Goal: Task Accomplishment & Management: Use online tool/utility

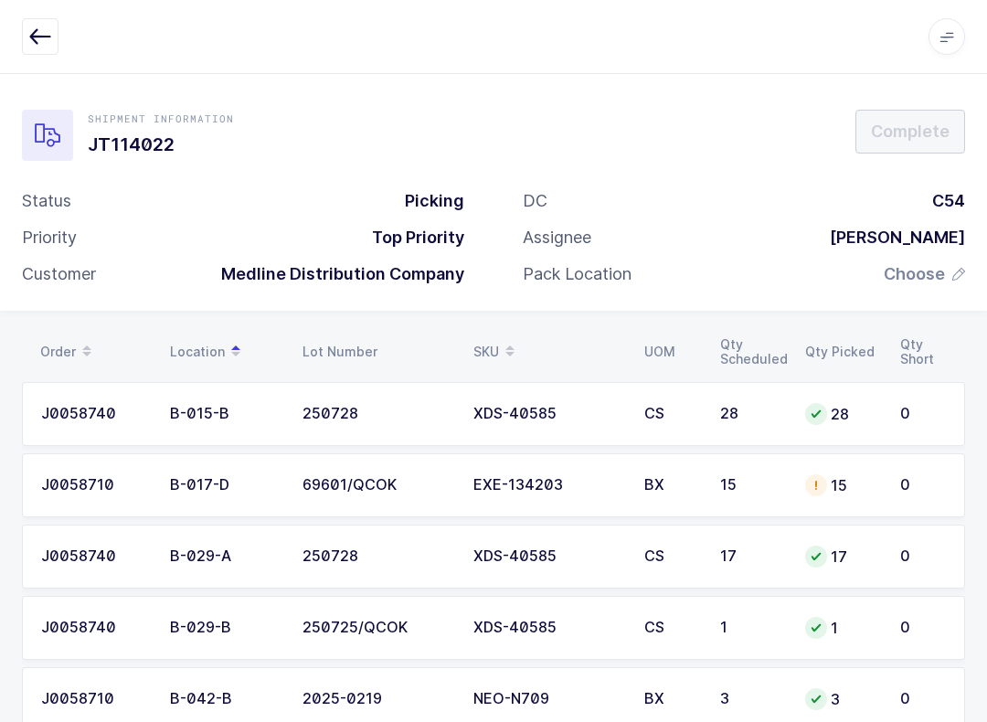
click at [515, 329] on table "Order Location Lot Number SKU UOM Qty Scheduled Qty Picked Qty Short" at bounding box center [493, 352] width 943 height 46
click at [488, 346] on div "SKU" at bounding box center [548, 351] width 149 height 31
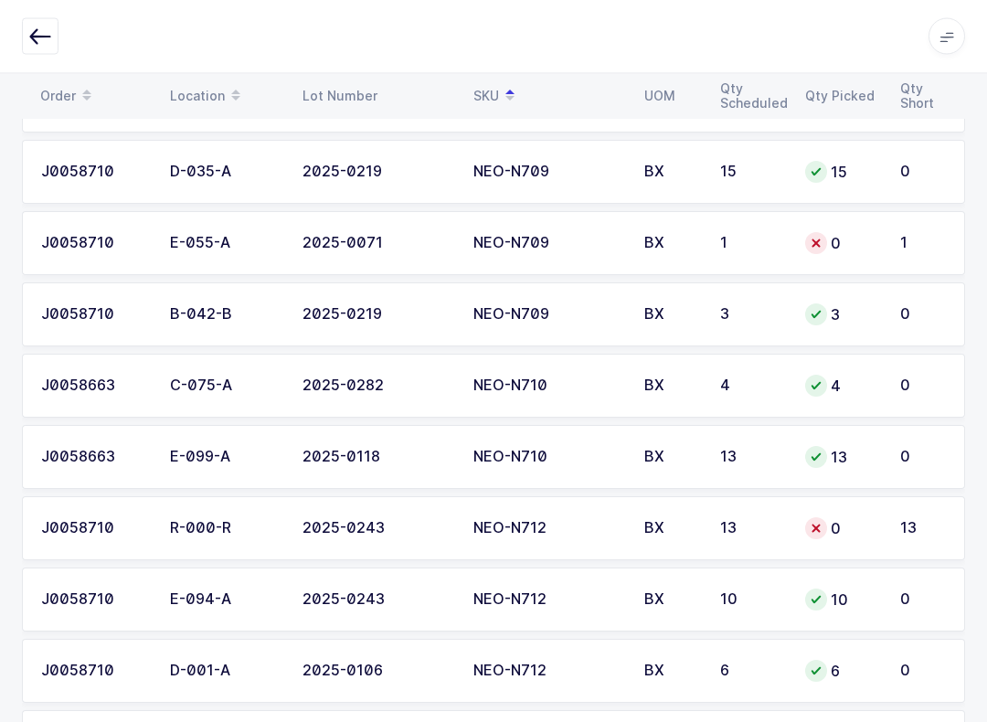
scroll to position [2159, 0]
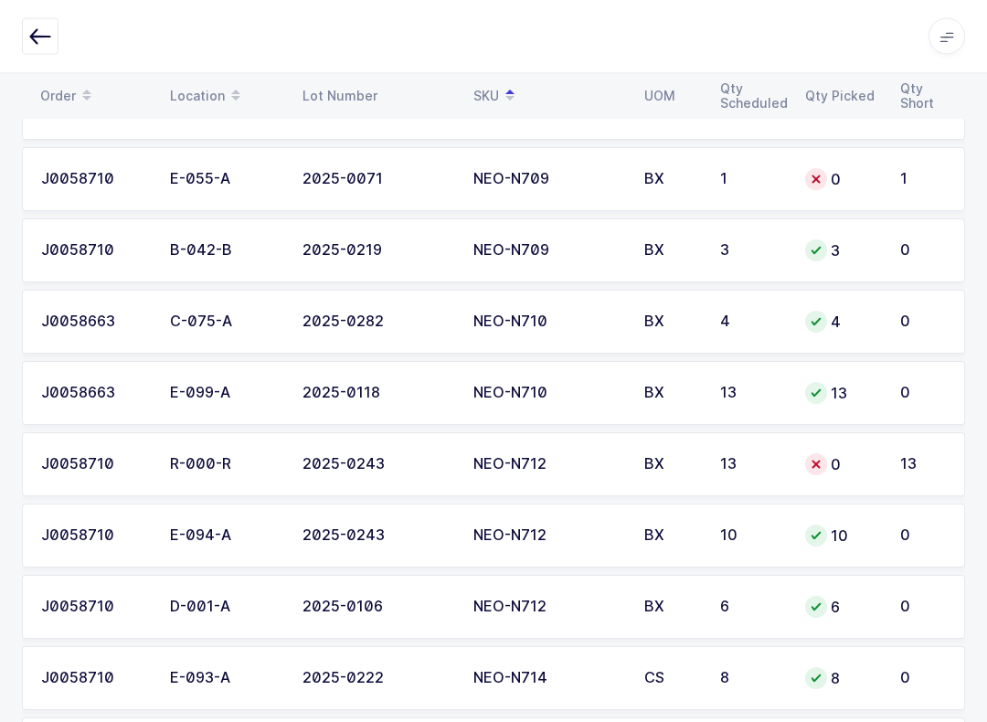
click at [885, 462] on td "0" at bounding box center [841, 465] width 95 height 64
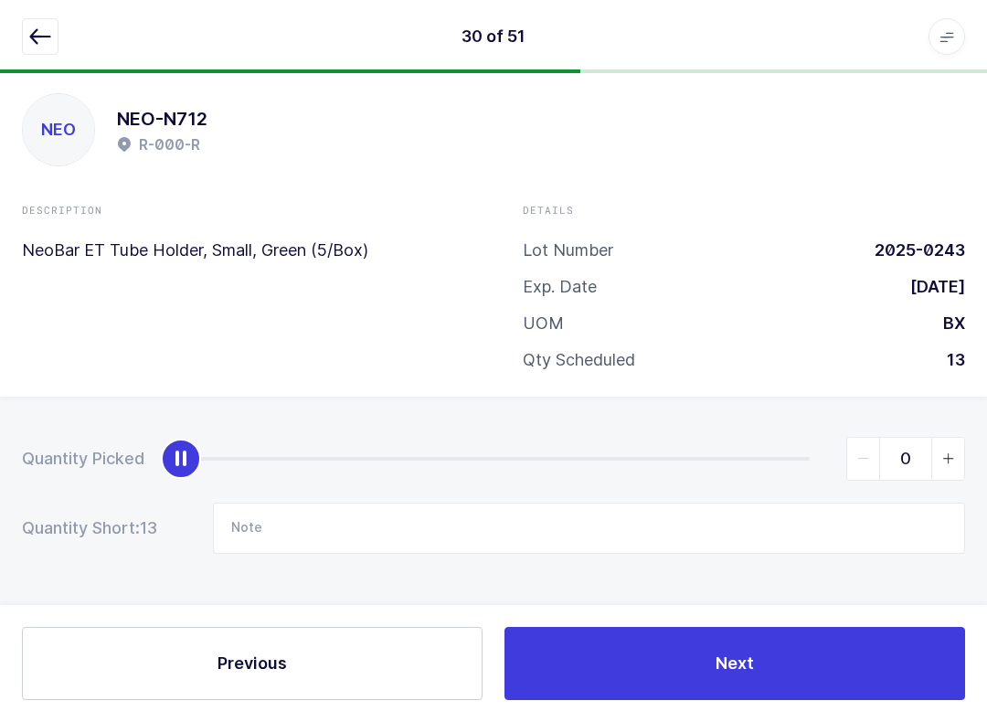
click at [959, 440] on span "slider between 0 and 13" at bounding box center [948, 459] width 33 height 42
click at [959, 450] on span "slider between 0 and 13" at bounding box center [948, 459] width 33 height 42
click at [949, 453] on icon "slider between 0 and 13" at bounding box center [949, 459] width 13 height 13
click at [959, 438] on span "slider between 0 and 13" at bounding box center [948, 459] width 33 height 42
click at [957, 442] on span "slider between 0 and 13" at bounding box center [948, 459] width 33 height 42
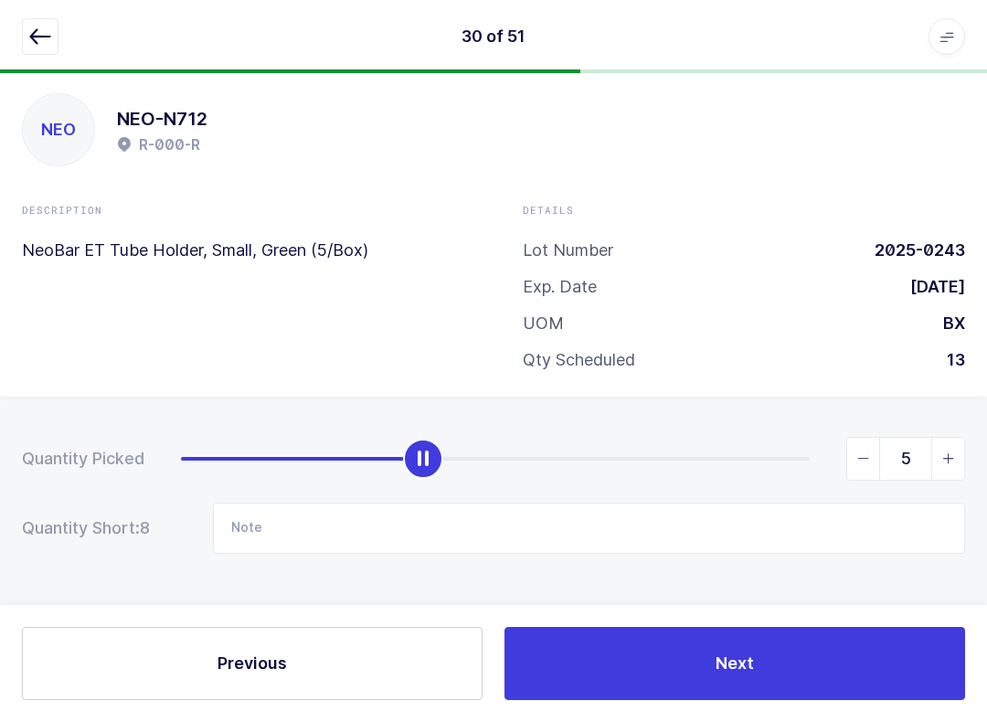
click at [852, 441] on span "slider between 0 and 13" at bounding box center [863, 459] width 33 height 42
type input "4"
click at [398, 538] on input "Note" at bounding box center [589, 528] width 752 height 51
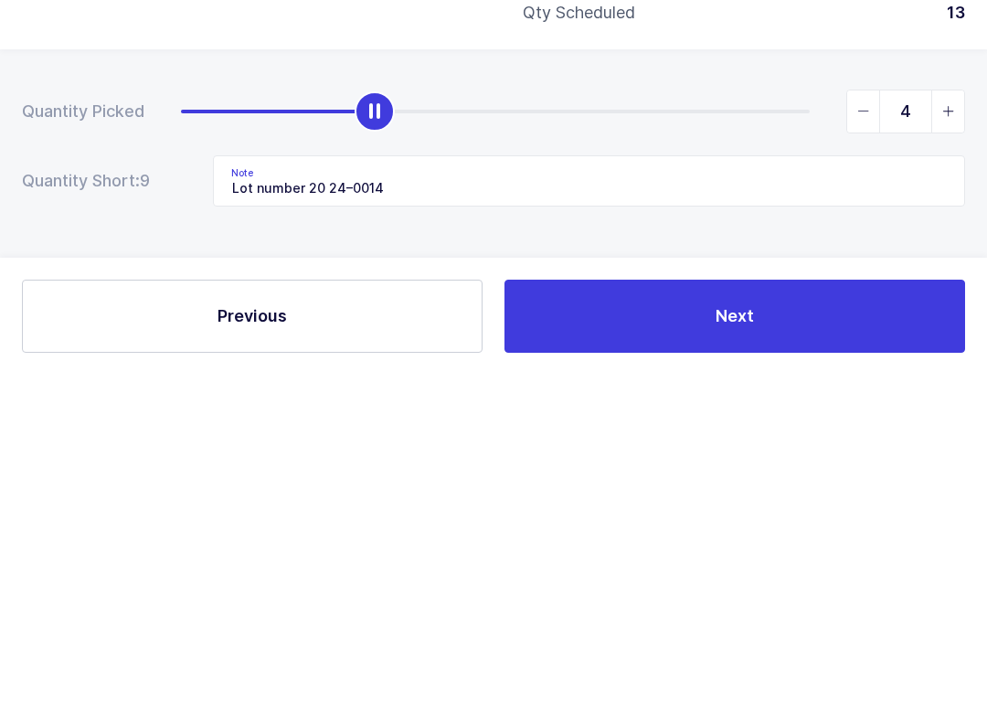
click at [802, 627] on button "Next" at bounding box center [735, 663] width 461 height 73
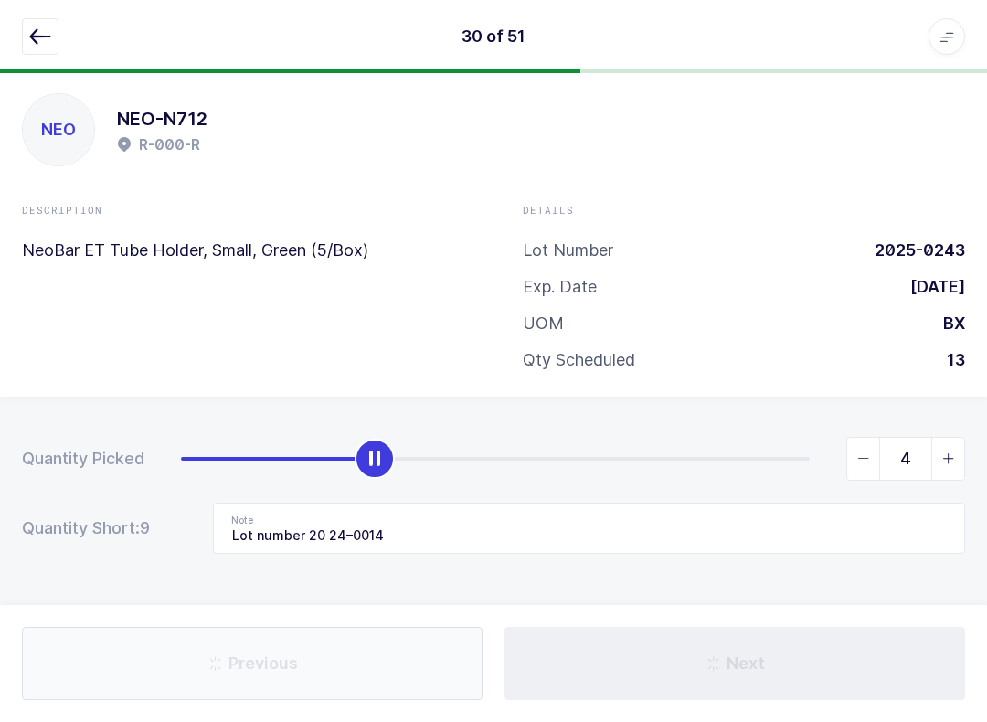
type input "69652"
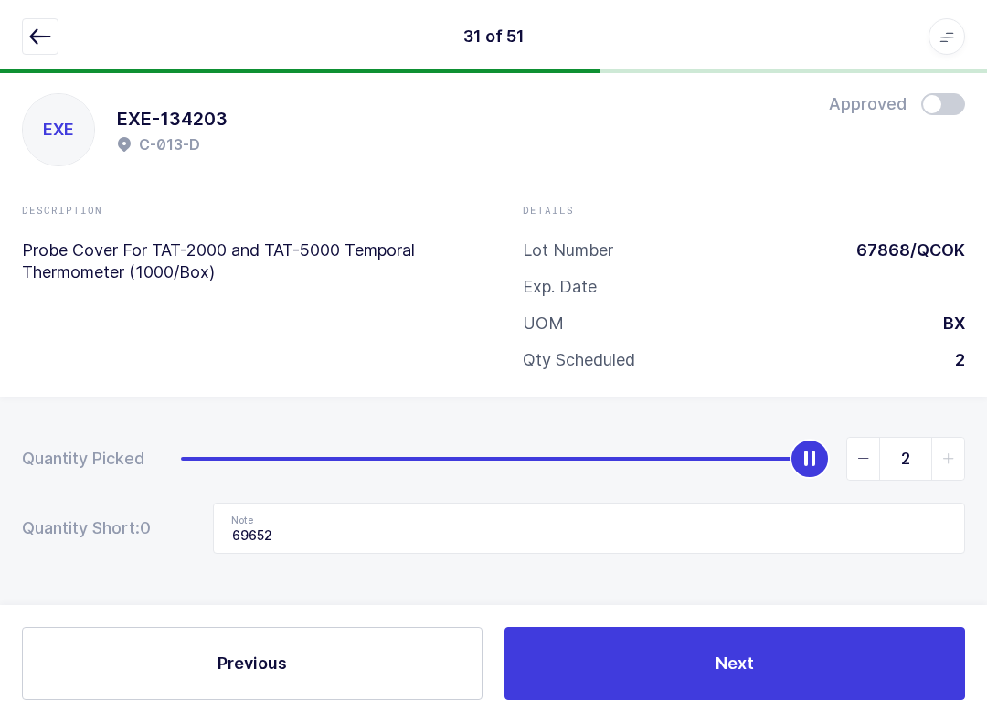
click at [51, 36] on button "button" at bounding box center [40, 36] width 37 height 37
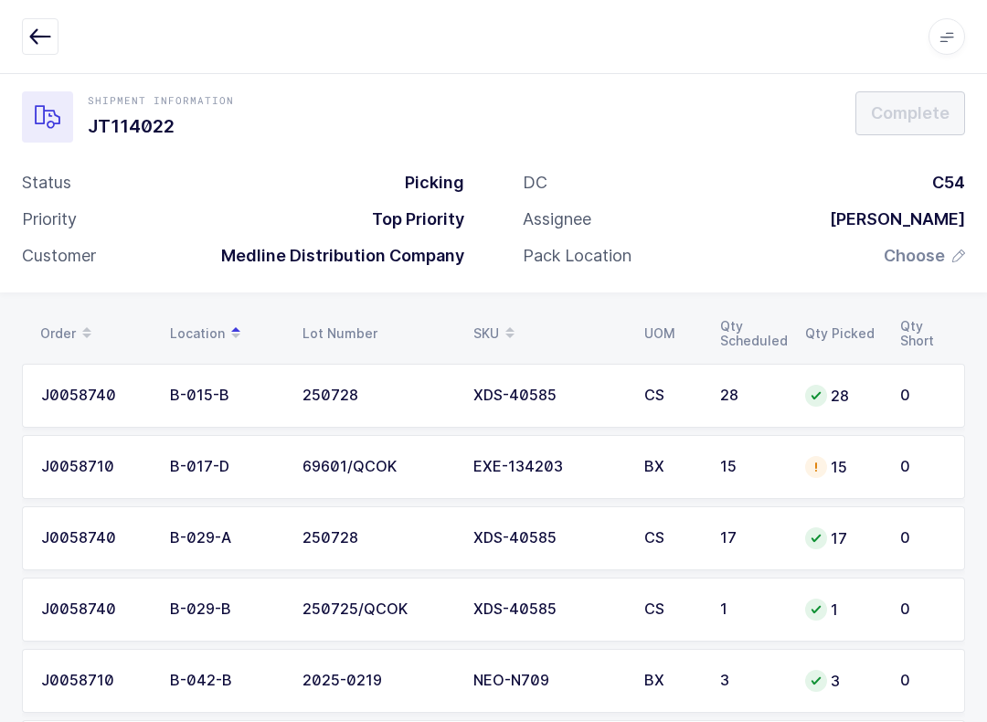
click at [56, 39] on button "button" at bounding box center [40, 36] width 37 height 37
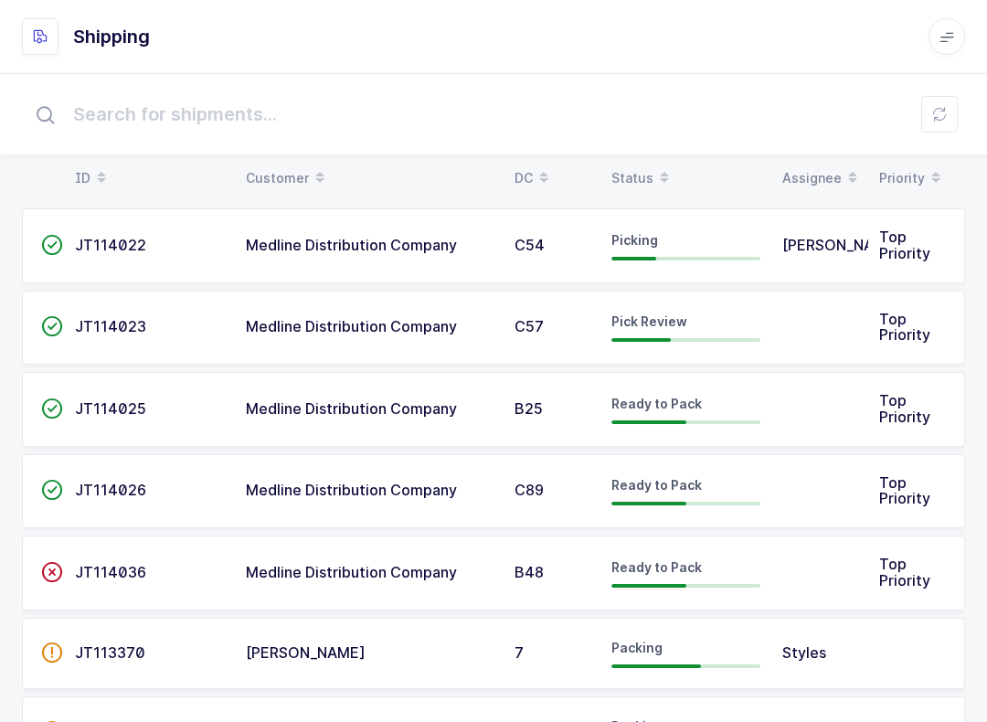
click at [649, 193] on div "Status" at bounding box center [686, 178] width 149 height 31
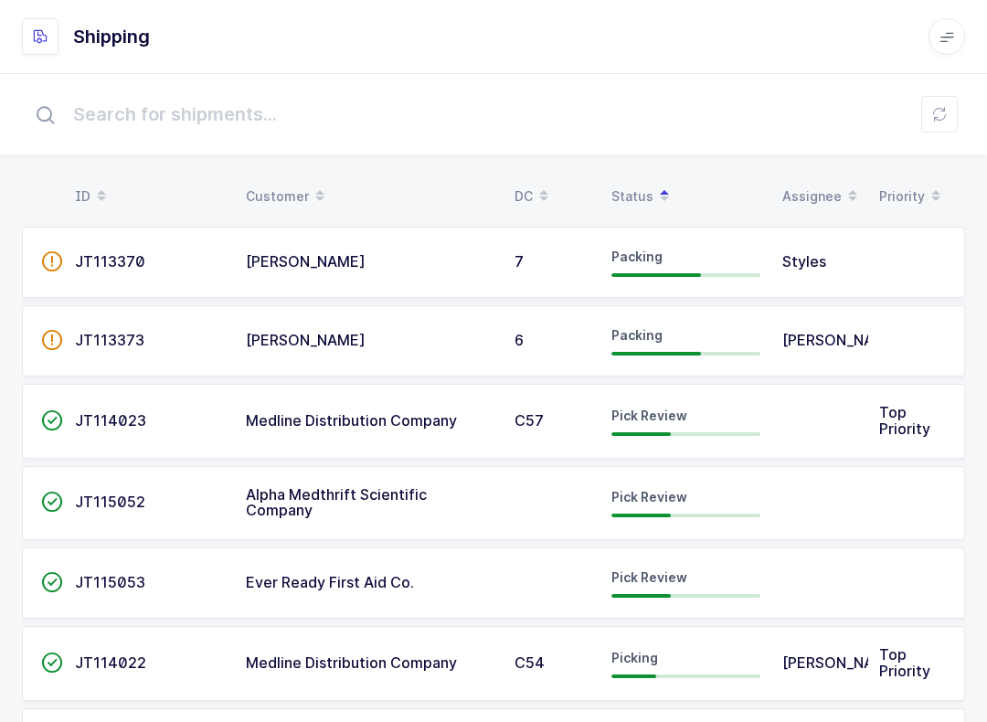
click at [778, 421] on td at bounding box center [820, 421] width 97 height 75
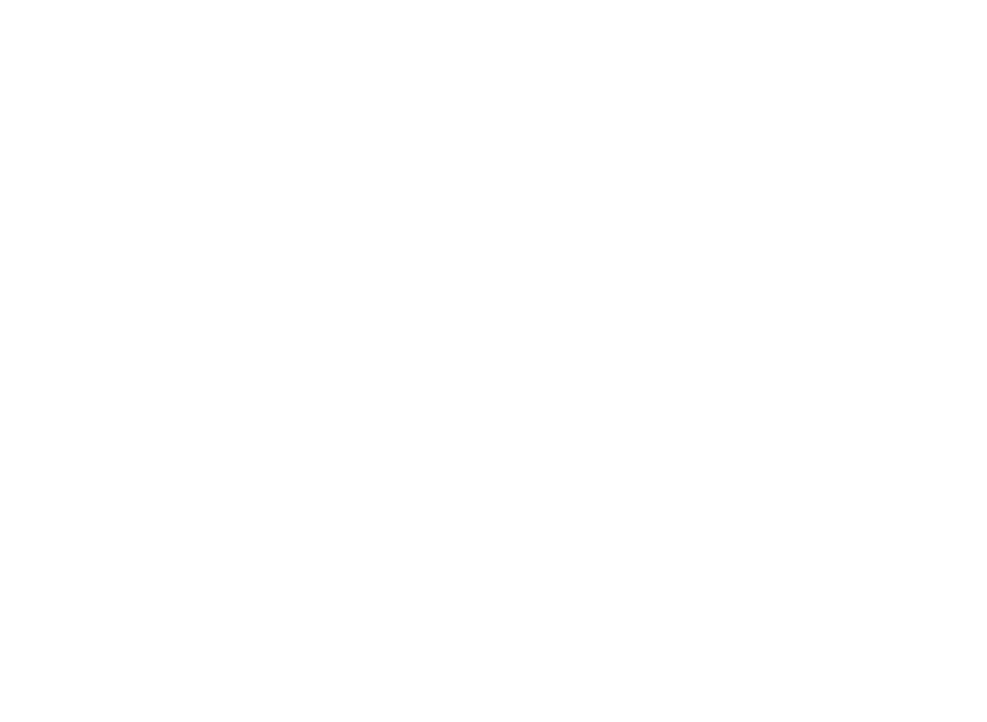
click at [783, 0] on html at bounding box center [493, 0] width 987 height 0
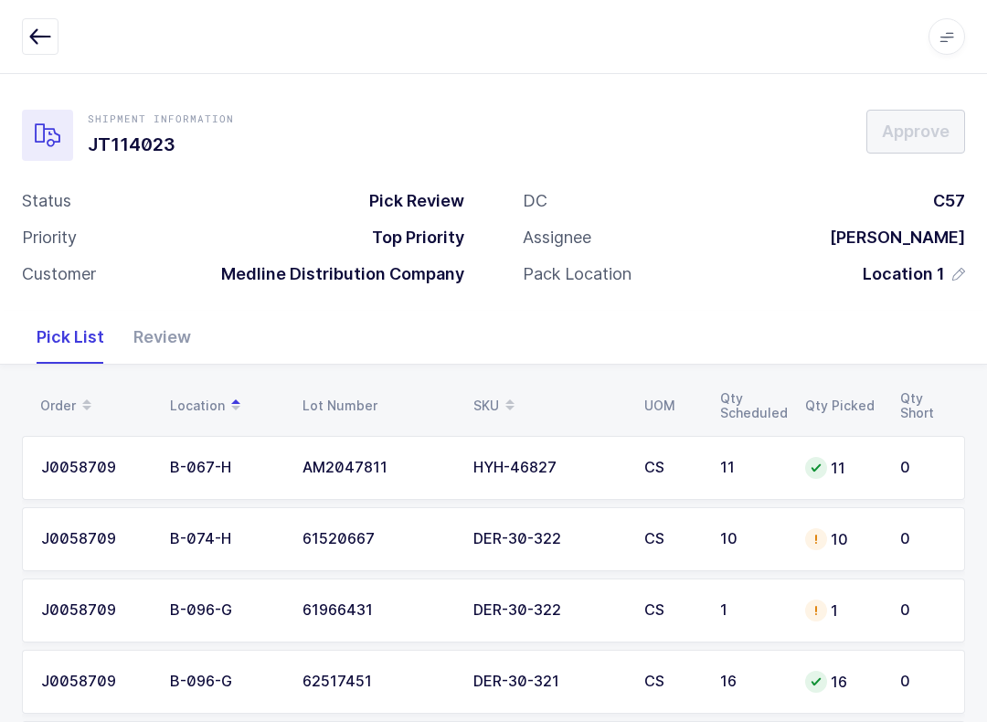
click at [165, 324] on div "Review" at bounding box center [162, 337] width 87 height 53
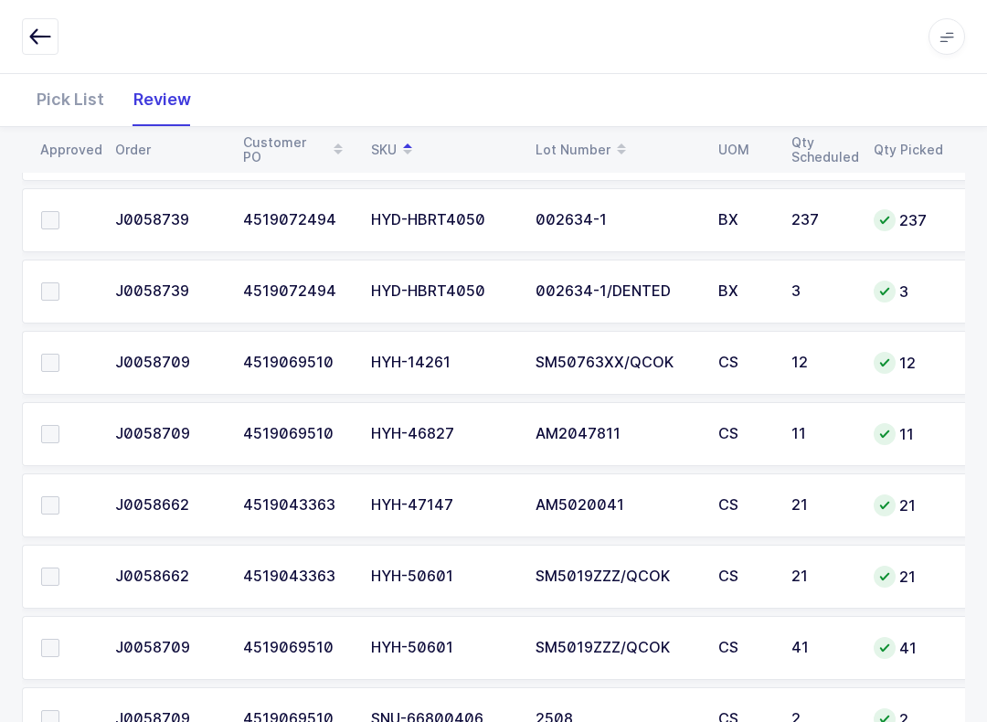
scroll to position [817, 0]
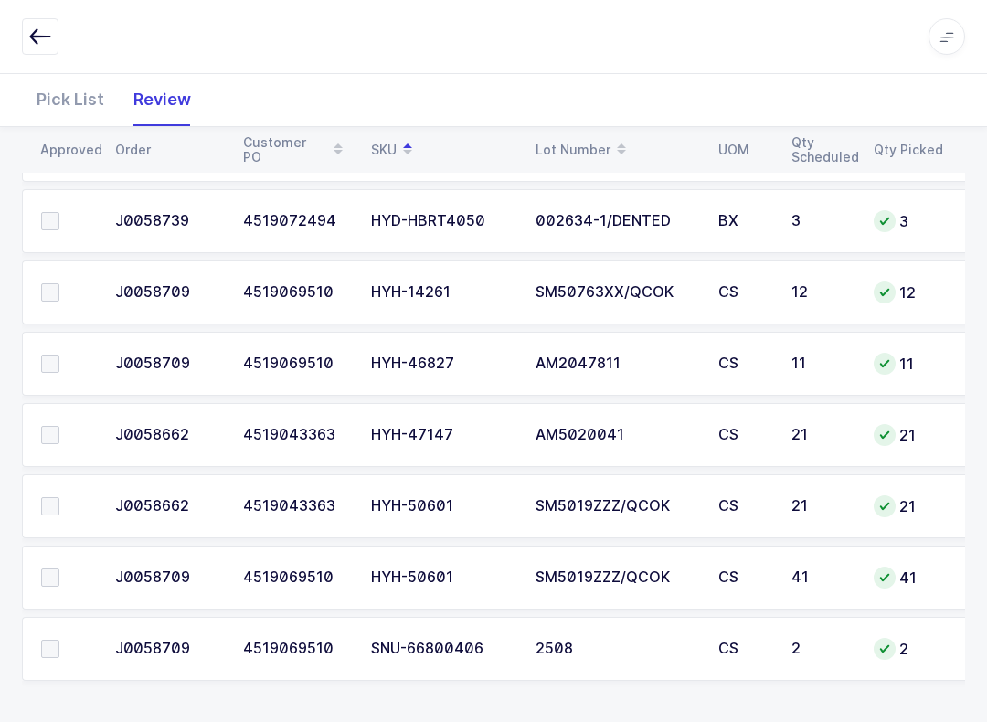
click at [63, 294] on label at bounding box center [67, 292] width 52 height 18
click at [59, 283] on input "checkbox" at bounding box center [59, 283] width 0 height 0
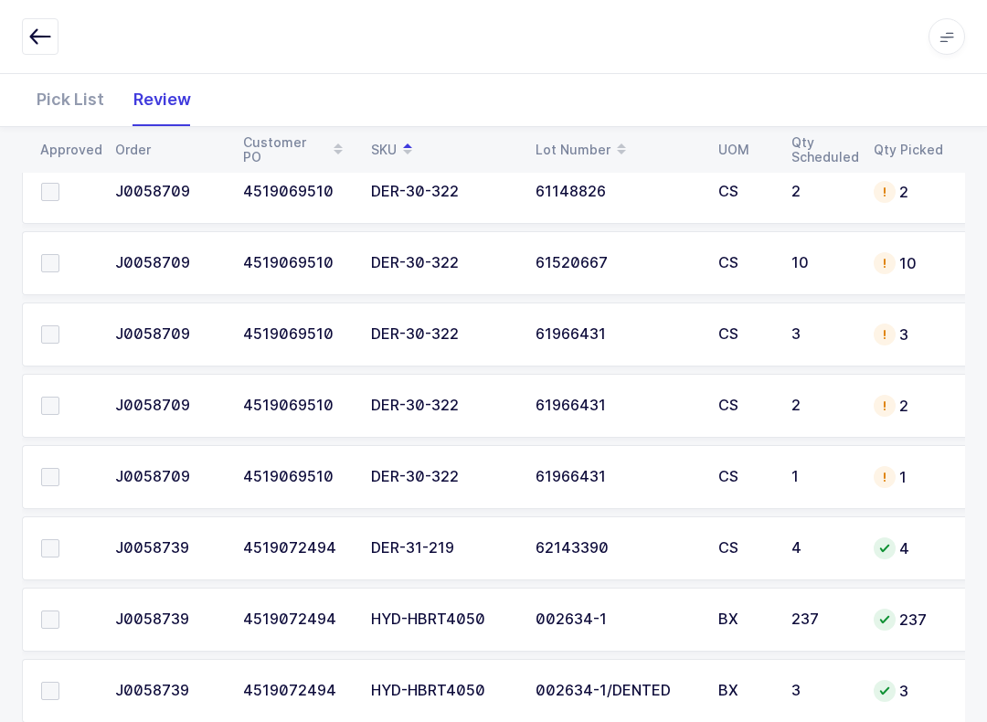
scroll to position [257, 0]
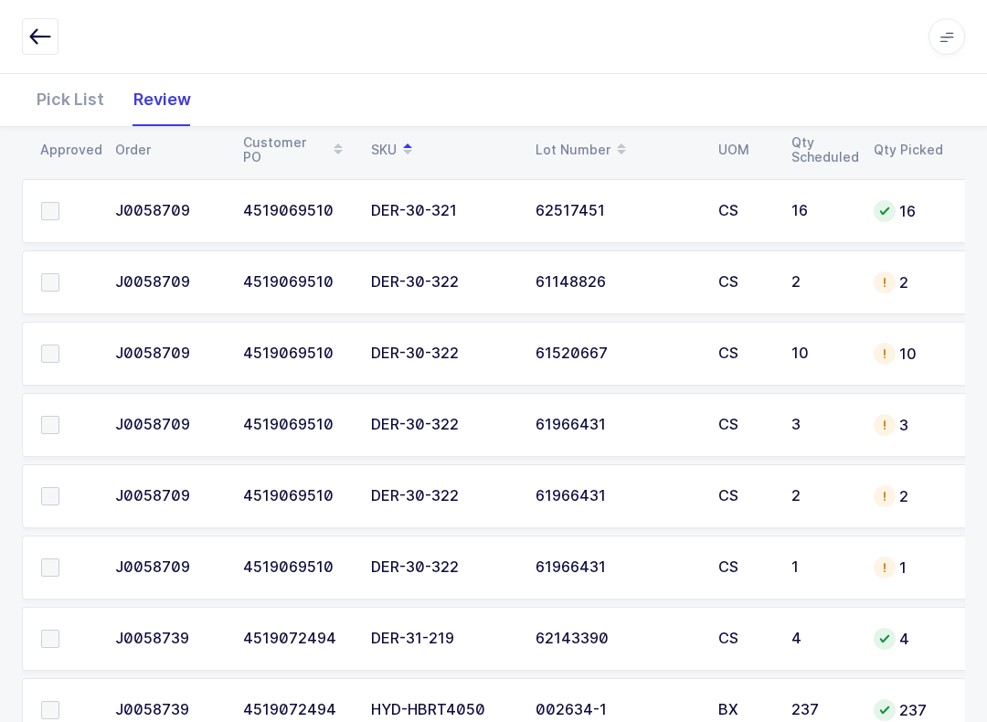
click at [58, 205] on span at bounding box center [50, 211] width 18 height 18
click at [59, 202] on input "checkbox" at bounding box center [59, 202] width 0 height 0
click at [36, 352] on td at bounding box center [63, 354] width 82 height 64
click at [59, 345] on label at bounding box center [67, 354] width 52 height 18
click at [59, 345] on input "checkbox" at bounding box center [59, 345] width 0 height 0
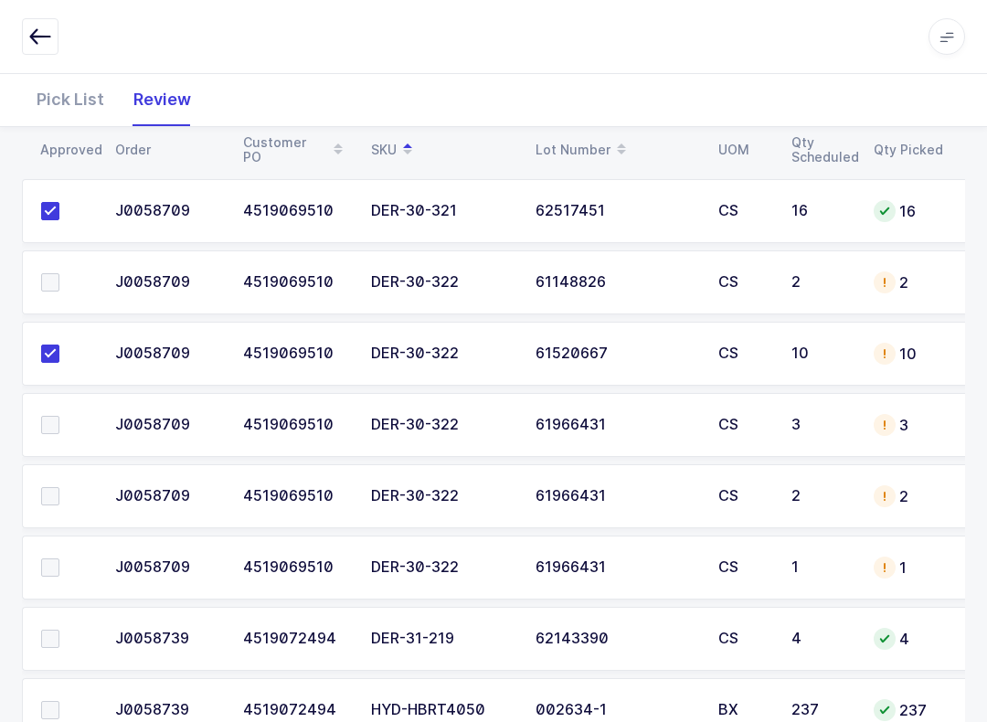
click at [53, 423] on span at bounding box center [50, 425] width 18 height 18
click at [59, 416] on input "checkbox" at bounding box center [59, 416] width 0 height 0
click at [55, 494] on span at bounding box center [50, 496] width 18 height 18
click at [59, 487] on input "checkbox" at bounding box center [59, 487] width 0 height 0
click at [57, 570] on span at bounding box center [50, 568] width 18 height 18
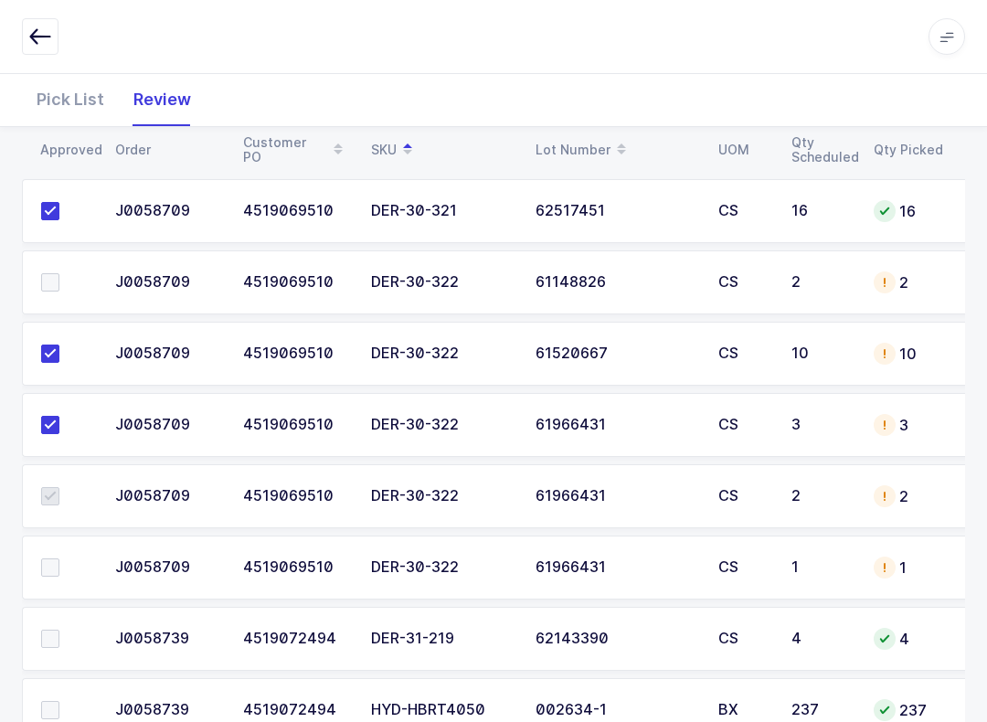
click at [59, 559] on input "checkbox" at bounding box center [59, 559] width 0 height 0
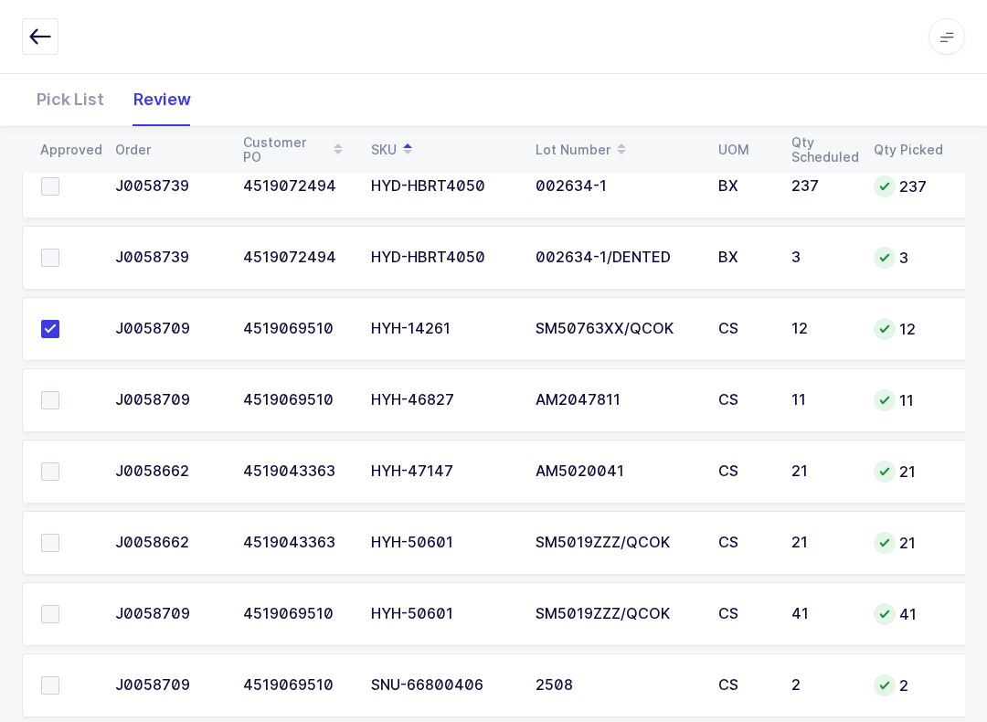
scroll to position [817, 0]
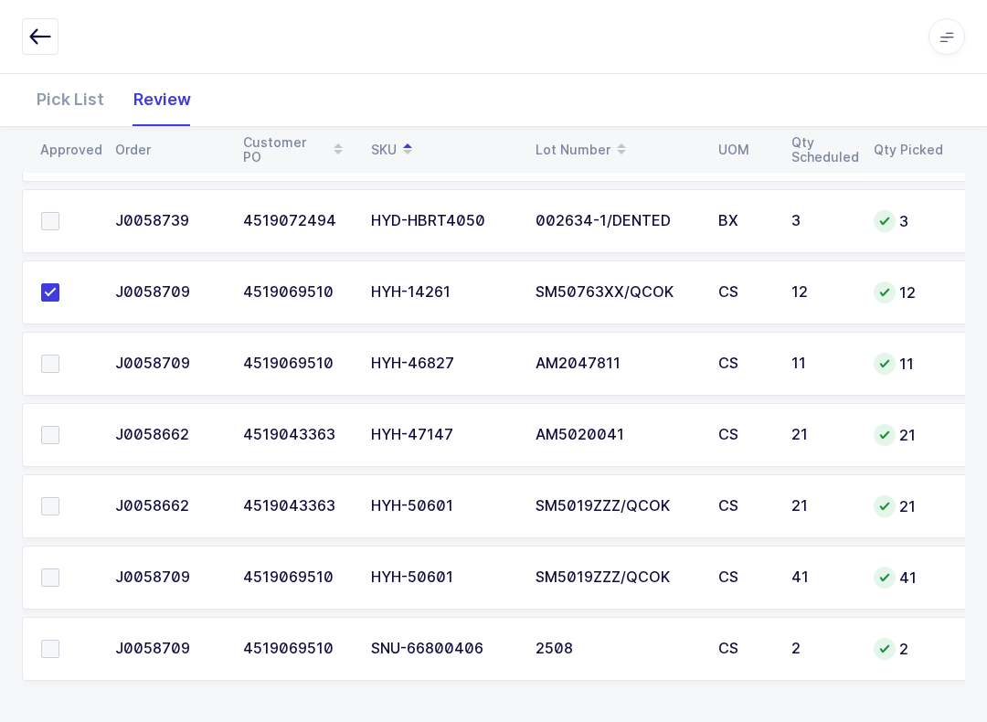
click at [63, 570] on label at bounding box center [67, 578] width 52 height 18
click at [59, 569] on input "checkbox" at bounding box center [59, 569] width 0 height 0
click at [56, 504] on span at bounding box center [50, 506] width 18 height 18
click at [59, 497] on input "checkbox" at bounding box center [59, 497] width 0 height 0
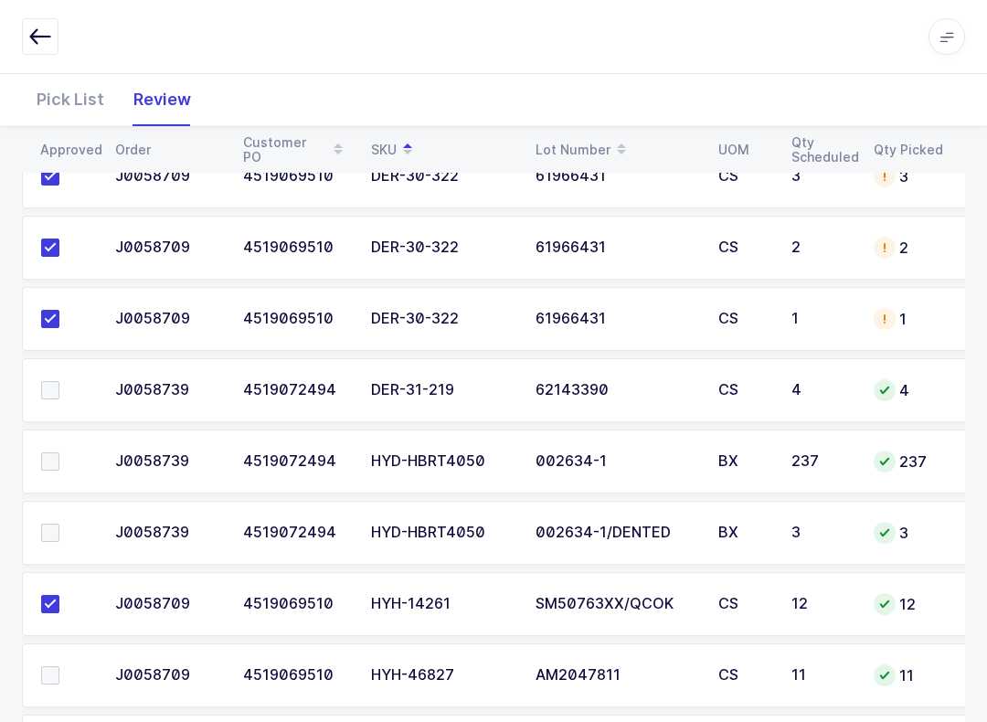
scroll to position [455, 0]
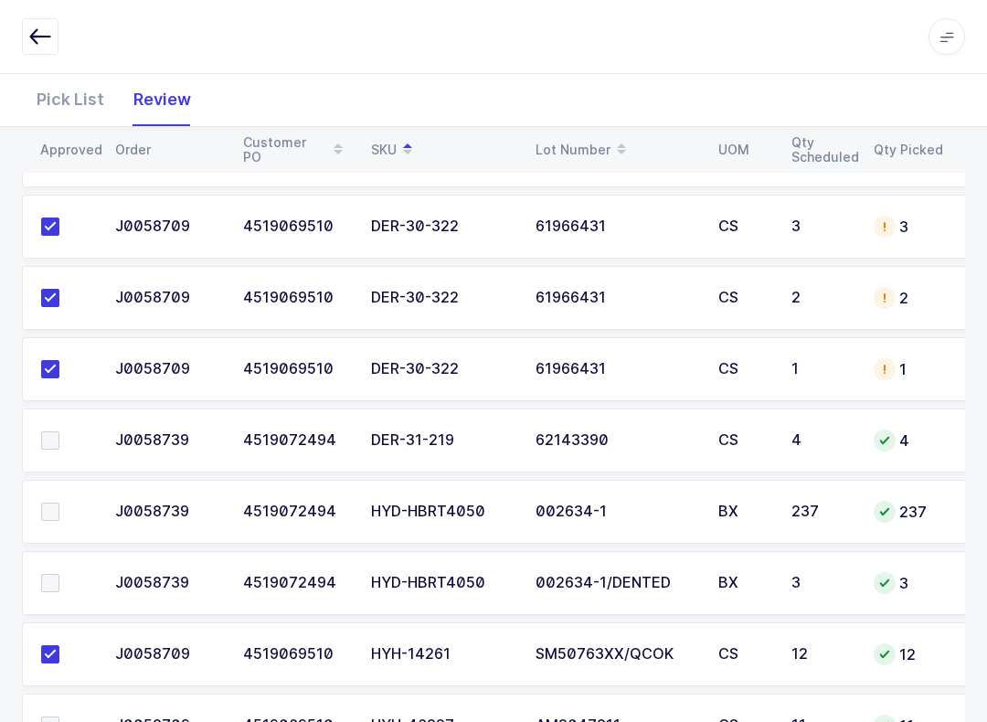
click at [52, 433] on span at bounding box center [50, 441] width 18 height 18
click at [59, 432] on input "checkbox" at bounding box center [59, 432] width 0 height 0
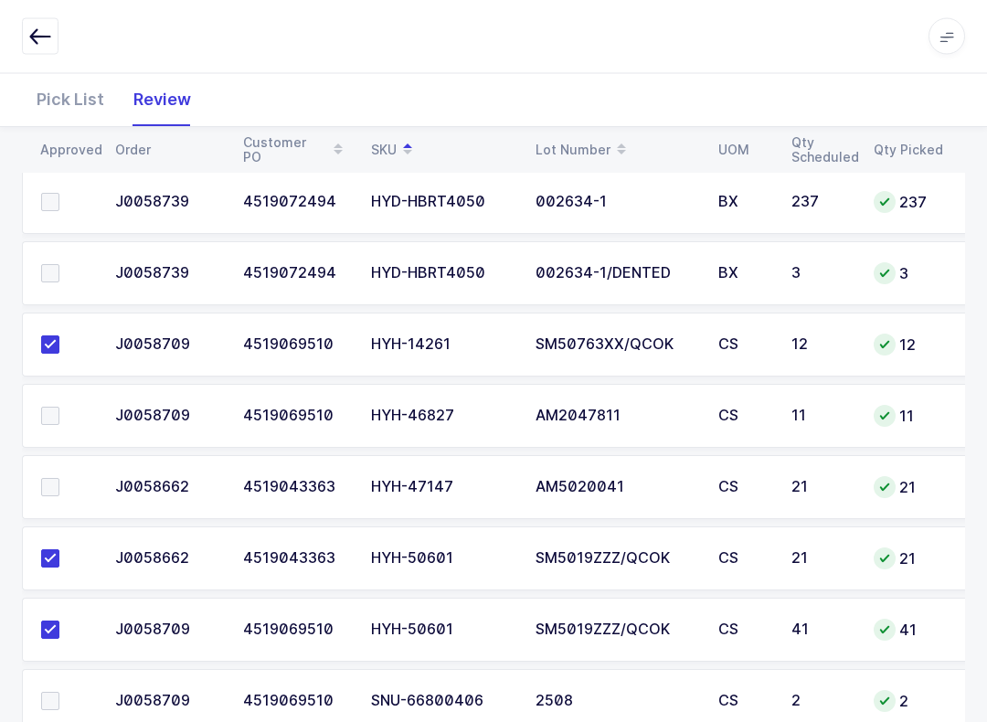
scroll to position [817, 0]
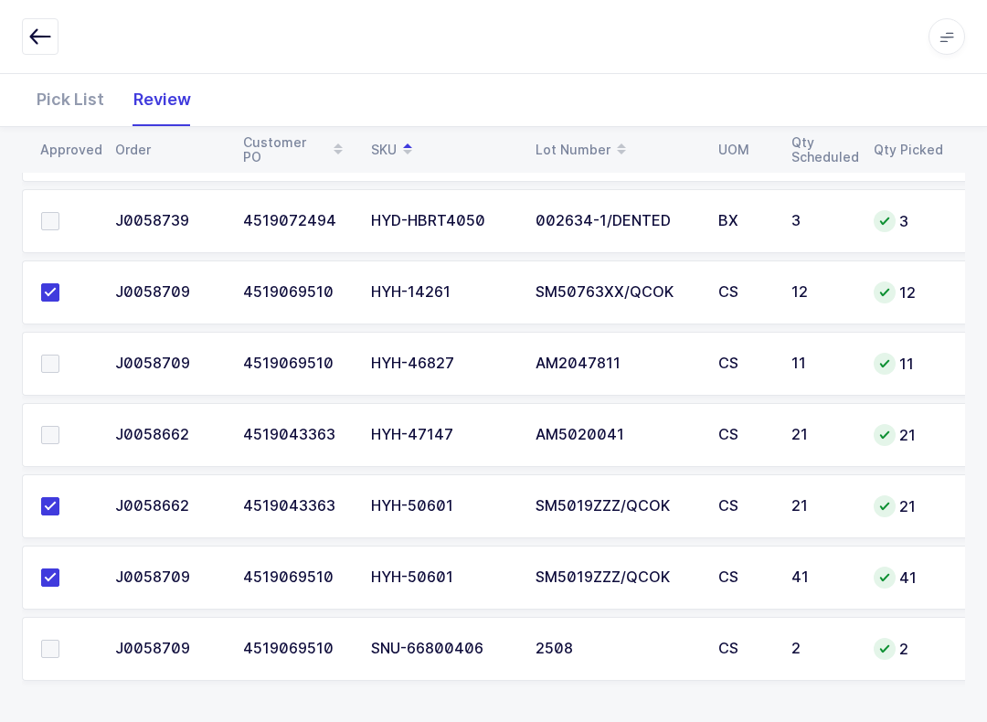
click at [53, 432] on span at bounding box center [50, 435] width 18 height 18
click at [59, 426] on input "checkbox" at bounding box center [59, 426] width 0 height 0
click at [77, 106] on div "Pick List" at bounding box center [70, 99] width 97 height 53
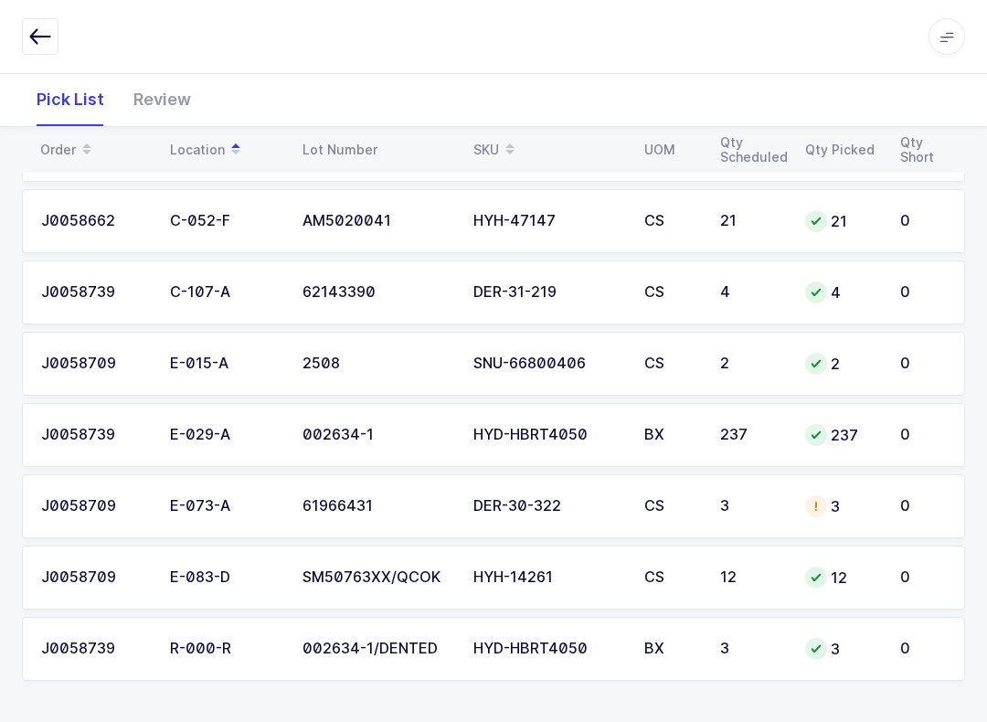
click at [504, 130] on table "Order Location Lot Number SKU UOM Qty Scheduled Qty Picked Qty Short" at bounding box center [493, 150] width 943 height 46
click at [508, 134] on span at bounding box center [510, 149] width 22 height 31
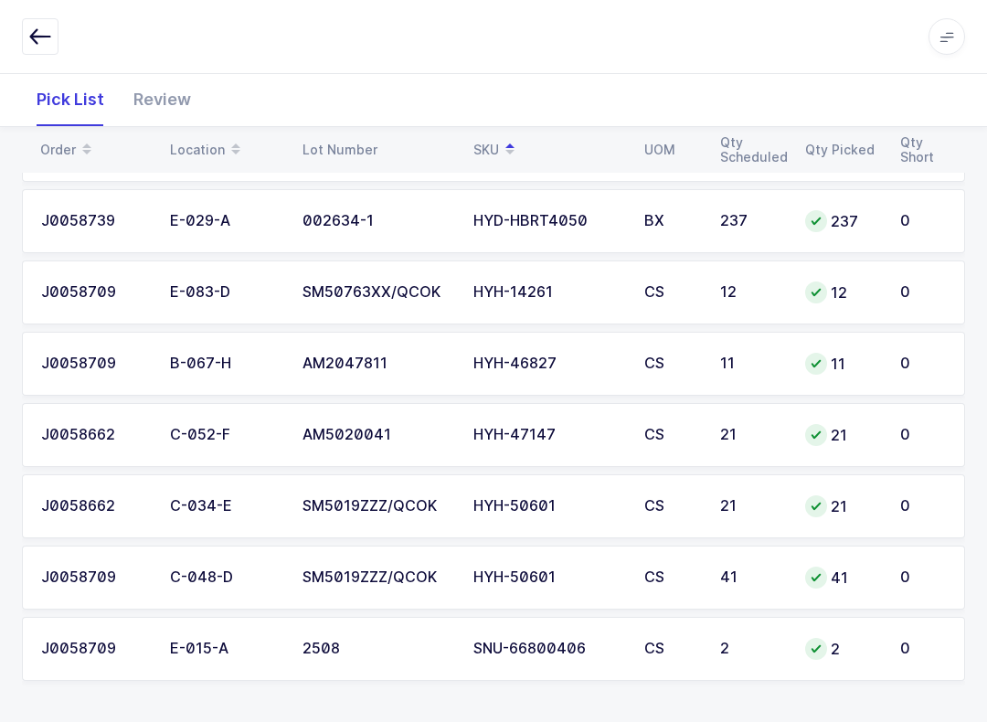
click at [684, 357] on div "CS" at bounding box center [672, 364] width 54 height 16
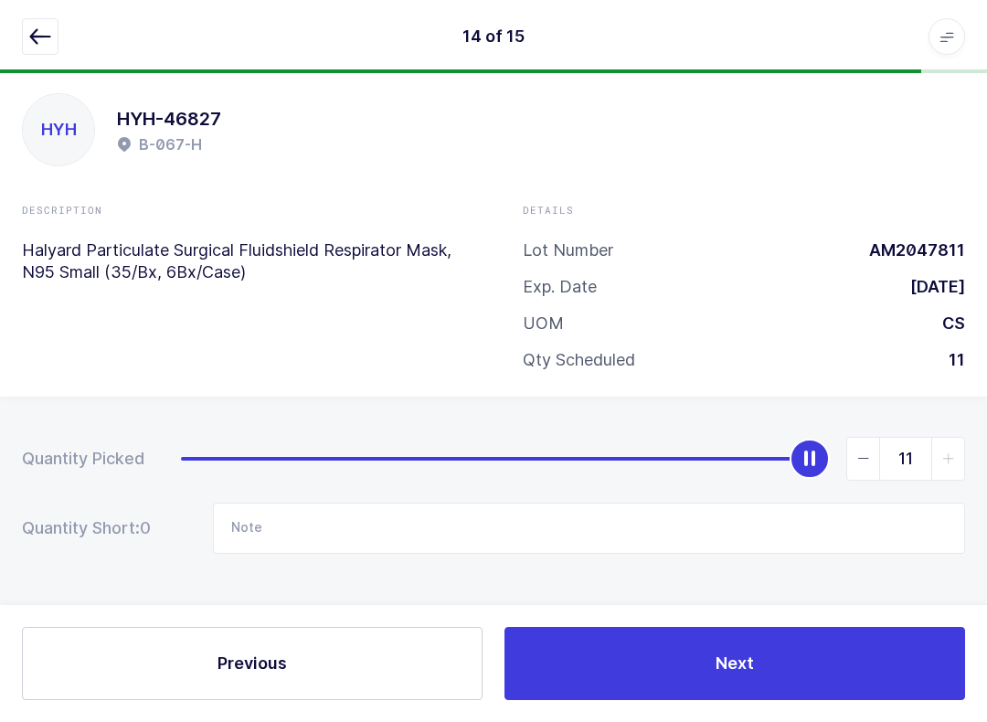
scroll to position [18, 0]
click at [849, 453] on span "slider between 0 and 11" at bounding box center [863, 459] width 33 height 42
type input "10"
click at [323, 522] on input "Note" at bounding box center [589, 528] width 752 height 51
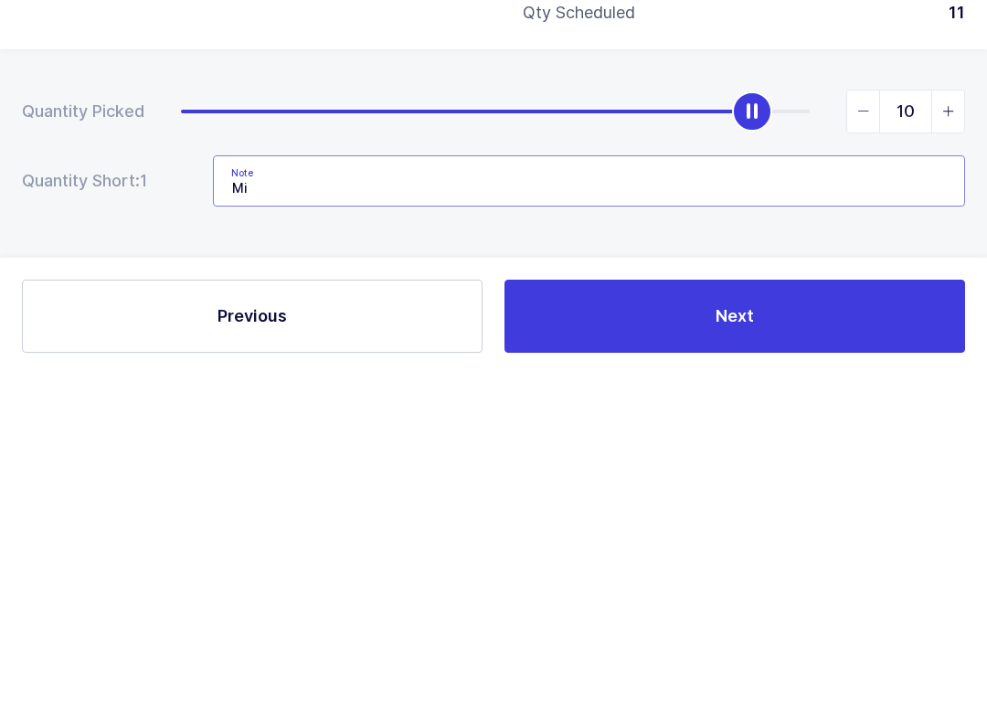
type input "M"
click at [842, 627] on button "Next" at bounding box center [735, 663] width 461 height 73
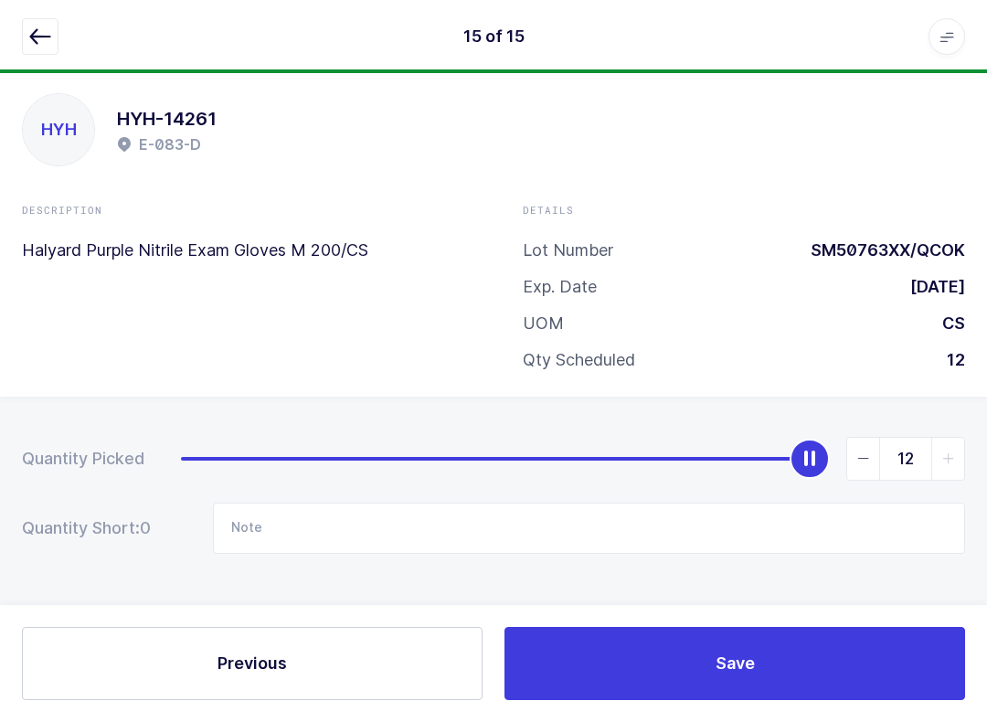
click at [58, 38] on button "button" at bounding box center [40, 36] width 37 height 37
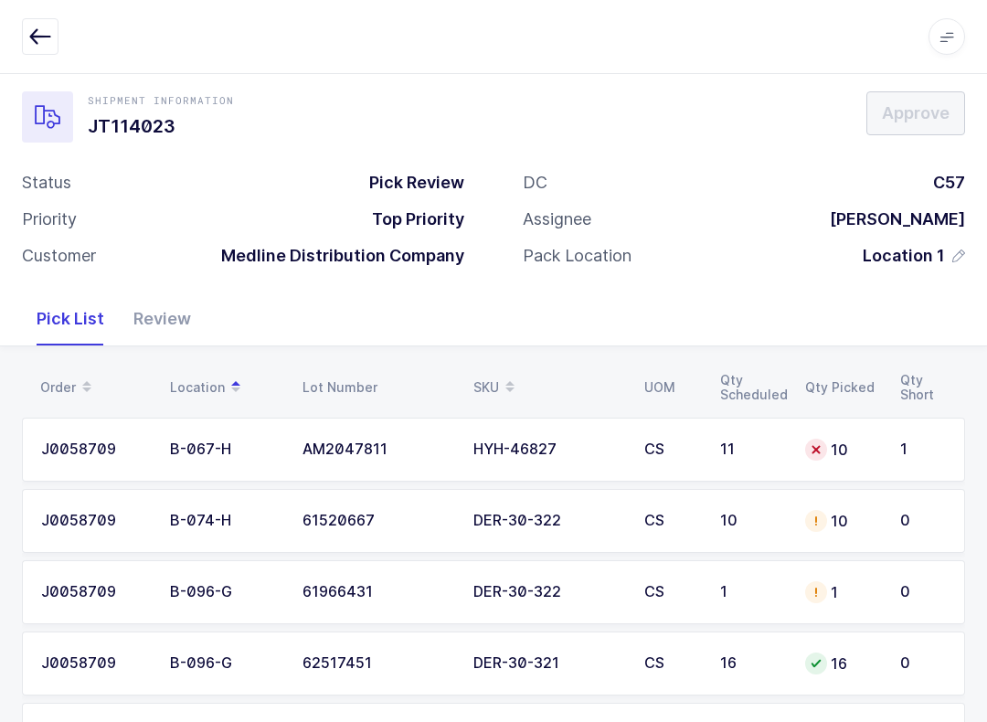
click at [150, 307] on div "Review" at bounding box center [162, 319] width 87 height 53
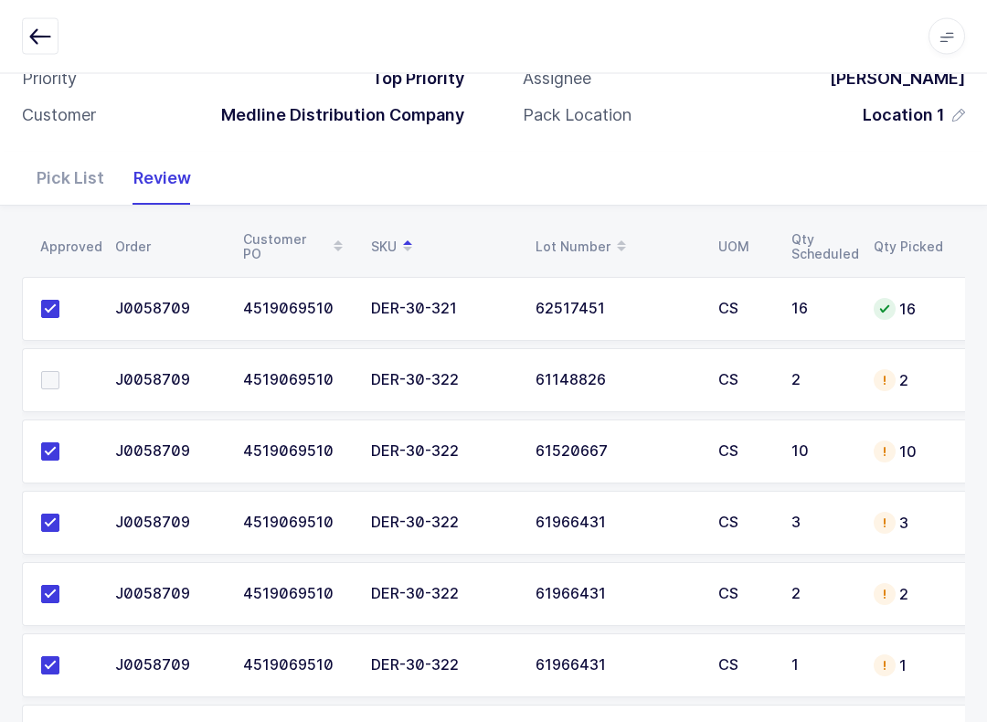
scroll to position [109, 0]
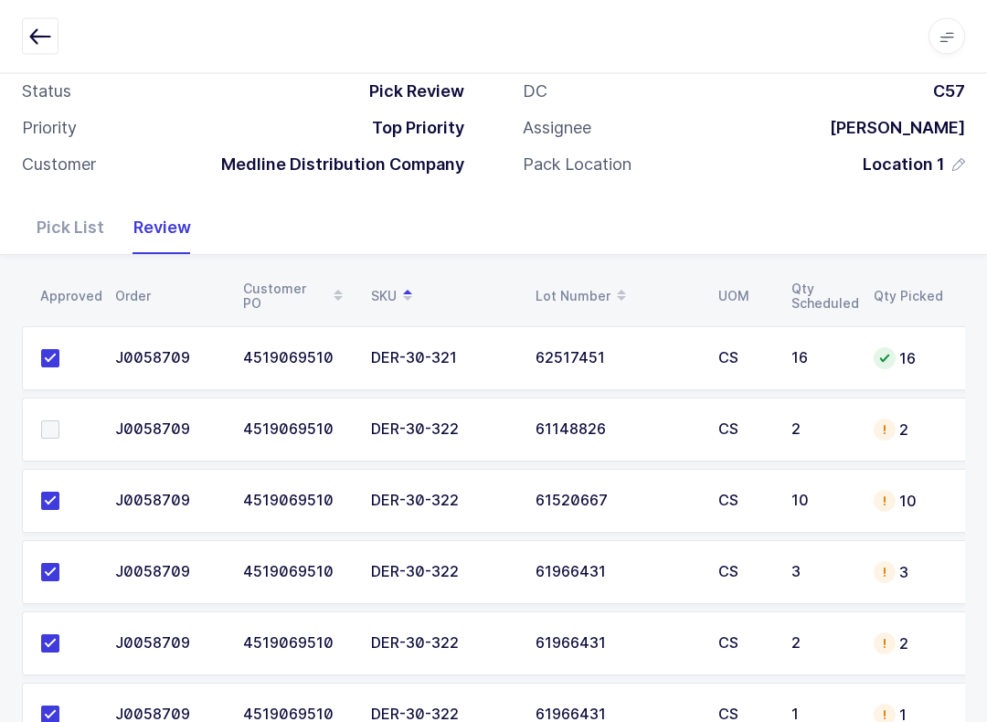
click at [59, 431] on label at bounding box center [67, 430] width 52 height 18
click at [59, 421] on input "checkbox" at bounding box center [59, 421] width 0 height 0
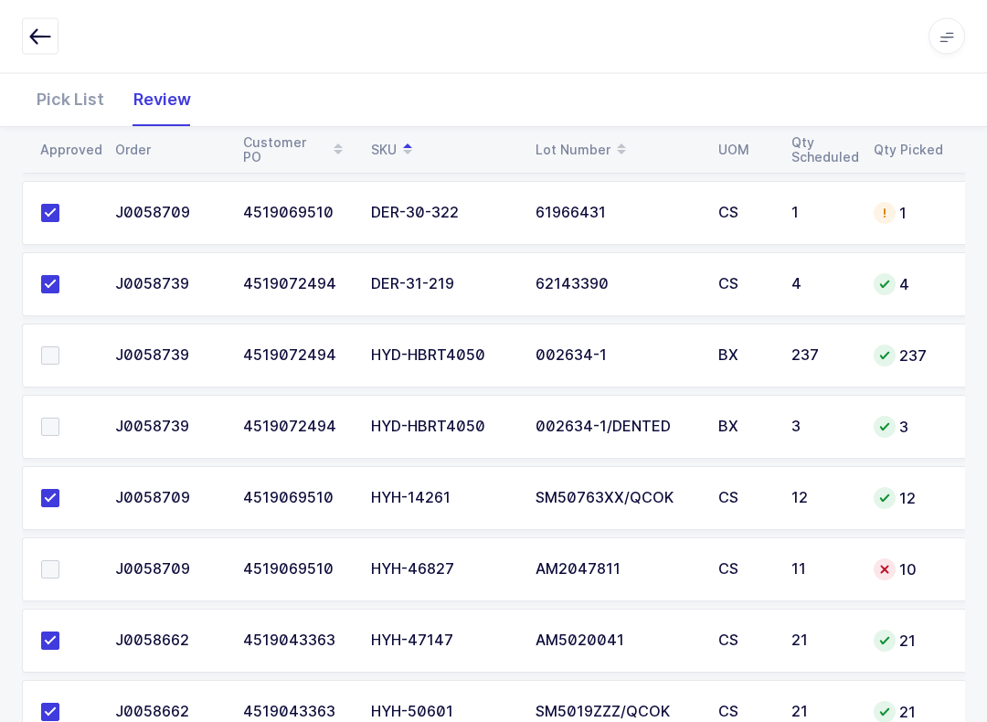
scroll to position [638, 0]
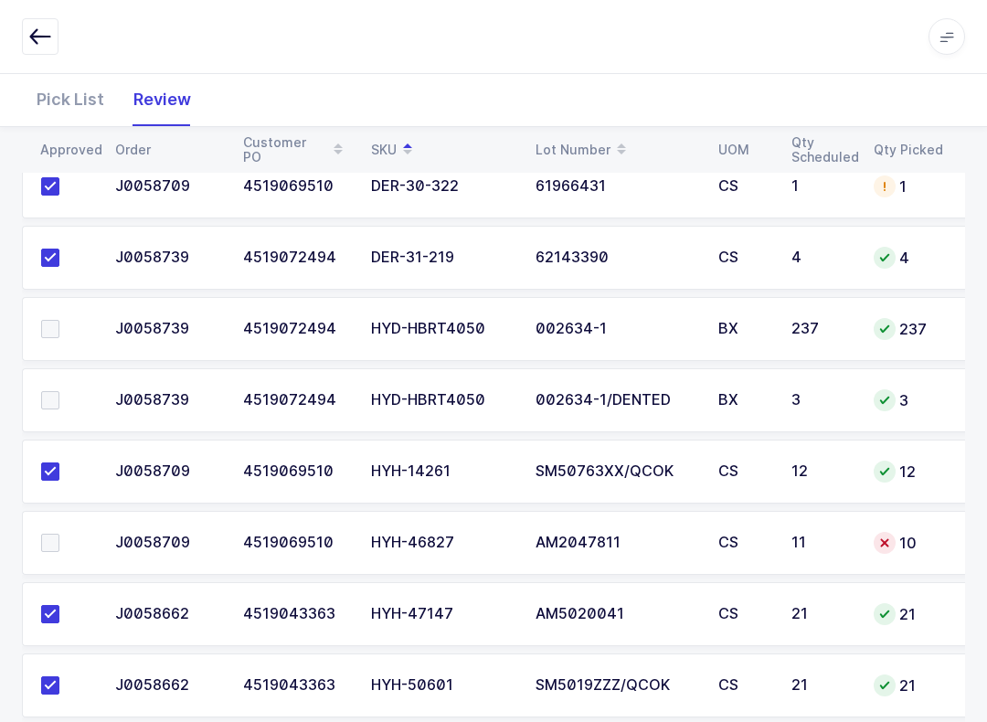
click at [47, 403] on span at bounding box center [50, 400] width 18 height 18
click at [59, 391] on input "checkbox" at bounding box center [59, 391] width 0 height 0
click at [60, 331] on label at bounding box center [67, 329] width 52 height 18
click at [59, 320] on input "checkbox" at bounding box center [59, 320] width 0 height 0
click at [74, 101] on div "Pick List" at bounding box center [70, 99] width 97 height 53
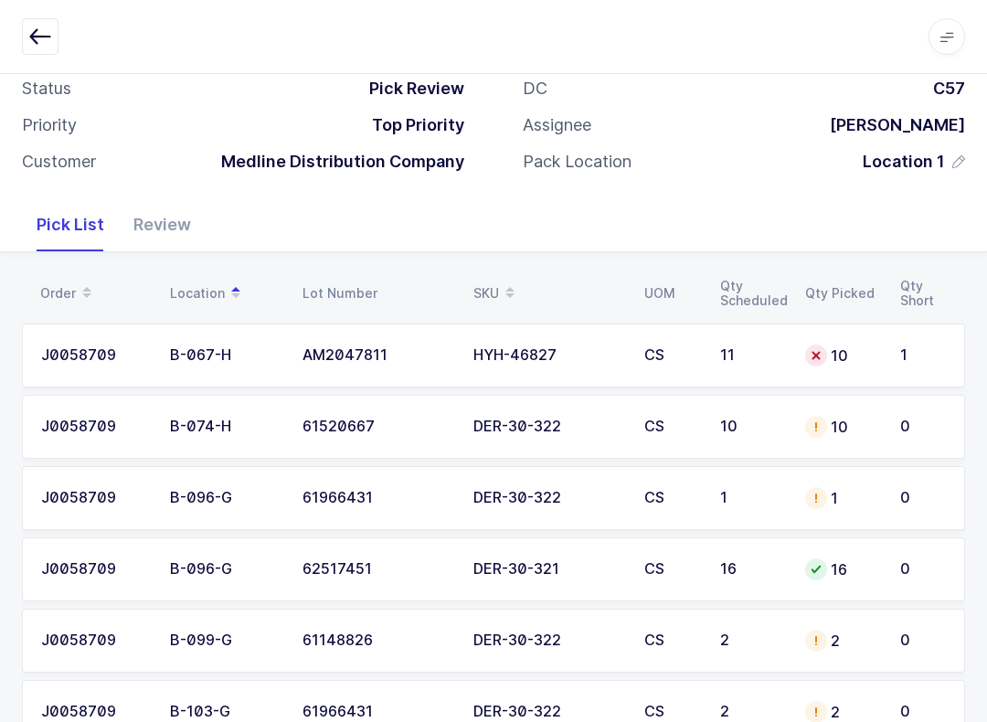
scroll to position [0, 0]
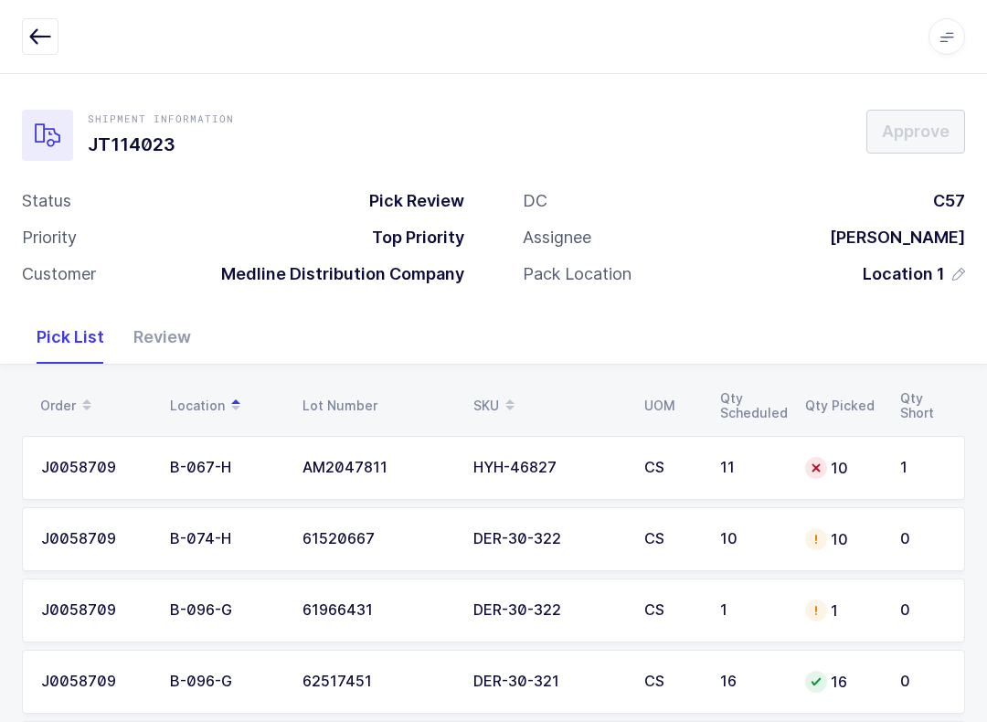
click at [847, 452] on td "10" at bounding box center [841, 468] width 95 height 64
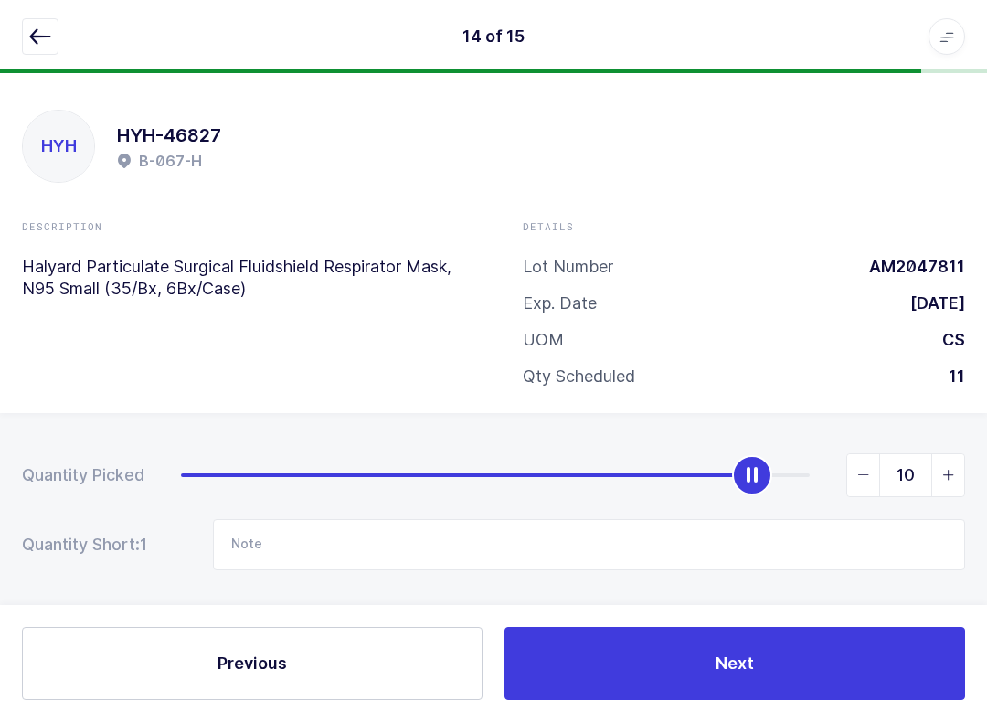
click at [49, 21] on button "button" at bounding box center [40, 36] width 37 height 37
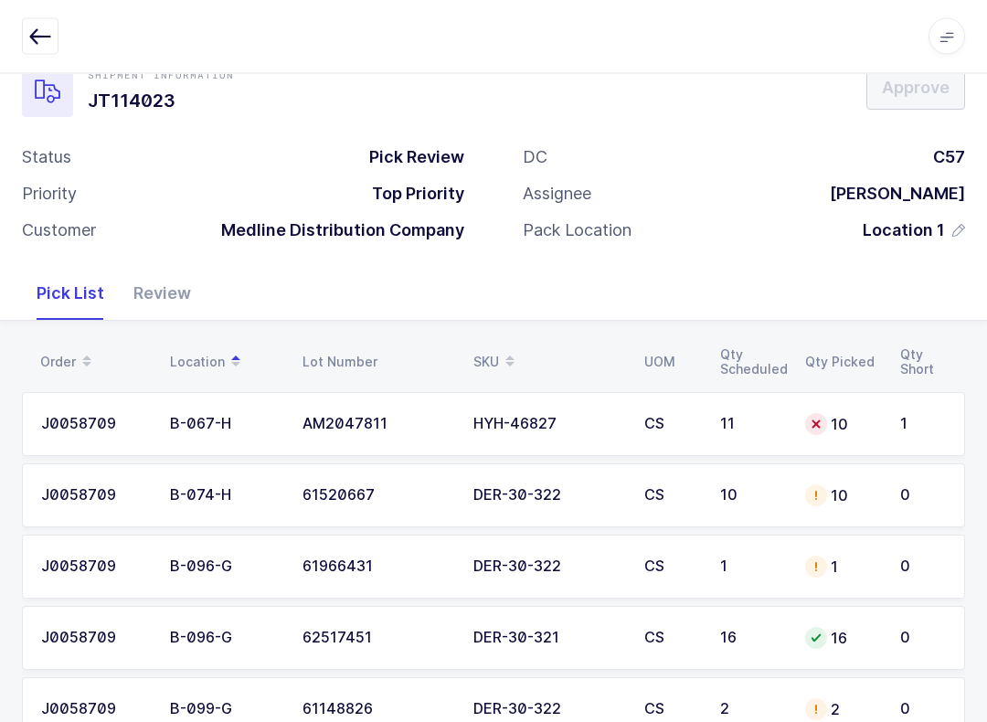
scroll to position [44, 0]
click at [56, 27] on button "button" at bounding box center [40, 36] width 37 height 37
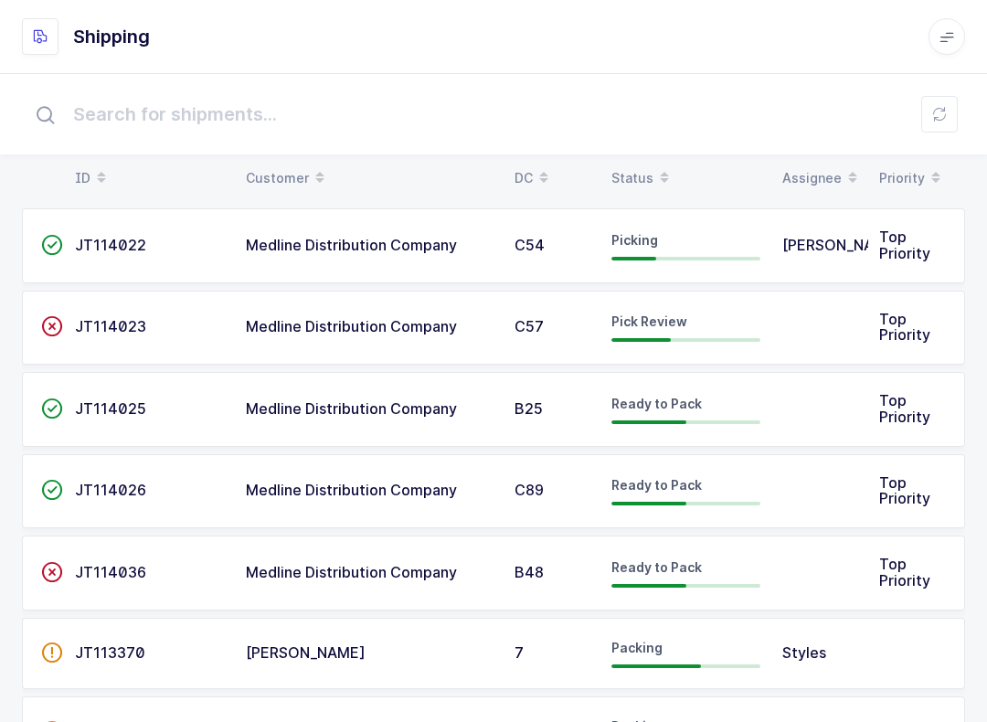
click at [937, 112] on icon at bounding box center [940, 114] width 15 height 15
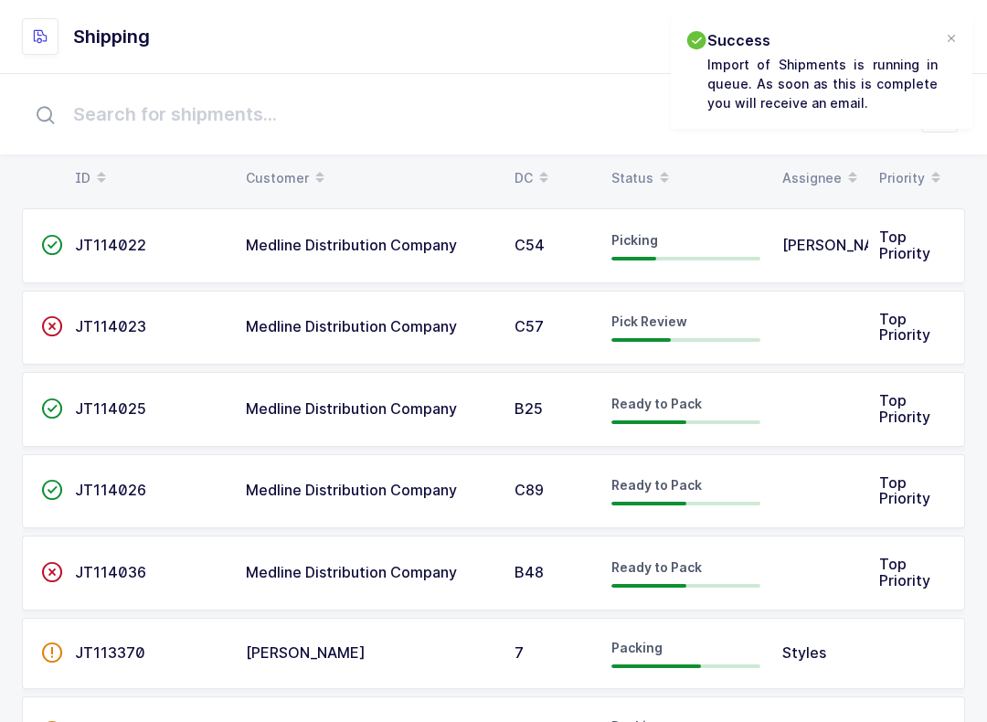
click at [965, 27] on div "Success Import of Shipments is running in queue. As soon as this is complete yo…" at bounding box center [822, 72] width 302 height 114
click at [965, 28] on div "Success Import of Shipments is running in queue. As soon as this is complete yo…" at bounding box center [822, 72] width 302 height 114
click at [971, 27] on div "Success Import of Shipments is running in queue. As soon as this is complete yo…" at bounding box center [822, 72] width 302 height 114
click at [955, 36] on div at bounding box center [951, 39] width 15 height 16
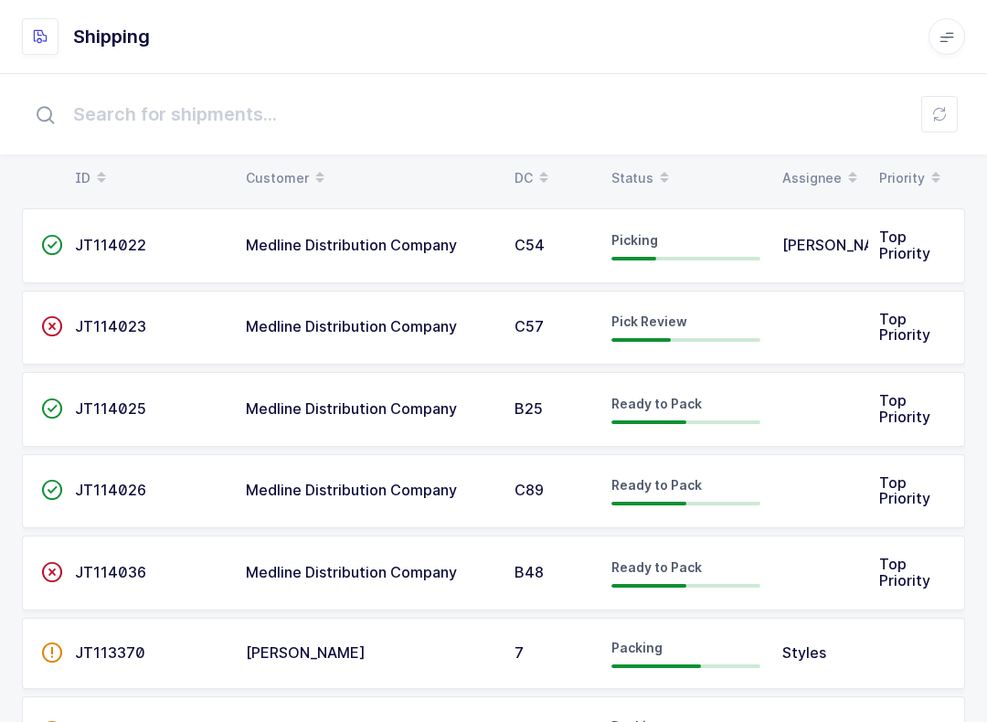
click at [803, 323] on td at bounding box center [820, 328] width 97 height 75
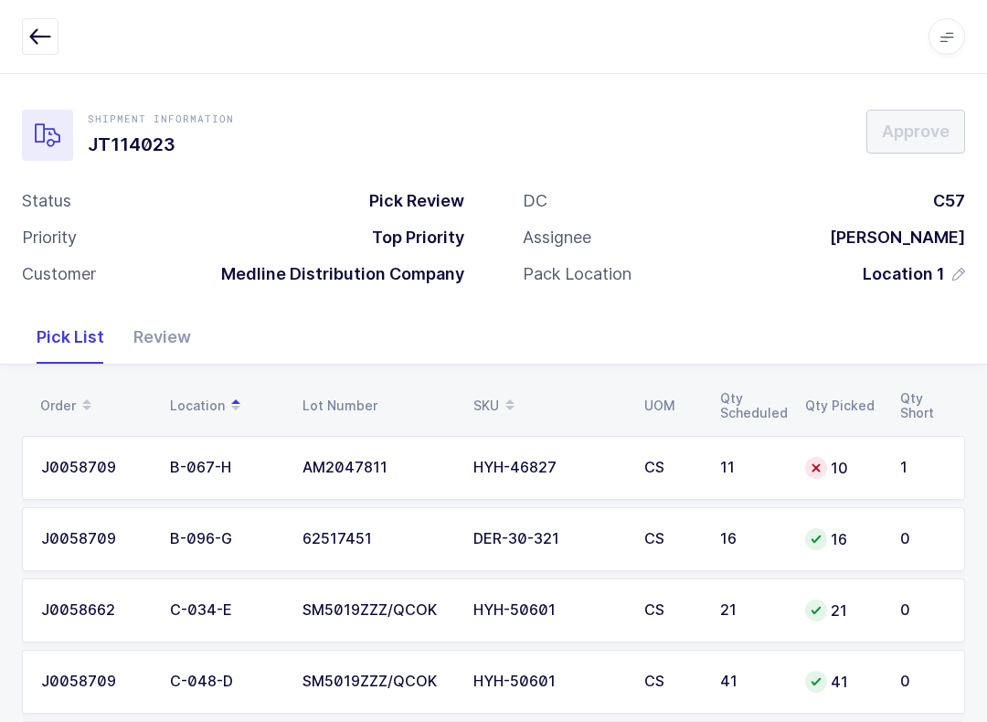
click at [881, 449] on td "10" at bounding box center [841, 468] width 95 height 64
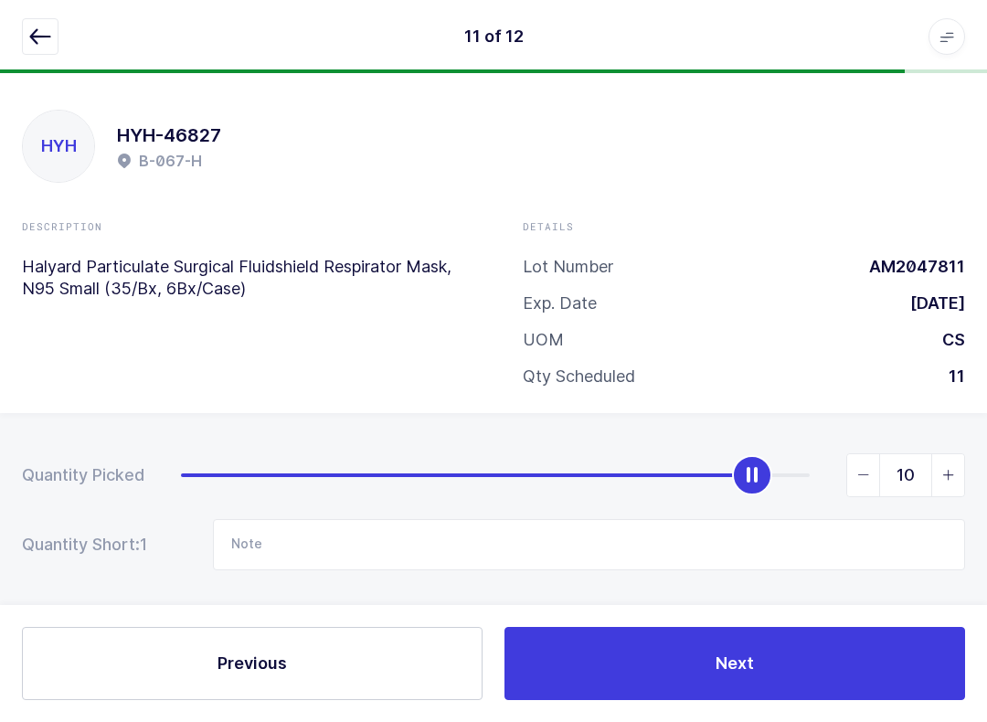
click at [962, 469] on span "slider between 0 and 11" at bounding box center [948, 475] width 33 height 42
type input "11"
click at [858, 652] on button "Next" at bounding box center [735, 663] width 461 height 73
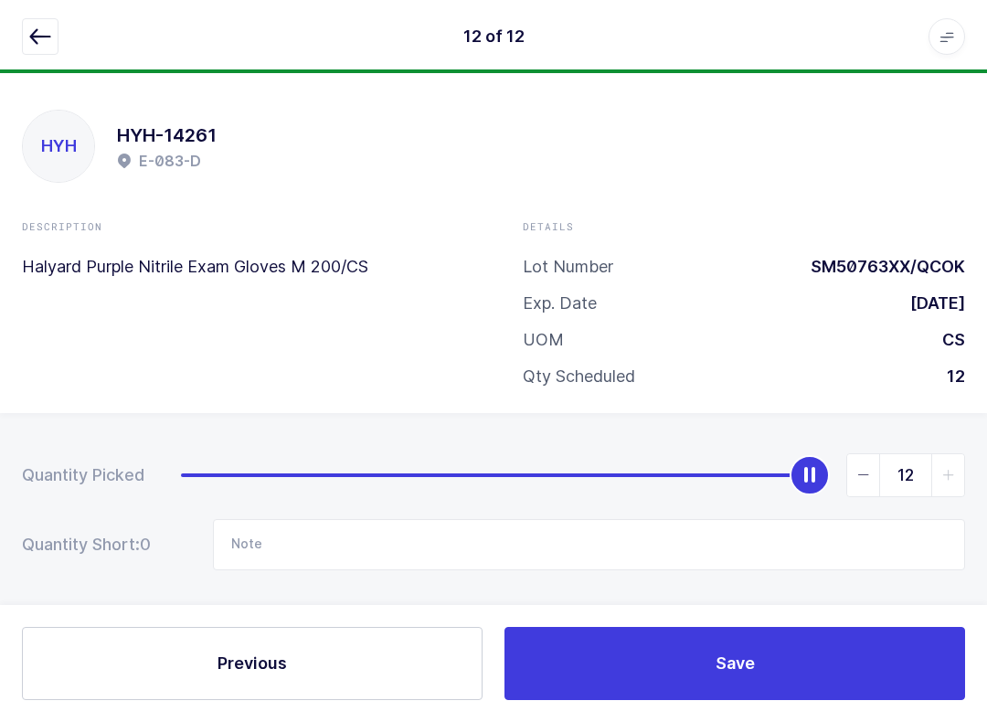
click at [22, 44] on button "button" at bounding box center [40, 36] width 37 height 37
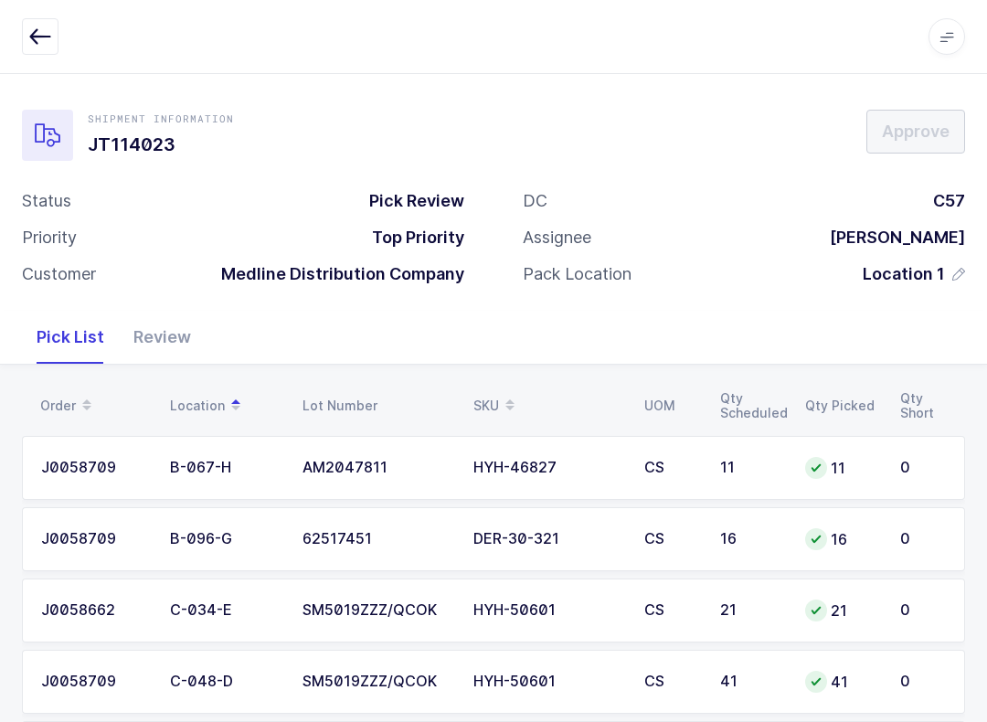
click at [160, 340] on div "Review" at bounding box center [162, 337] width 87 height 53
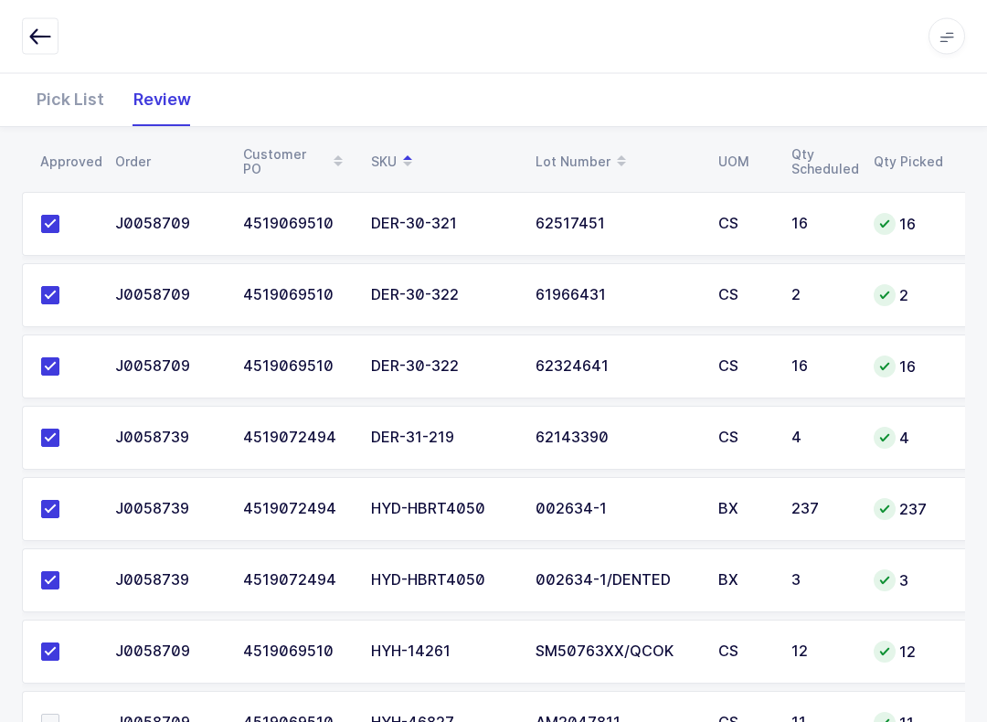
scroll to position [603, 0]
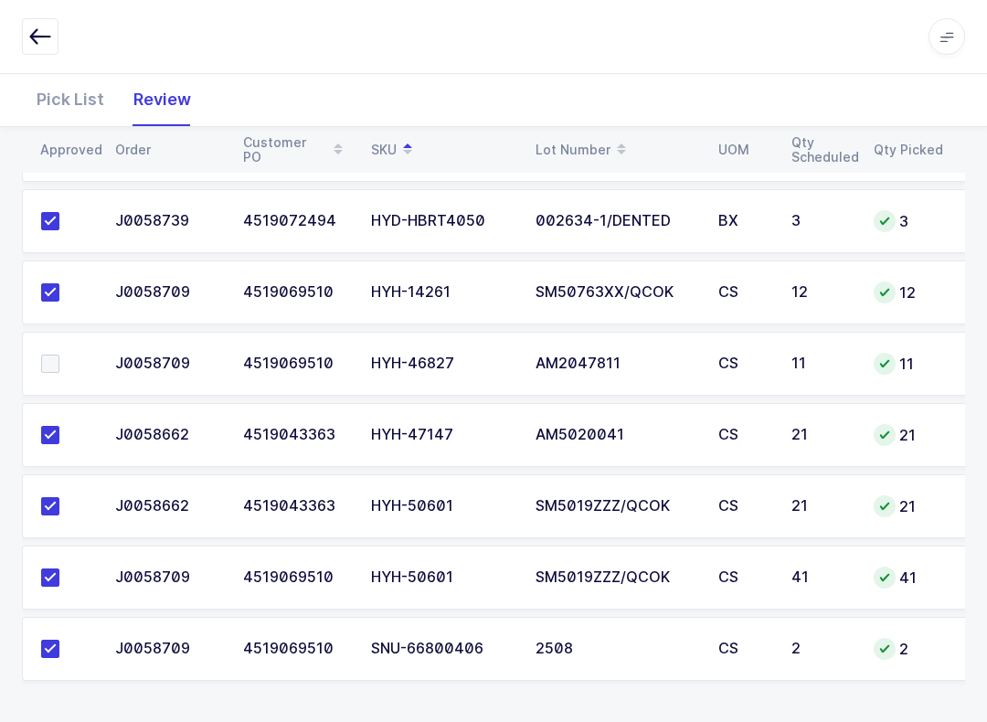
click at [66, 355] on label at bounding box center [67, 364] width 52 height 18
click at [59, 355] on input "checkbox" at bounding box center [59, 355] width 0 height 0
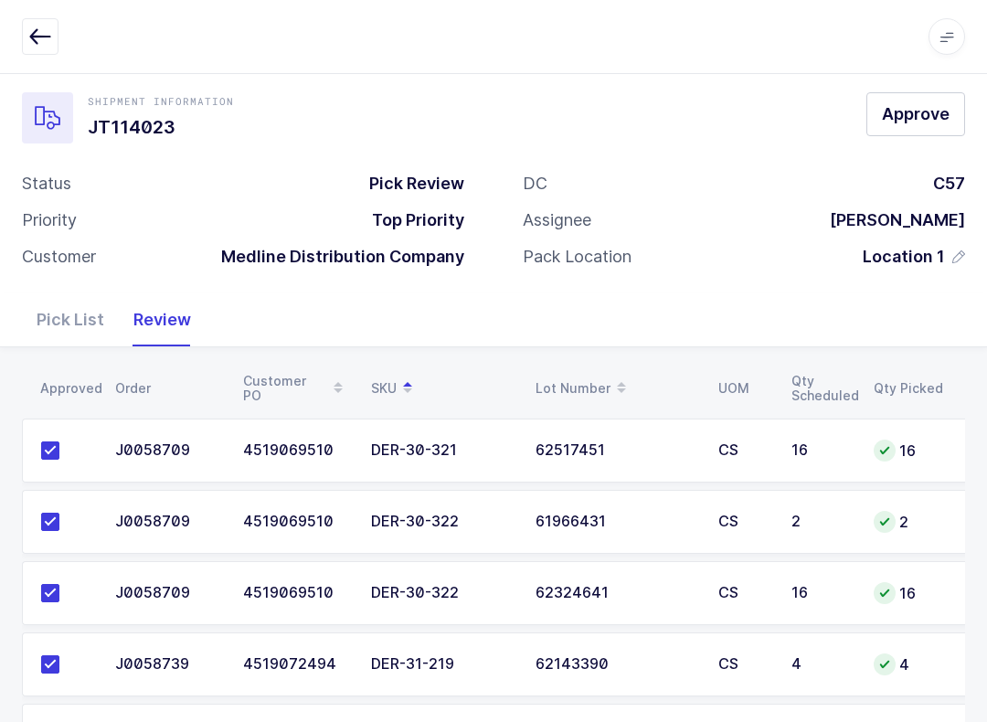
scroll to position [0, 0]
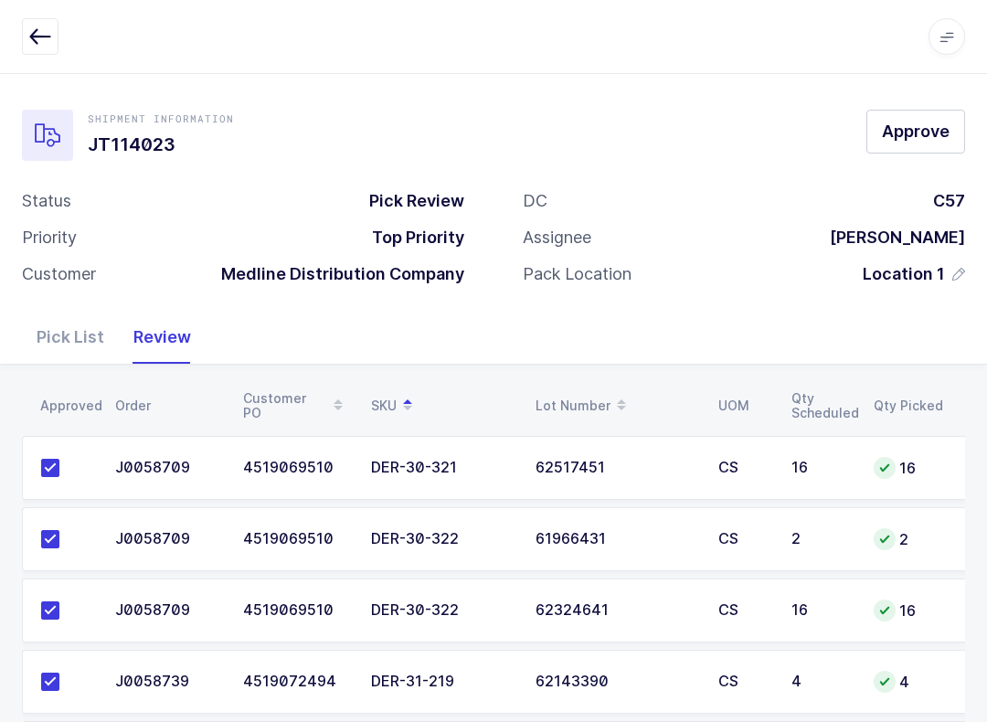
click at [913, 122] on span "Approve" at bounding box center [916, 131] width 68 height 23
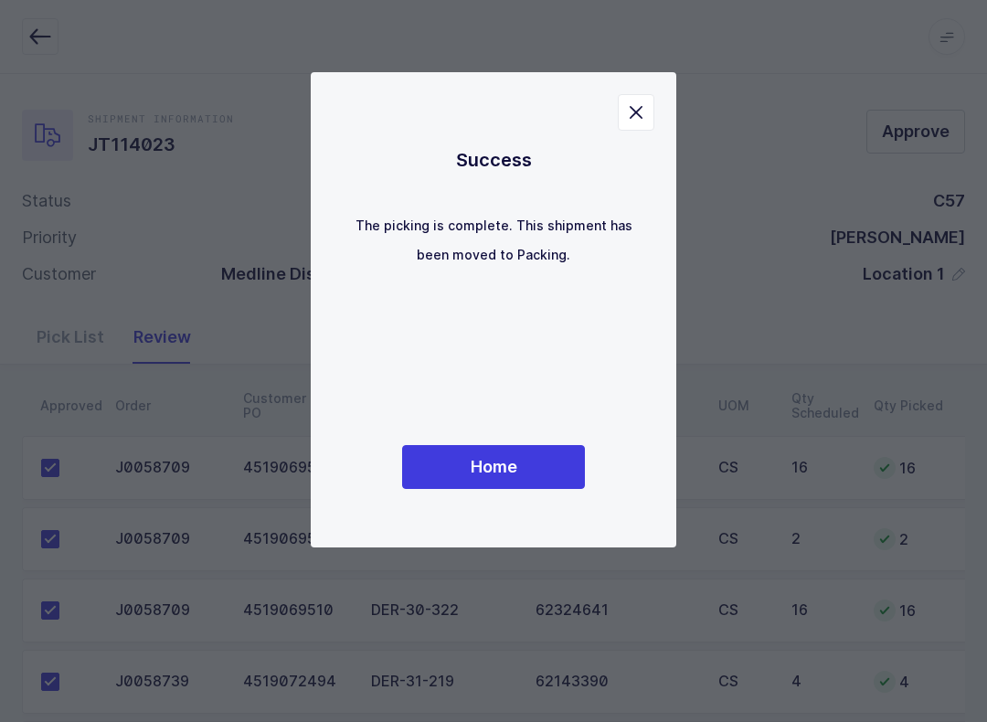
click at [495, 459] on span "Home" at bounding box center [494, 466] width 47 height 23
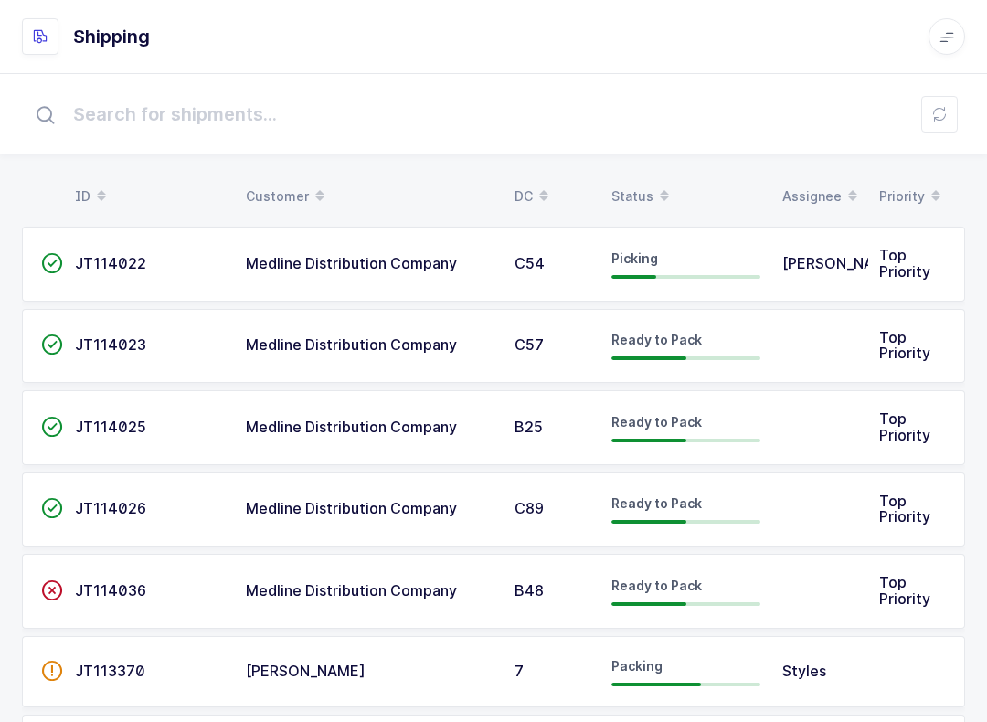
click at [645, 190] on div "Status" at bounding box center [686, 196] width 149 height 31
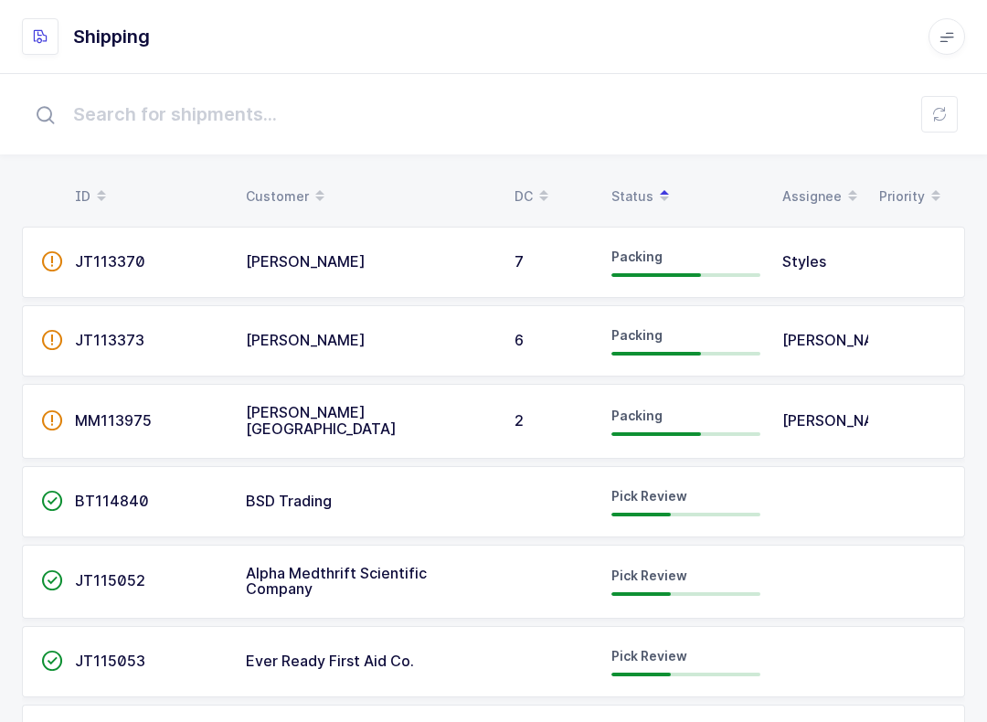
click at [869, 552] on td at bounding box center [917, 582] width 97 height 75
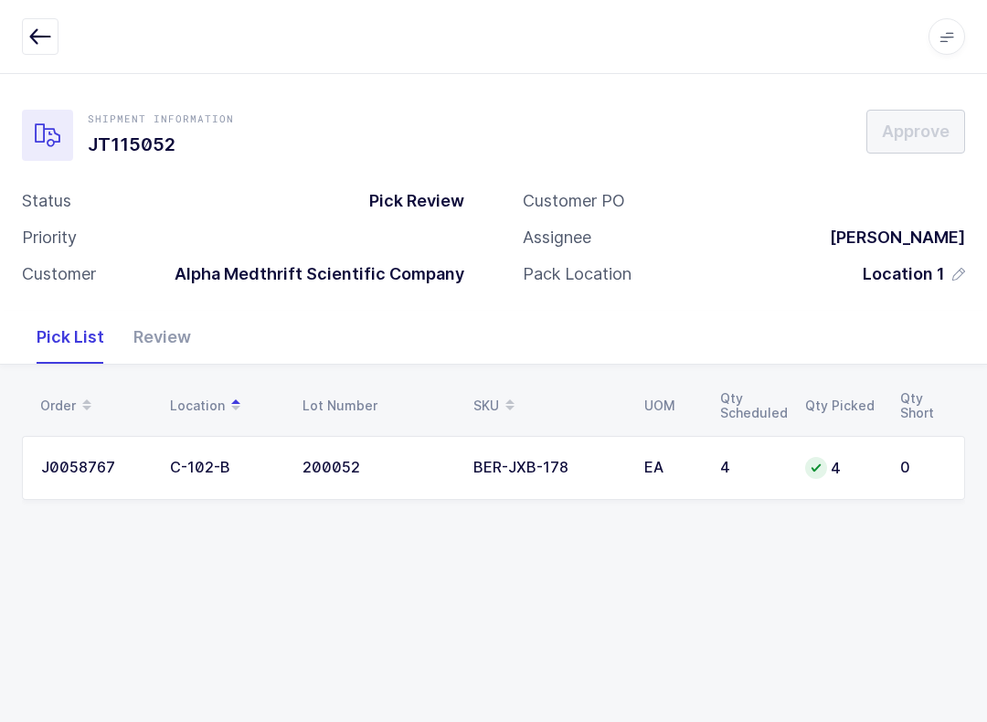
click at [26, 53] on button "button" at bounding box center [40, 36] width 37 height 37
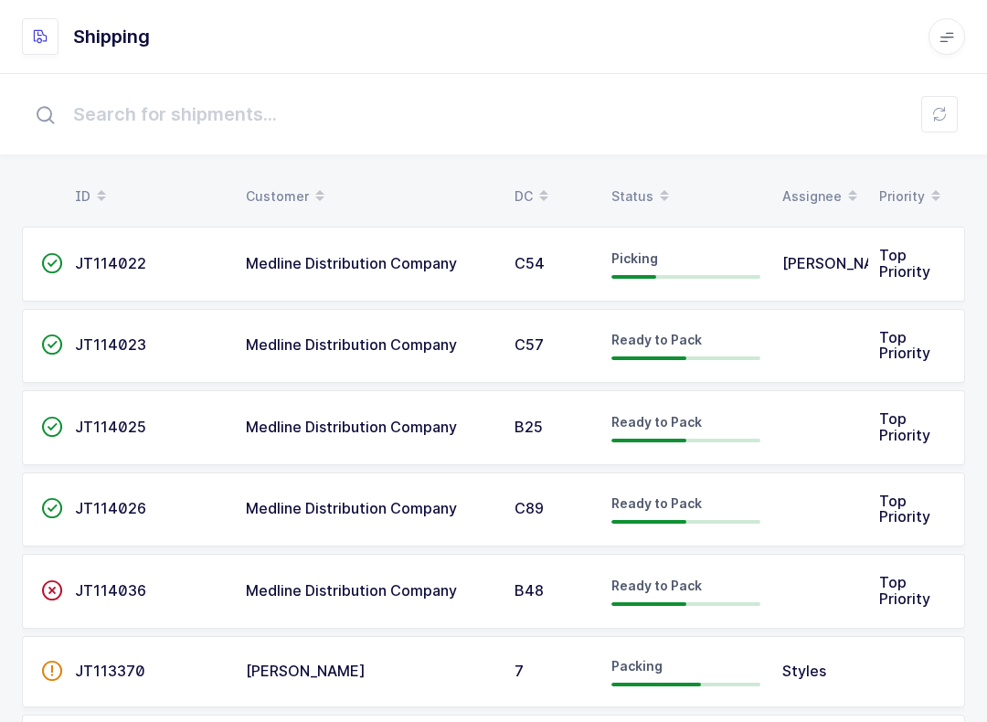
click at [634, 186] on div "Status" at bounding box center [686, 196] width 149 height 31
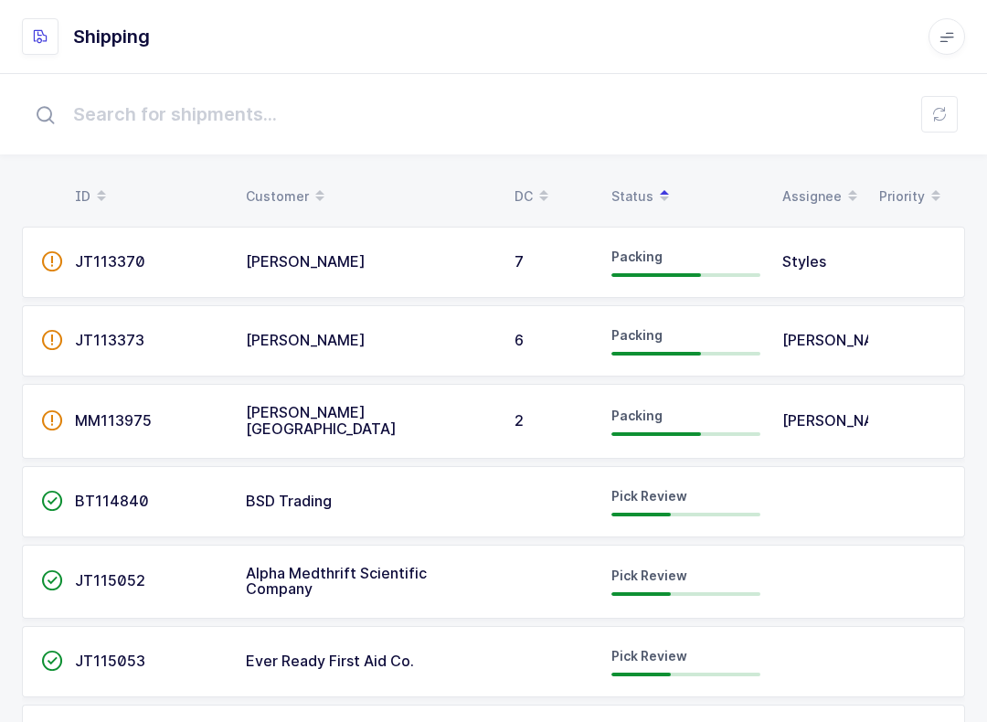
click at [476, 671] on td "Ever Ready First Aid Co." at bounding box center [369, 661] width 269 height 71
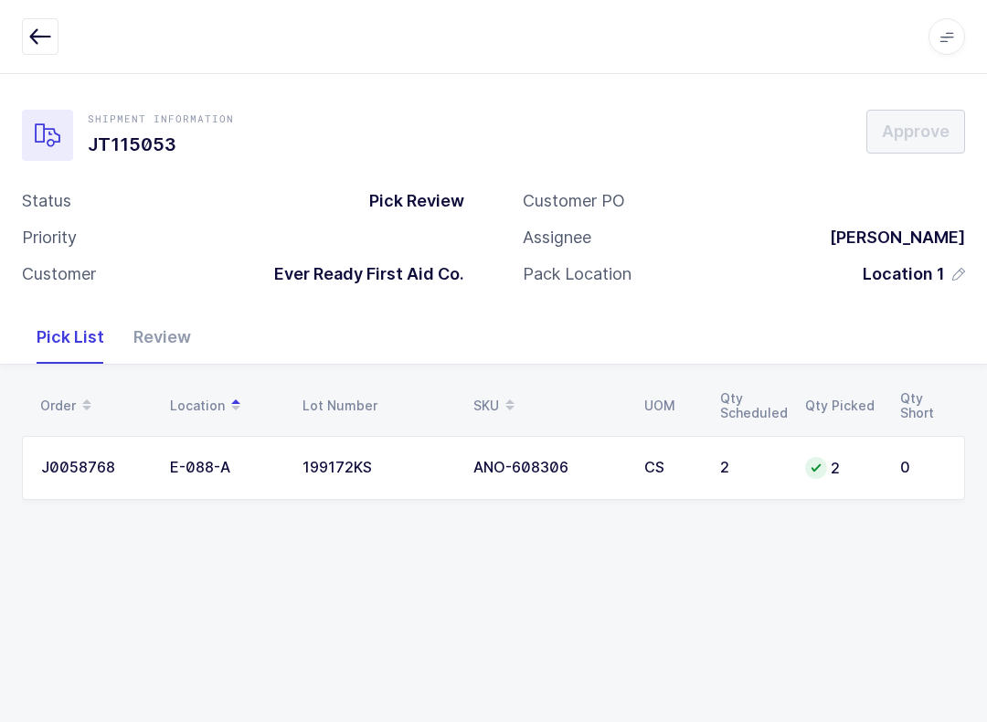
click at [27, 31] on button "button" at bounding box center [40, 36] width 37 height 37
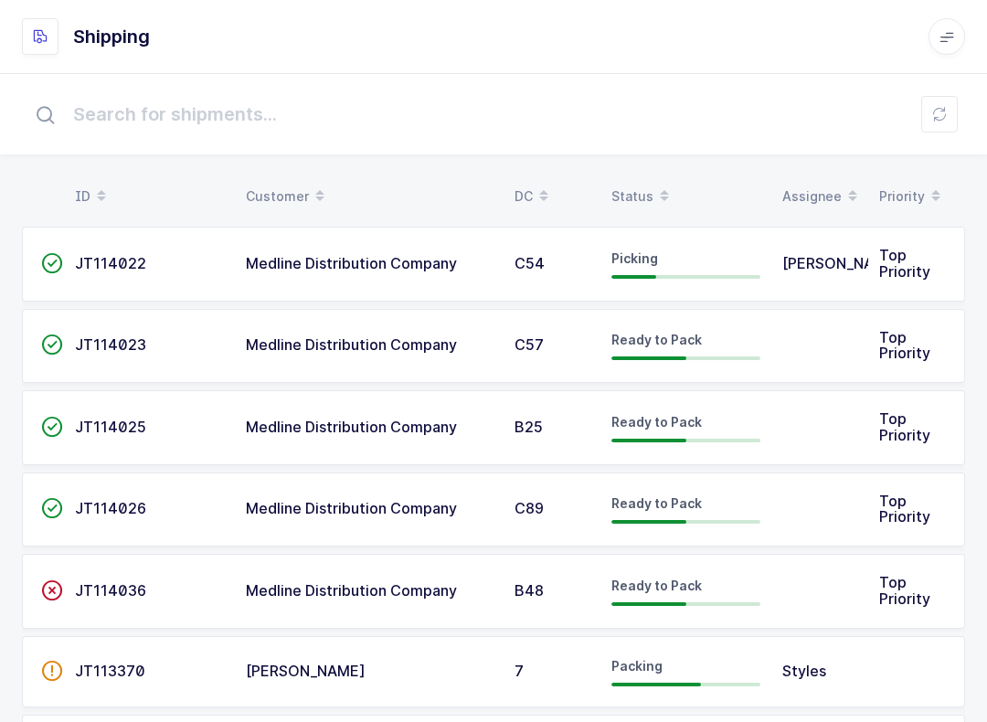
click at [638, 185] on div "Status" at bounding box center [686, 196] width 149 height 31
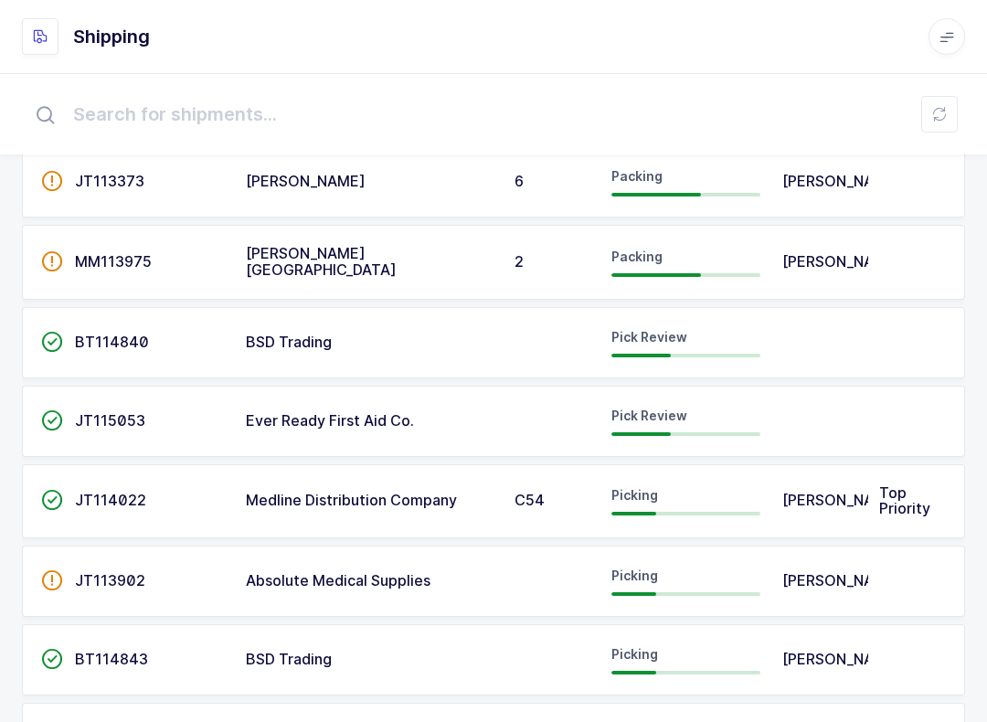
scroll to position [109, 0]
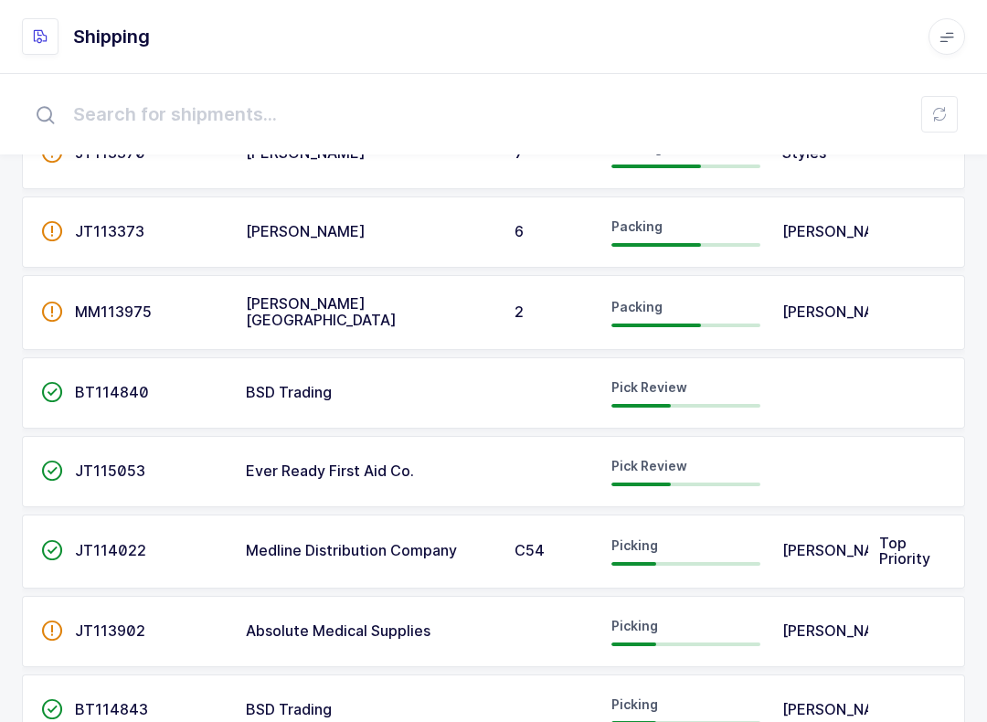
click at [847, 396] on td at bounding box center [820, 392] width 97 height 71
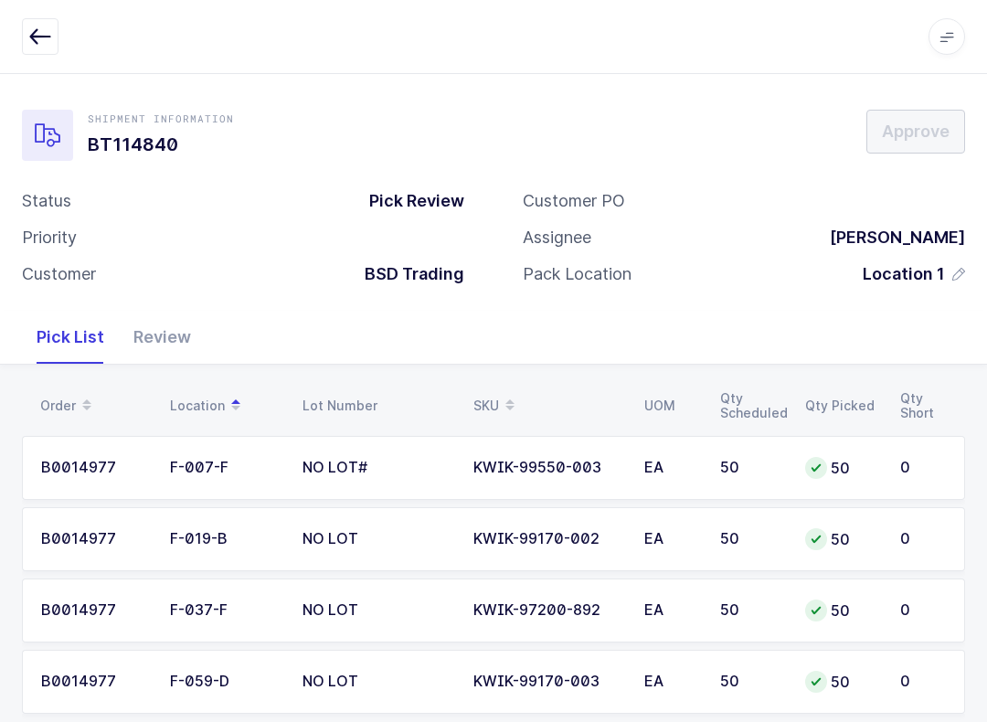
click at [48, 44] on icon "button" at bounding box center [40, 37] width 22 height 22
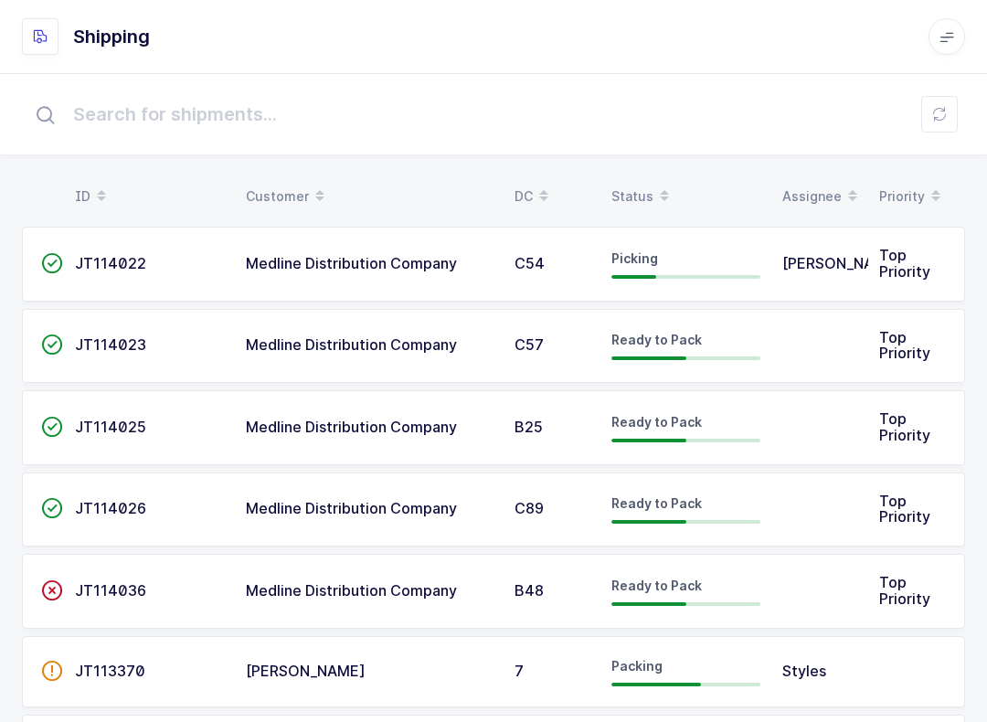
click at [645, 185] on div "Status" at bounding box center [686, 196] width 149 height 31
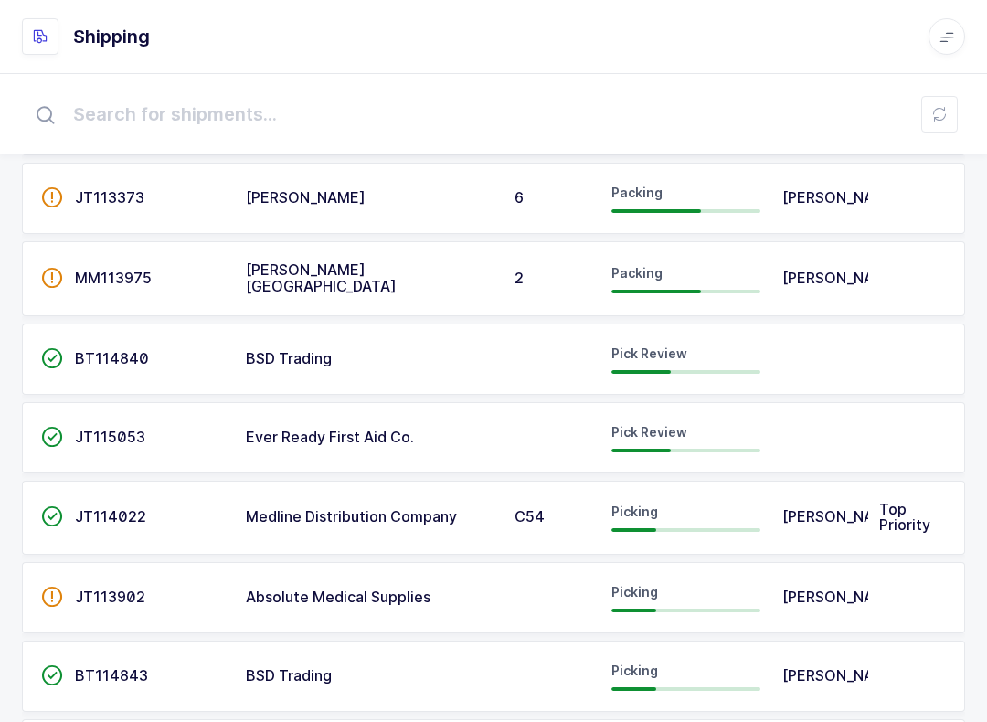
scroll to position [160, 0]
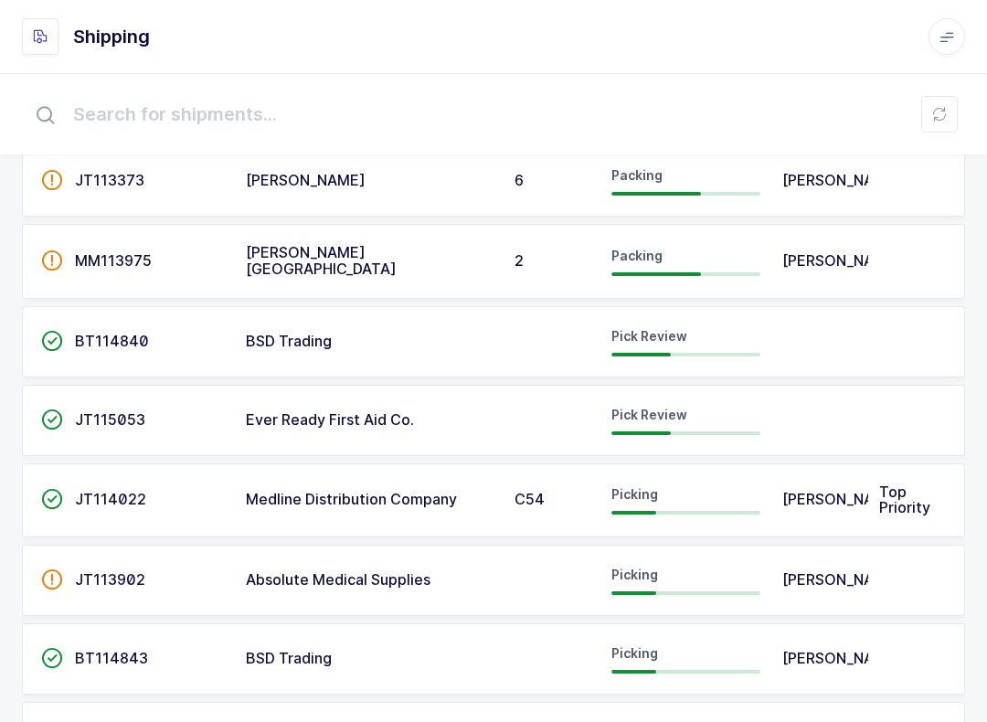
click at [759, 422] on div "Pick Review" at bounding box center [686, 420] width 149 height 29
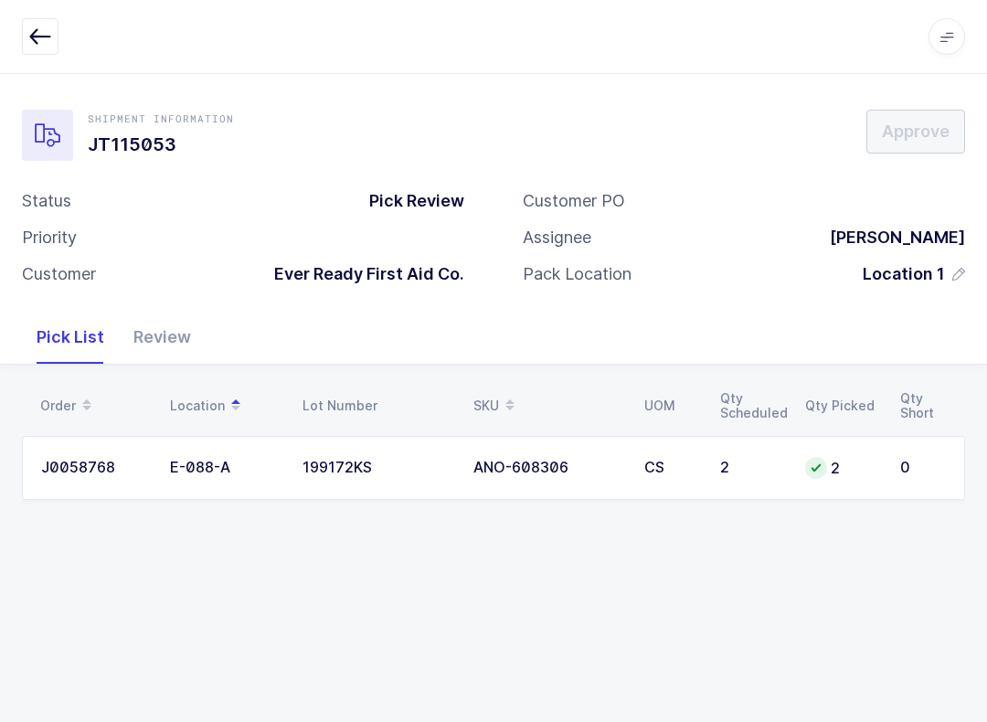
click at [51, 46] on button "button" at bounding box center [40, 36] width 37 height 37
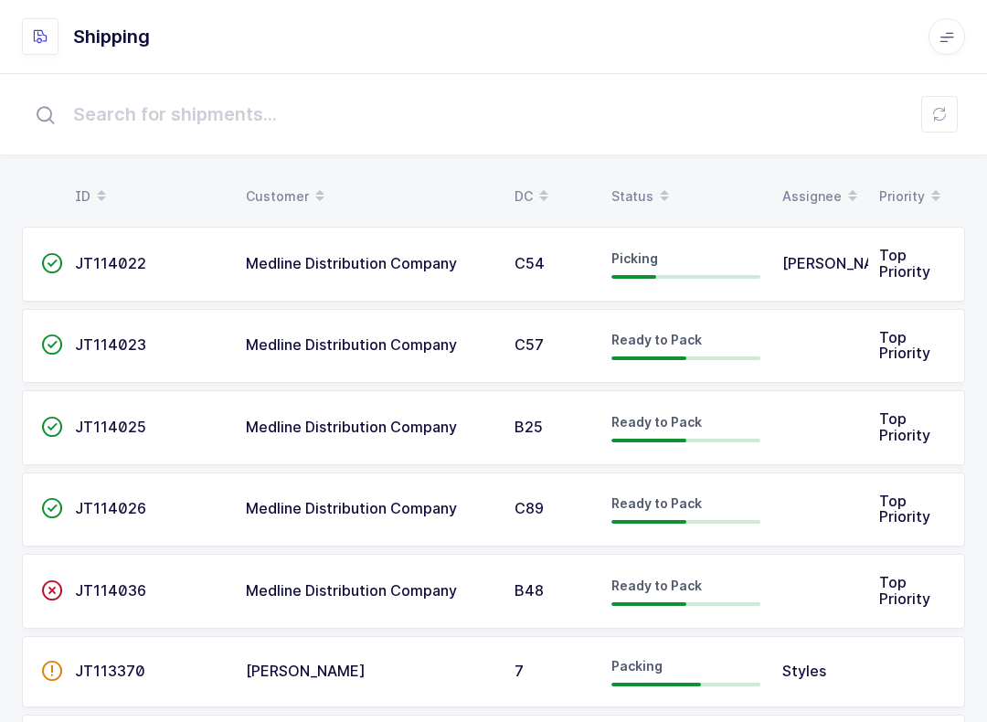
click at [627, 181] on div "Status" at bounding box center [686, 196] width 149 height 31
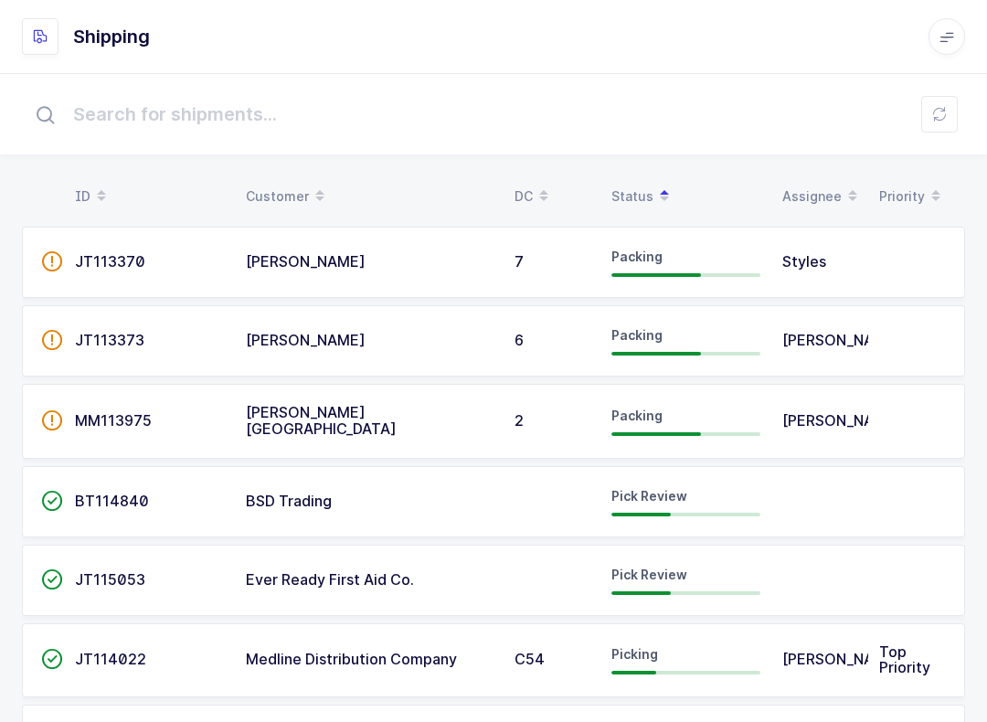
click at [100, 500] on span "BT114840" at bounding box center [112, 501] width 74 height 18
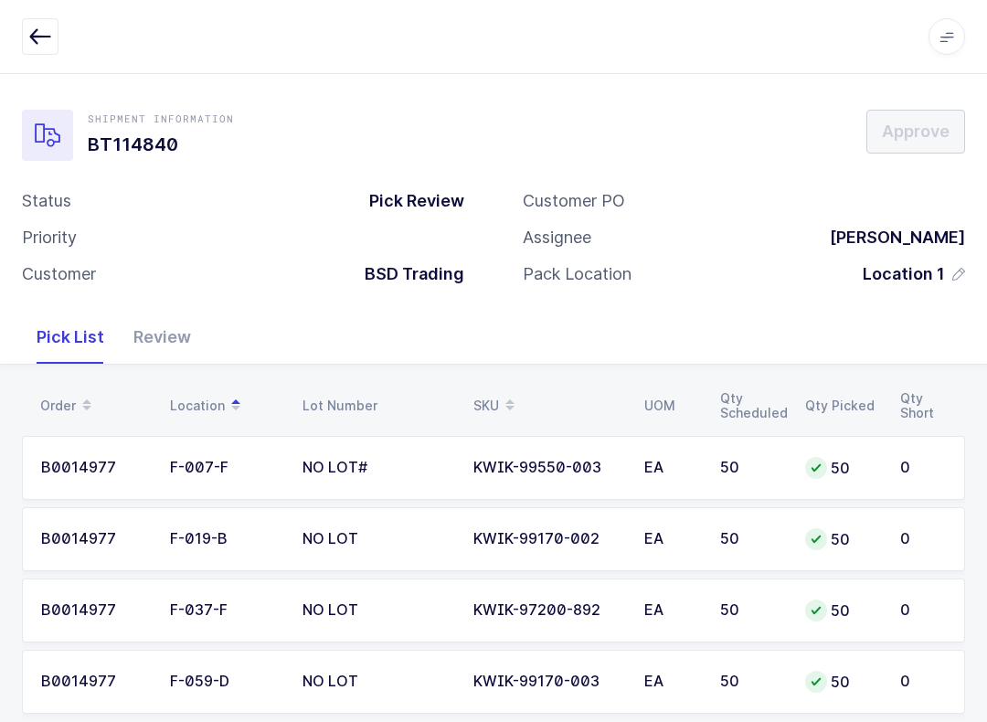
scroll to position [33, 0]
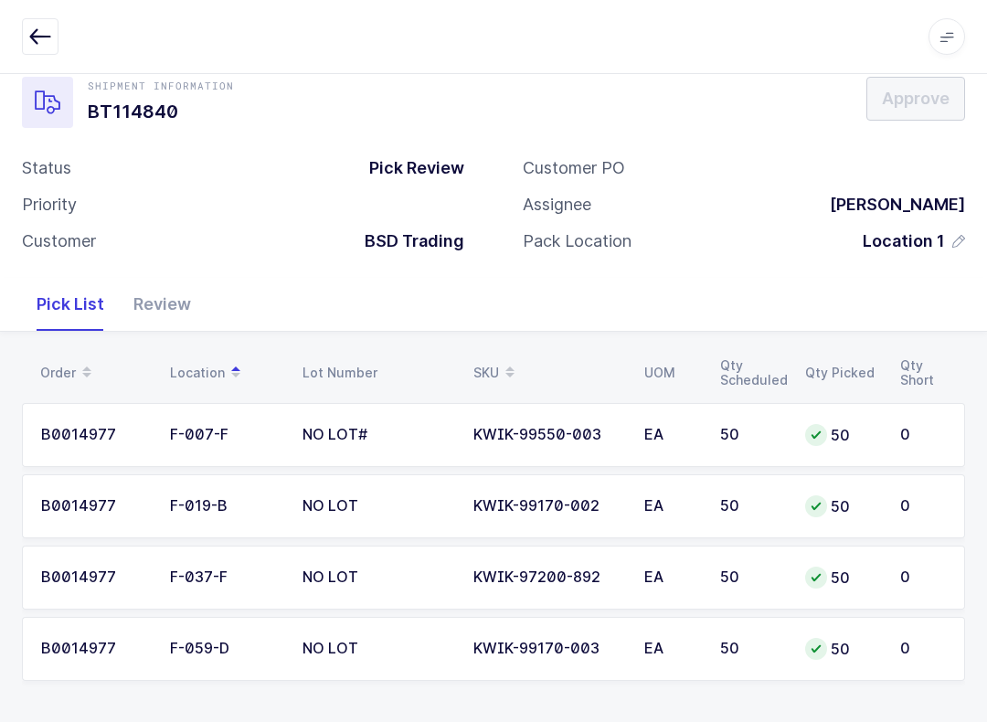
click at [41, 48] on button "button" at bounding box center [40, 36] width 37 height 37
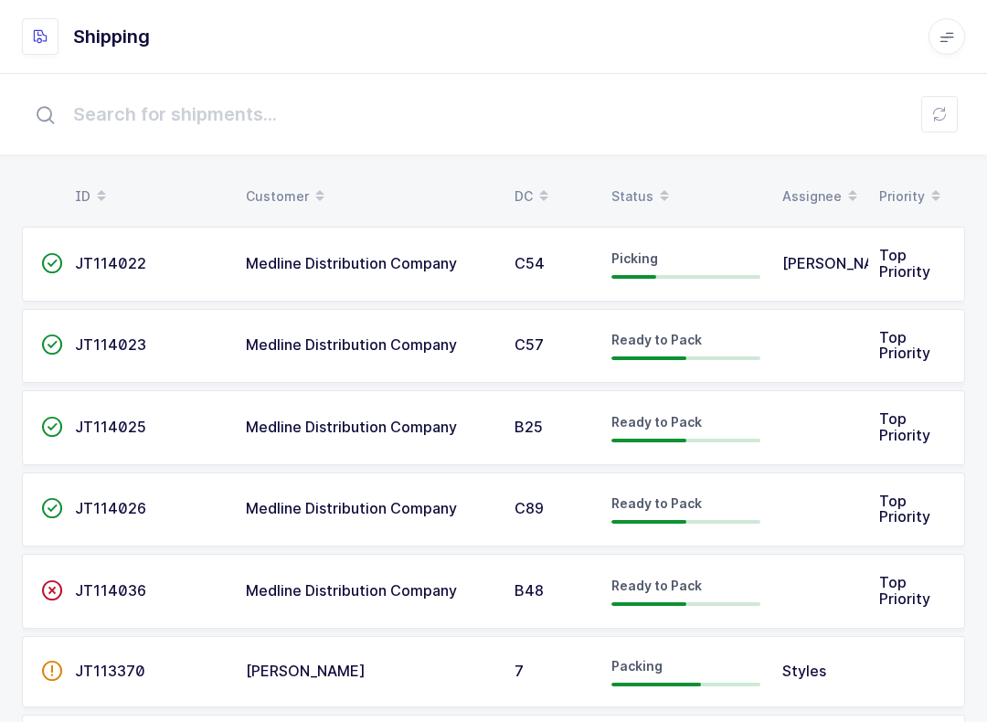
click at [634, 201] on div "Status" at bounding box center [686, 196] width 149 height 31
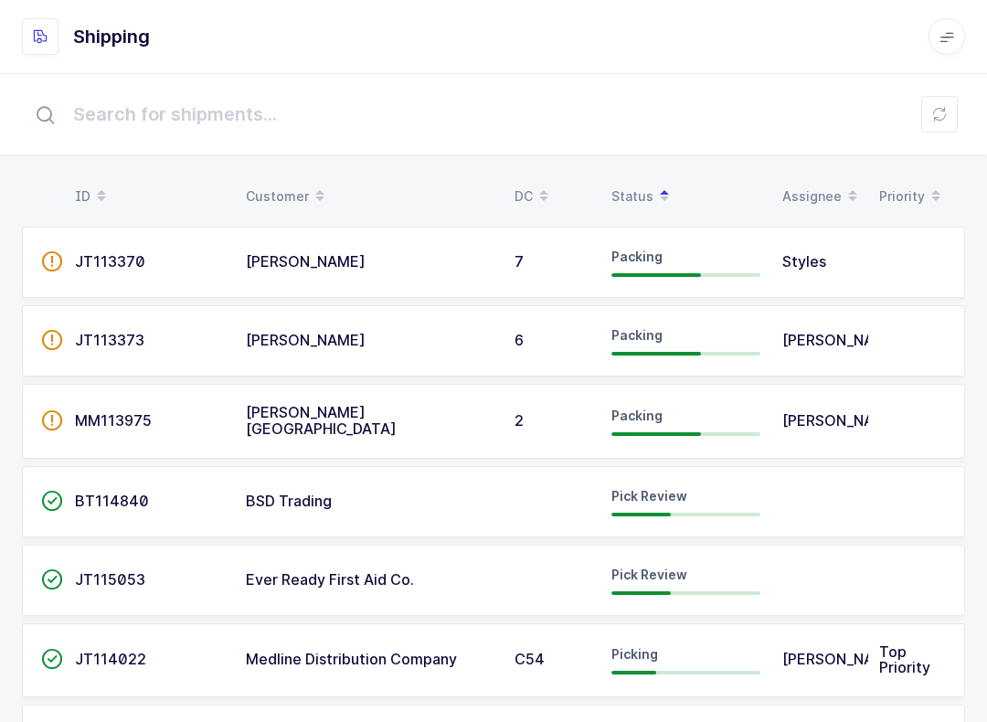
click at [359, 500] on div "BSD Trading" at bounding box center [369, 502] width 247 height 16
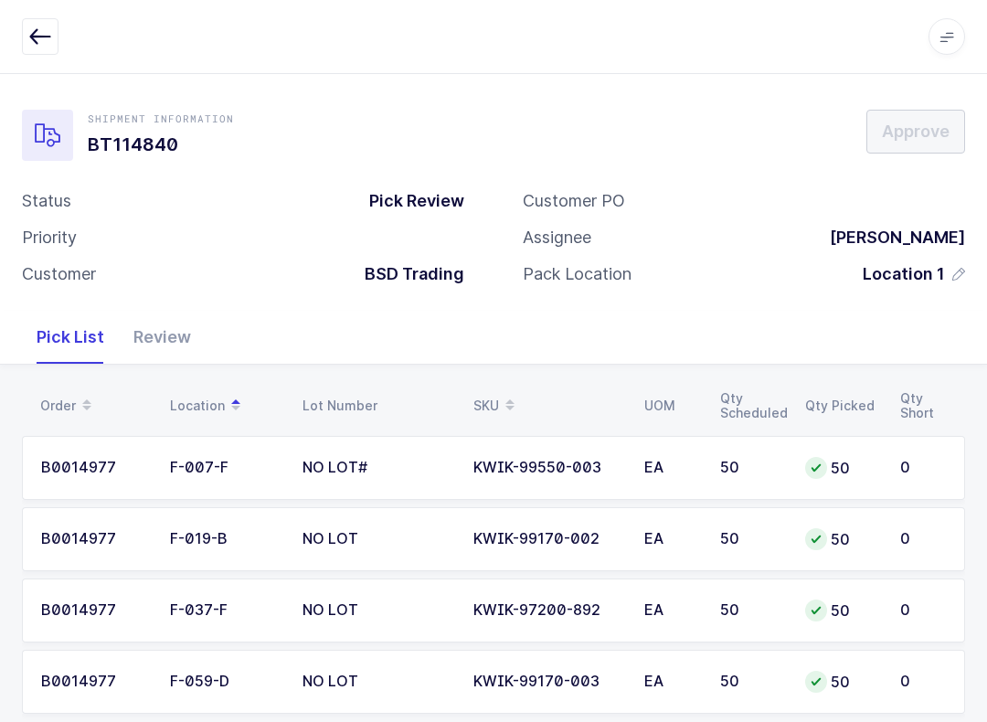
click at [58, 39] on button "button" at bounding box center [40, 36] width 37 height 37
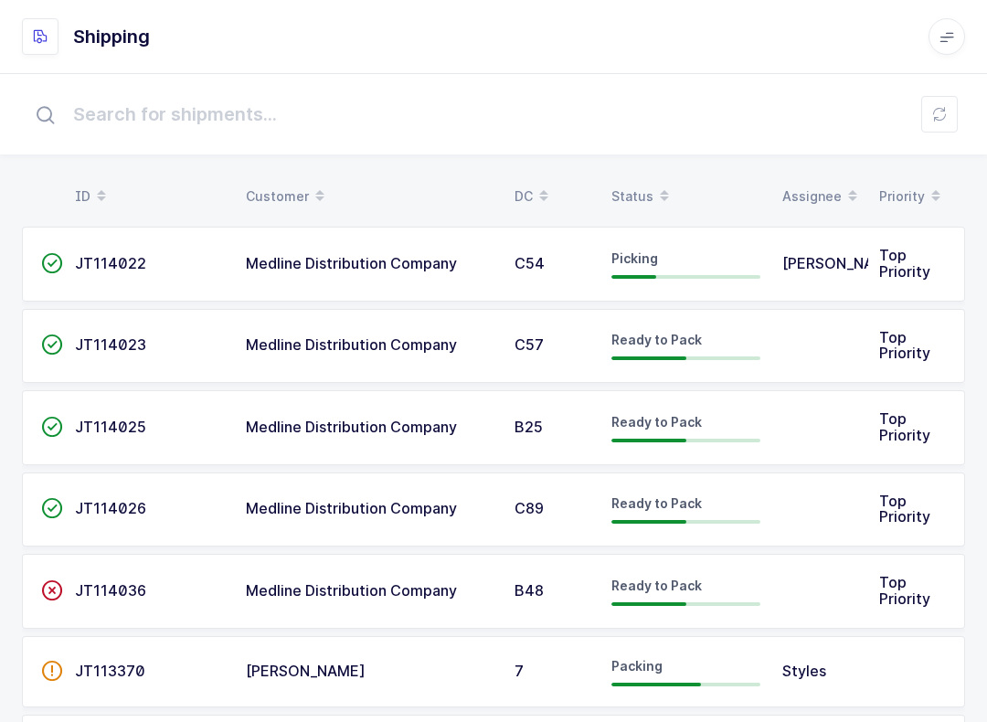
click at [645, 199] on div "Status" at bounding box center [686, 196] width 149 height 31
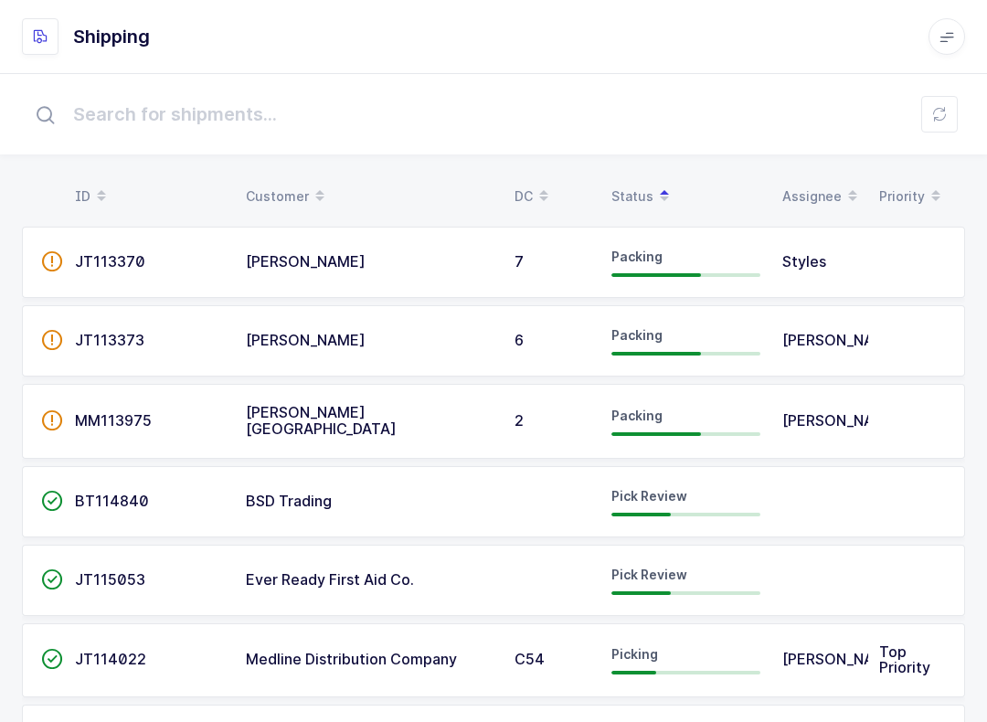
click at [385, 581] on span "Ever Ready First Aid Co." at bounding box center [330, 579] width 168 height 18
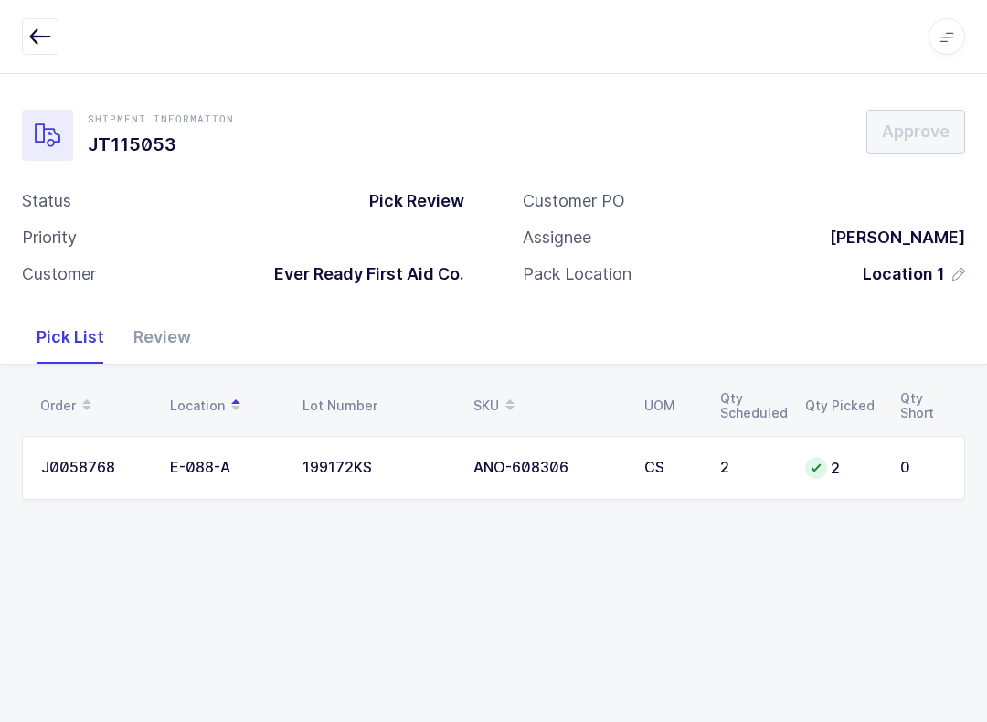
click at [797, 468] on td "2" at bounding box center [841, 468] width 95 height 64
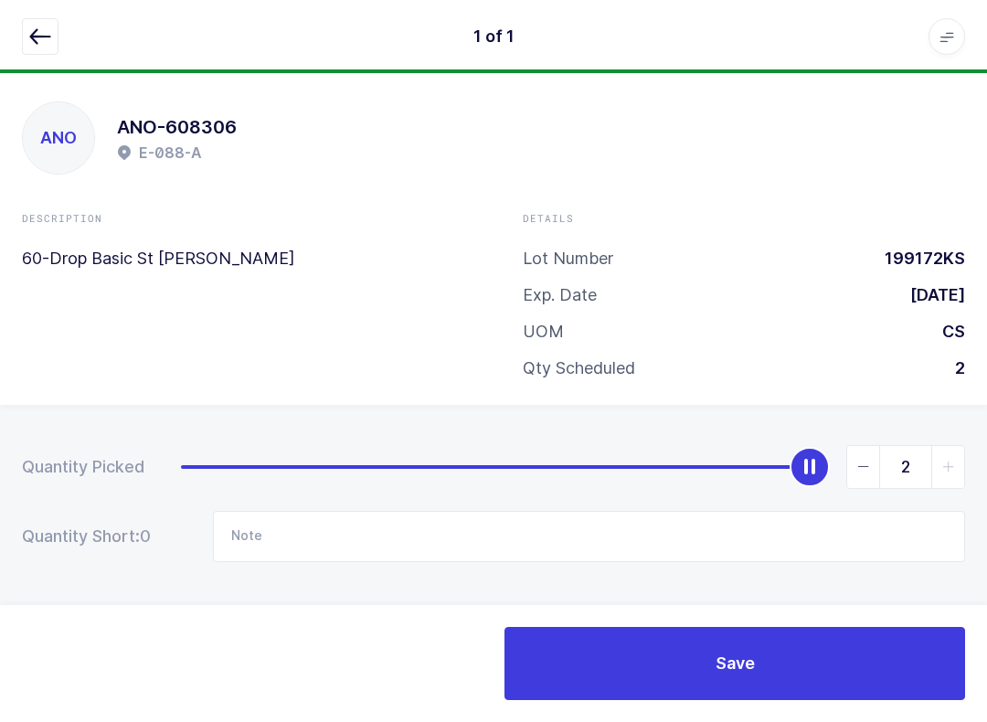
scroll to position [18, 0]
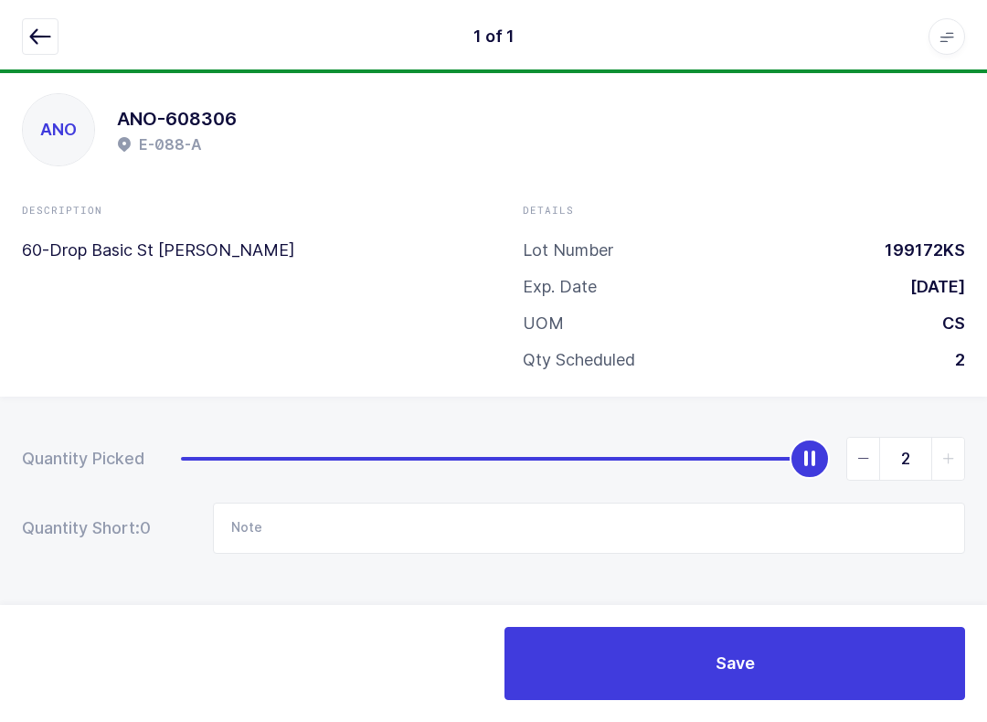
click at [35, 36] on icon "button" at bounding box center [40, 37] width 22 height 22
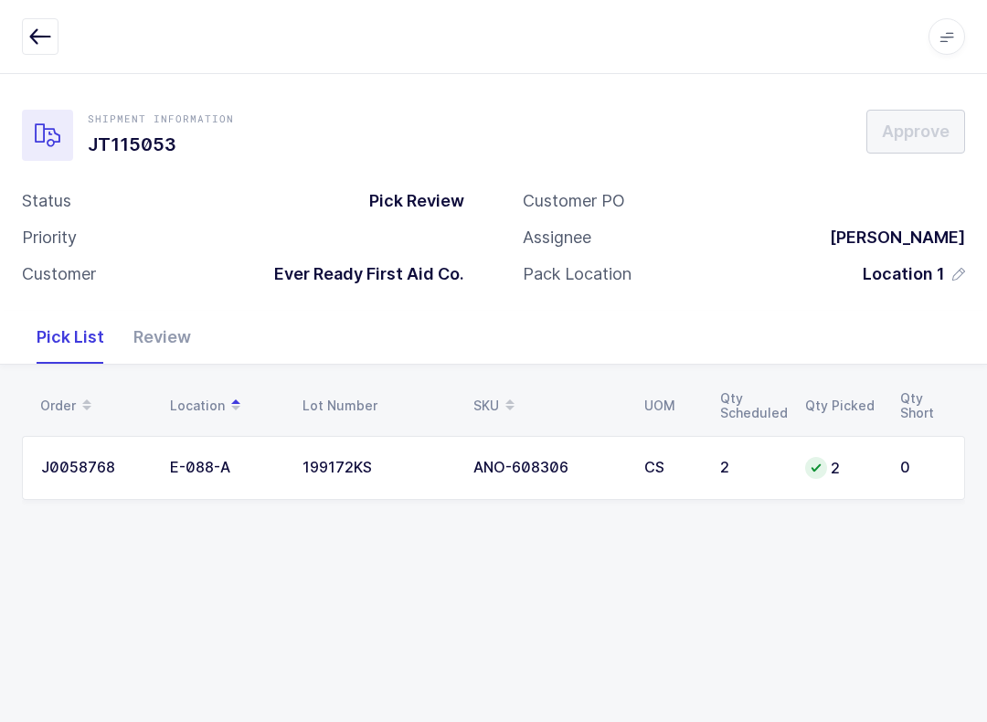
click at [152, 313] on div "Review" at bounding box center [162, 337] width 87 height 53
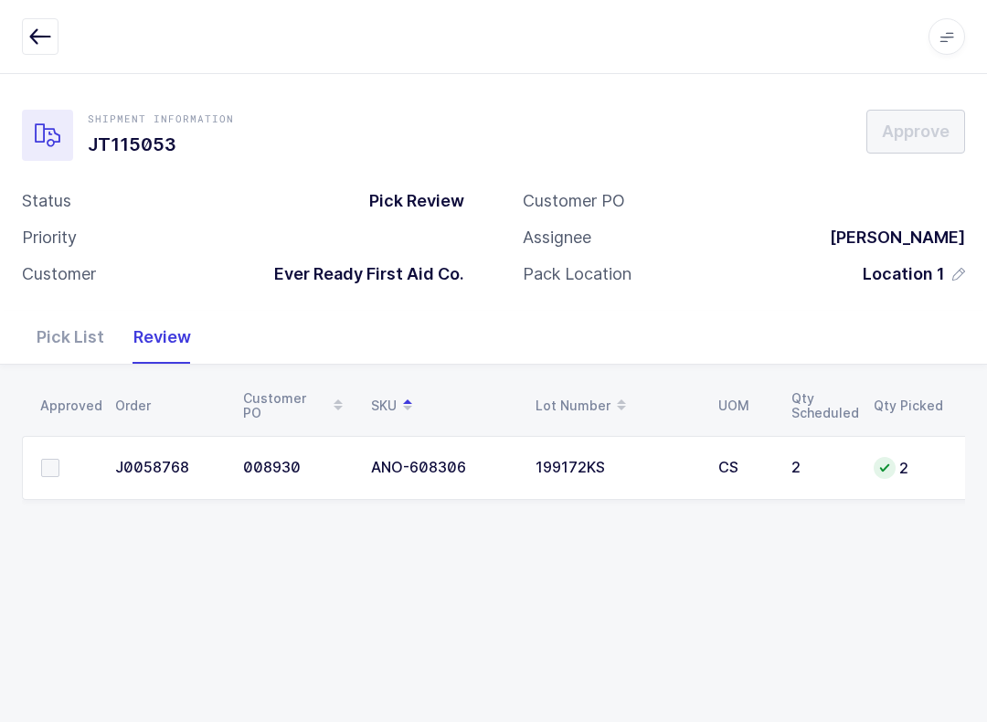
click at [56, 459] on span at bounding box center [50, 468] width 18 height 18
click at [59, 459] on input "checkbox" at bounding box center [59, 459] width 0 height 0
click at [899, 123] on span "Approve" at bounding box center [916, 131] width 68 height 23
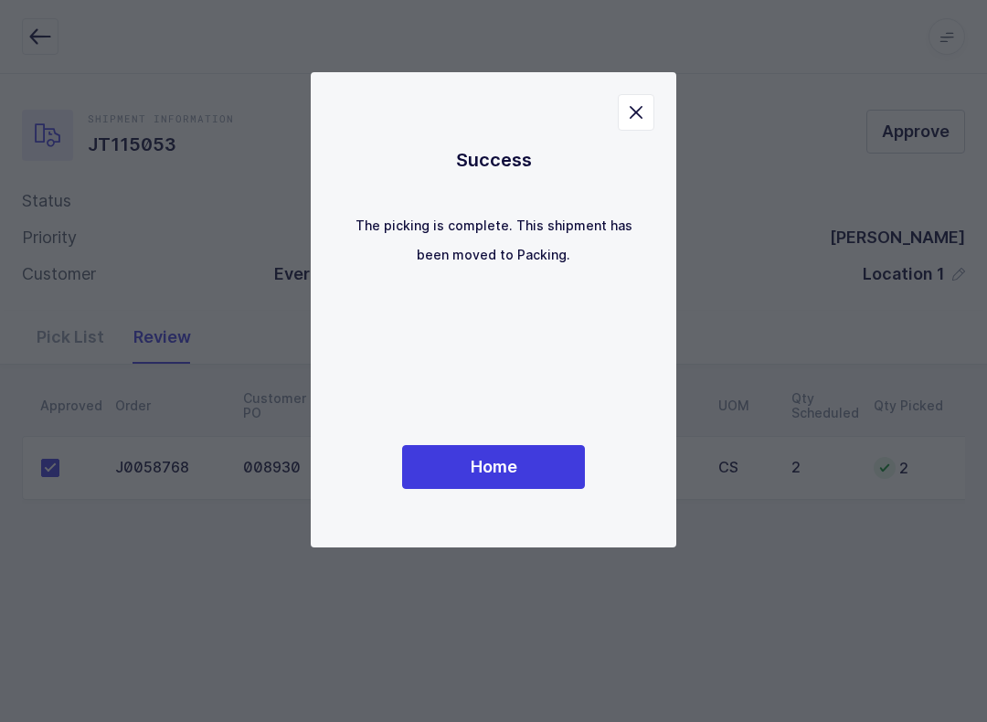
click at [516, 447] on button "Home" at bounding box center [493, 467] width 183 height 44
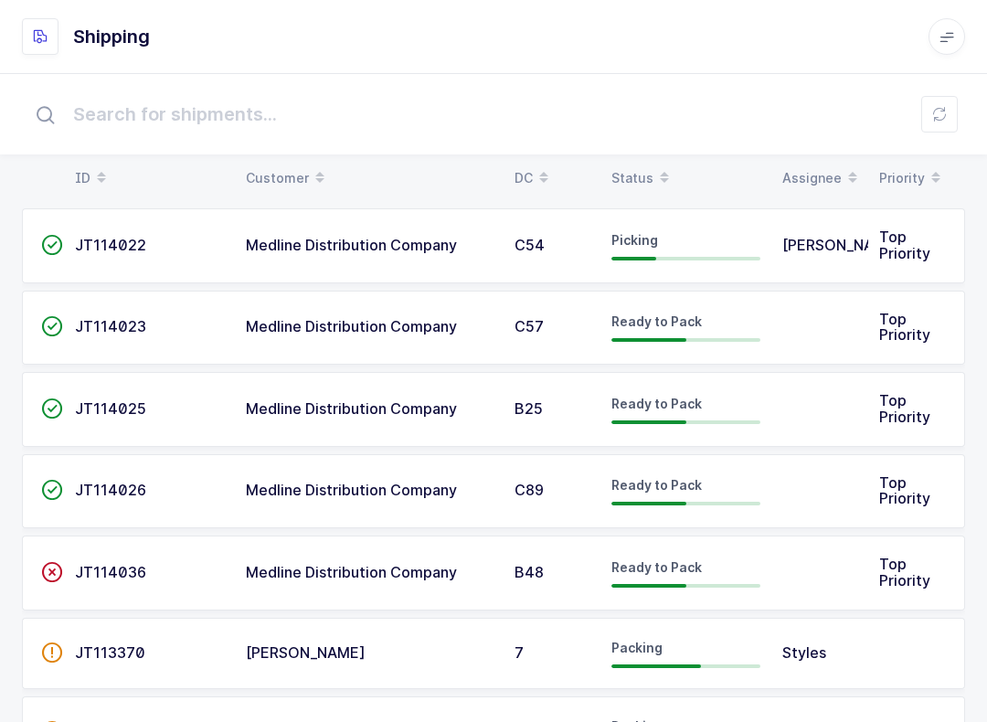
click at [654, 167] on span at bounding box center [665, 178] width 22 height 31
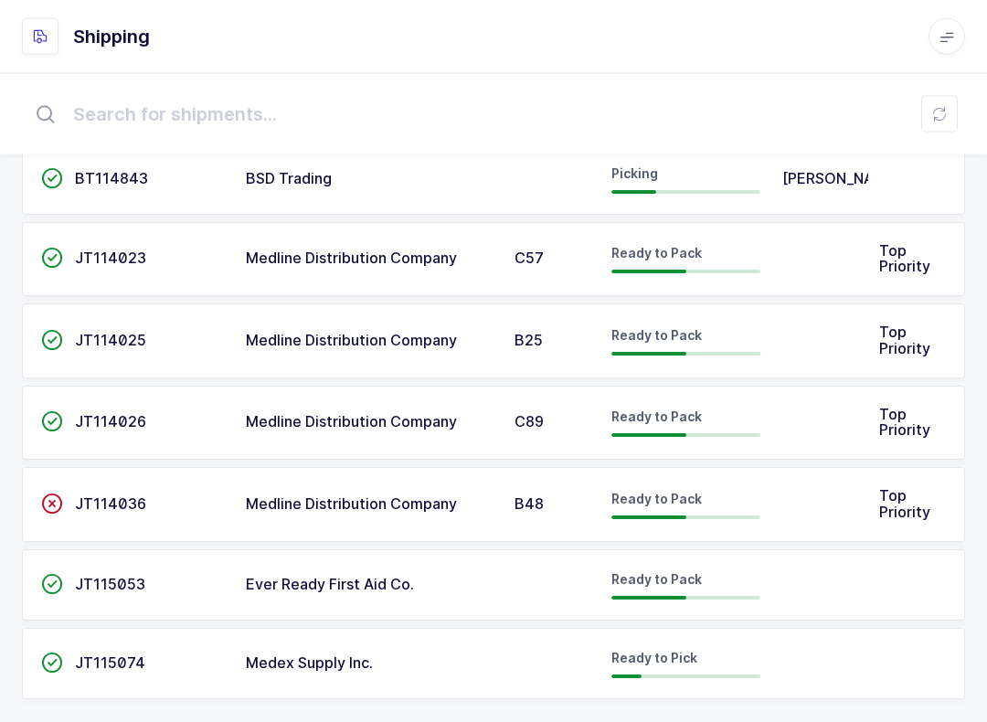
scroll to position [656, 0]
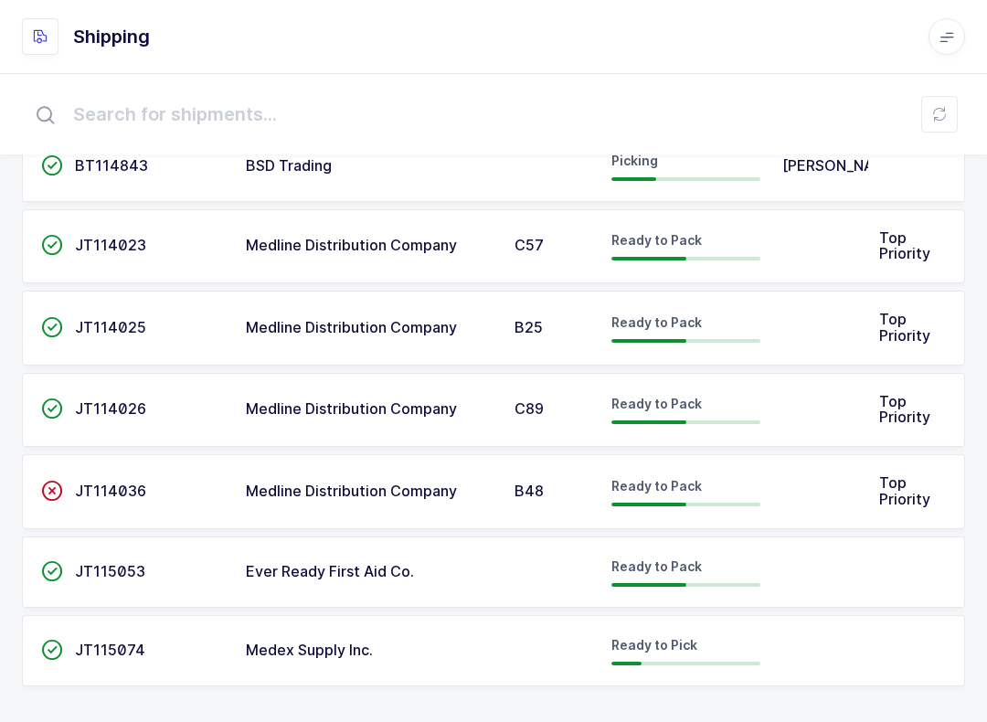
click at [940, 100] on button at bounding box center [940, 114] width 37 height 37
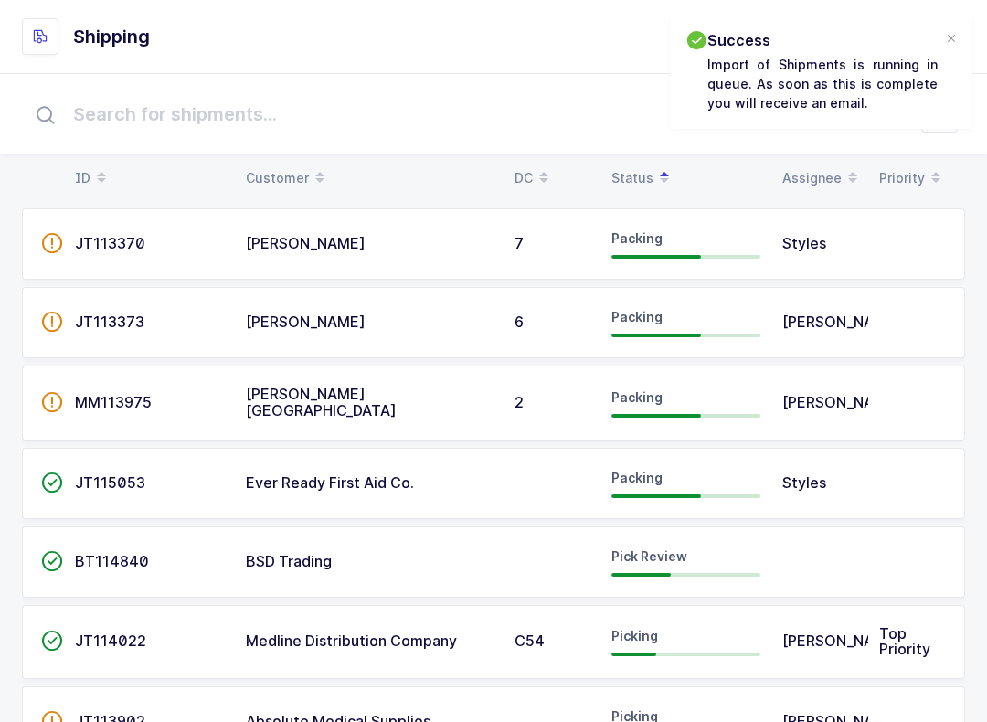
click at [556, 559] on td at bounding box center [552, 562] width 97 height 71
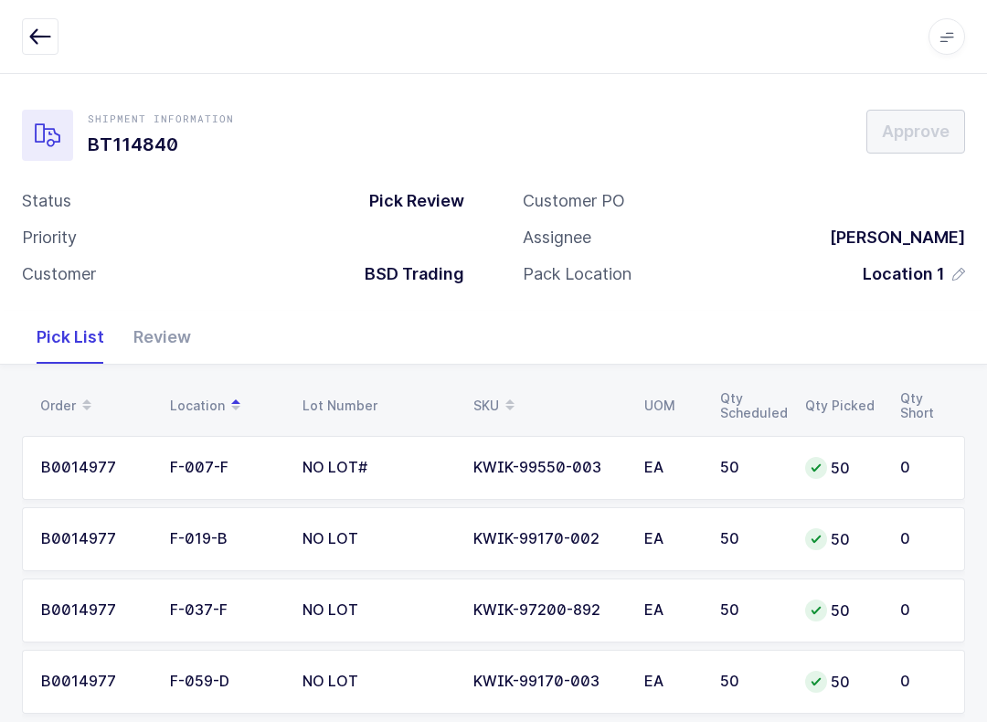
click at [161, 326] on div "Review" at bounding box center [162, 337] width 87 height 53
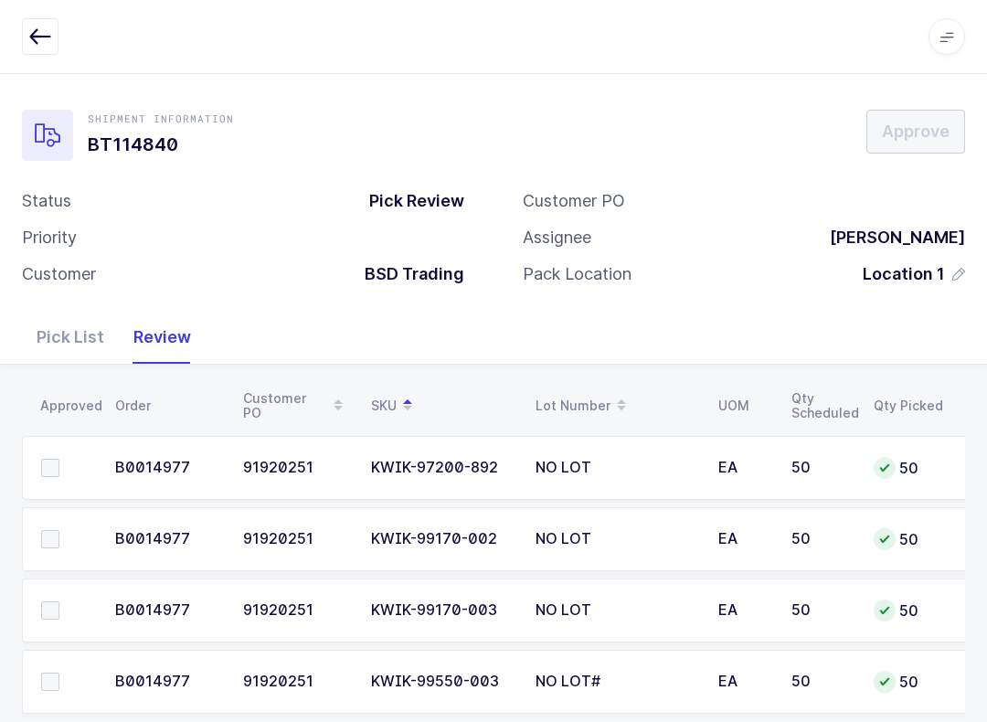
scroll to position [33, 0]
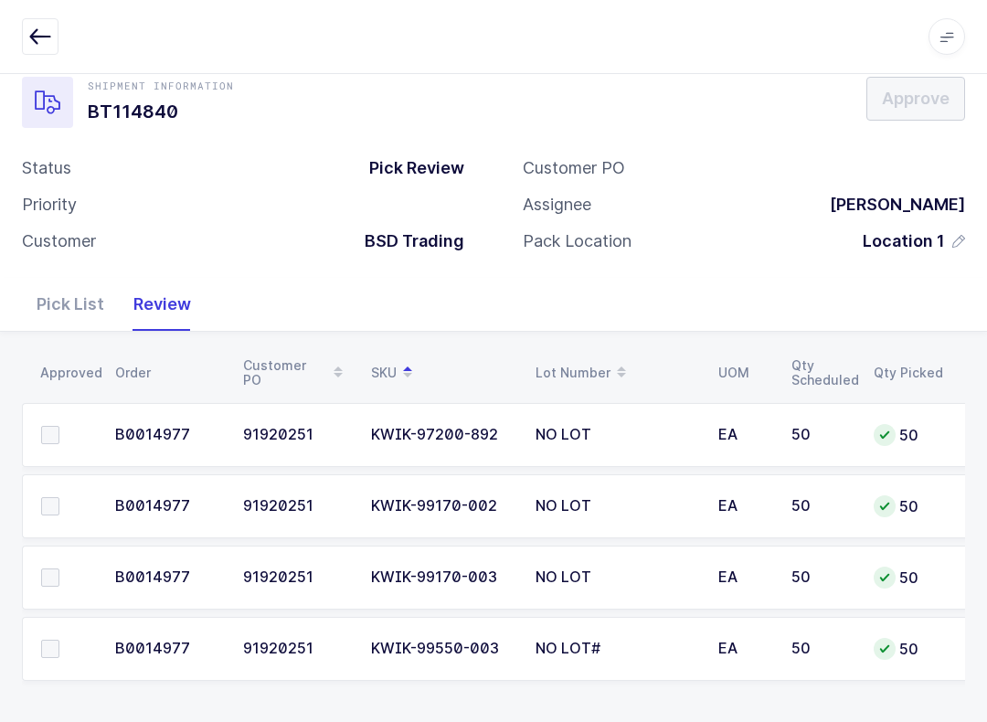
click at [50, 569] on span at bounding box center [50, 578] width 18 height 18
click at [59, 569] on input "checkbox" at bounding box center [59, 569] width 0 height 0
click at [57, 647] on span at bounding box center [50, 649] width 18 height 18
click at [59, 640] on input "checkbox" at bounding box center [59, 640] width 0 height 0
click at [57, 419] on td at bounding box center [63, 435] width 82 height 64
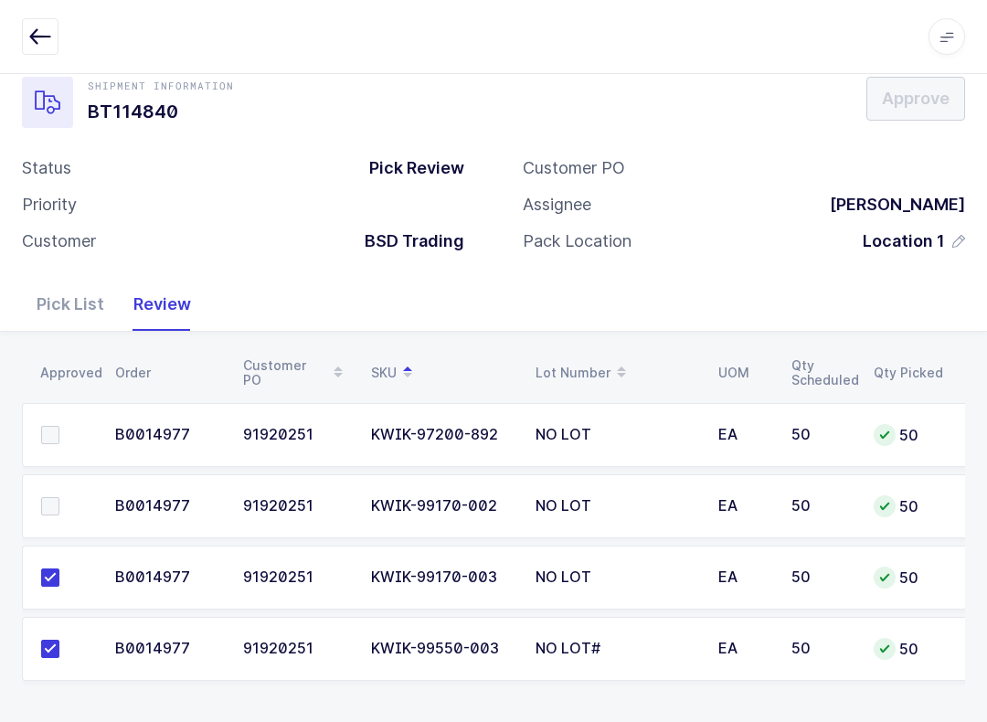
click at [43, 450] on td at bounding box center [63, 435] width 82 height 64
click at [57, 435] on span at bounding box center [50, 435] width 18 height 18
click at [59, 426] on input "checkbox" at bounding box center [59, 426] width 0 height 0
click at [69, 488] on td at bounding box center [63, 506] width 82 height 64
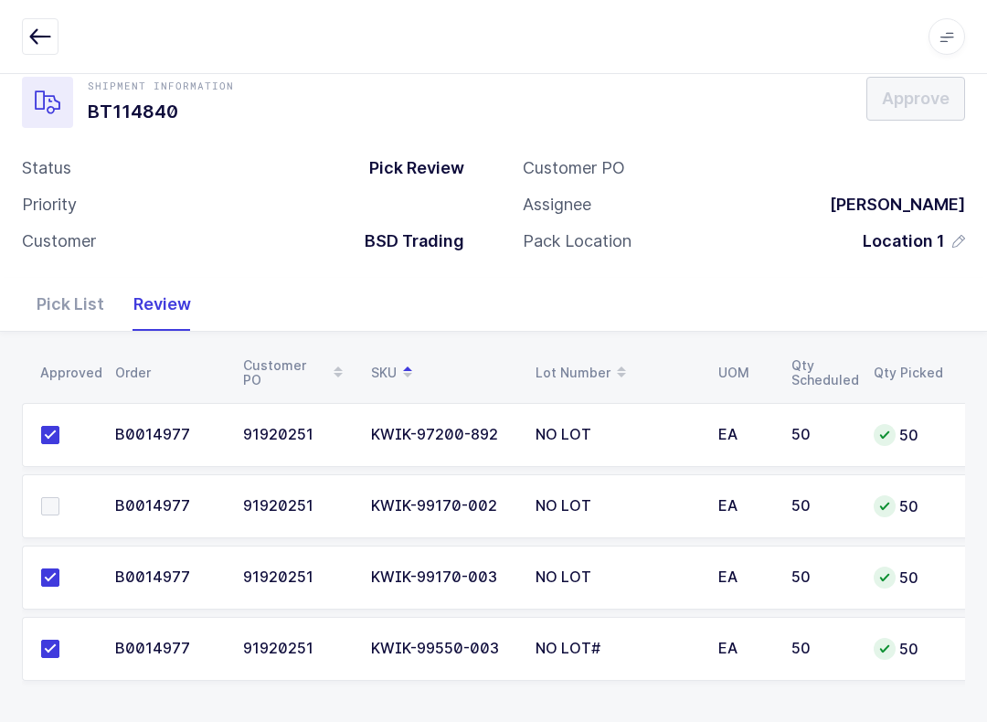
click at [50, 501] on span at bounding box center [50, 506] width 18 height 18
click at [59, 497] on input "checkbox" at bounding box center [59, 497] width 0 height 0
click at [935, 95] on span "Approve" at bounding box center [916, 98] width 68 height 23
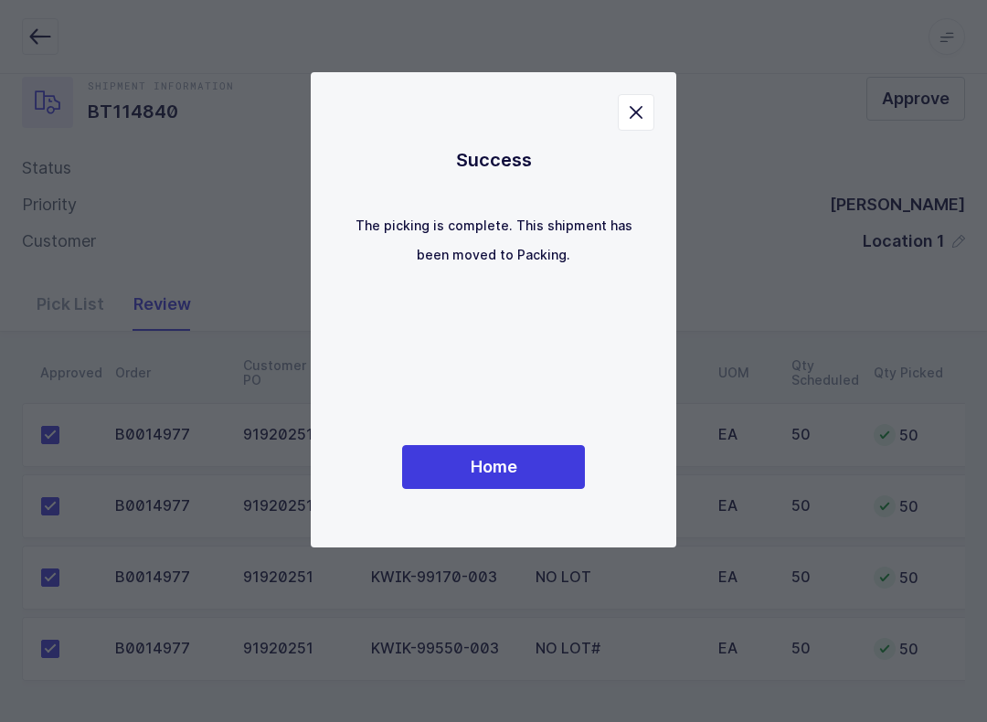
click at [528, 482] on button "Home" at bounding box center [493, 467] width 183 height 44
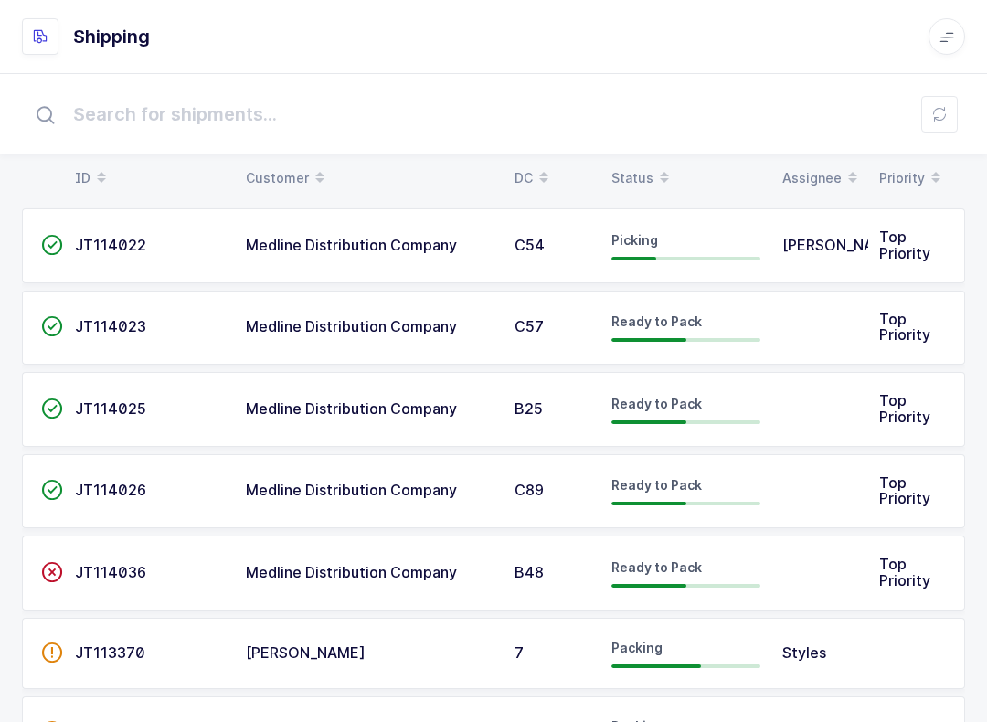
click at [949, 123] on button at bounding box center [940, 114] width 37 height 37
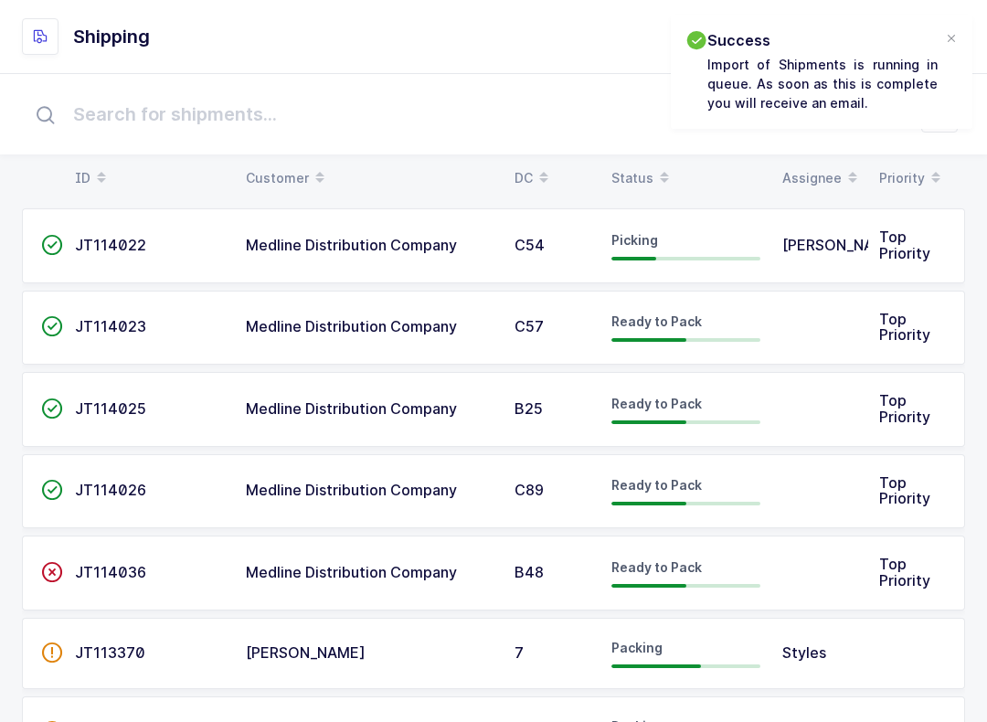
click at [645, 170] on div "Status" at bounding box center [686, 178] width 149 height 31
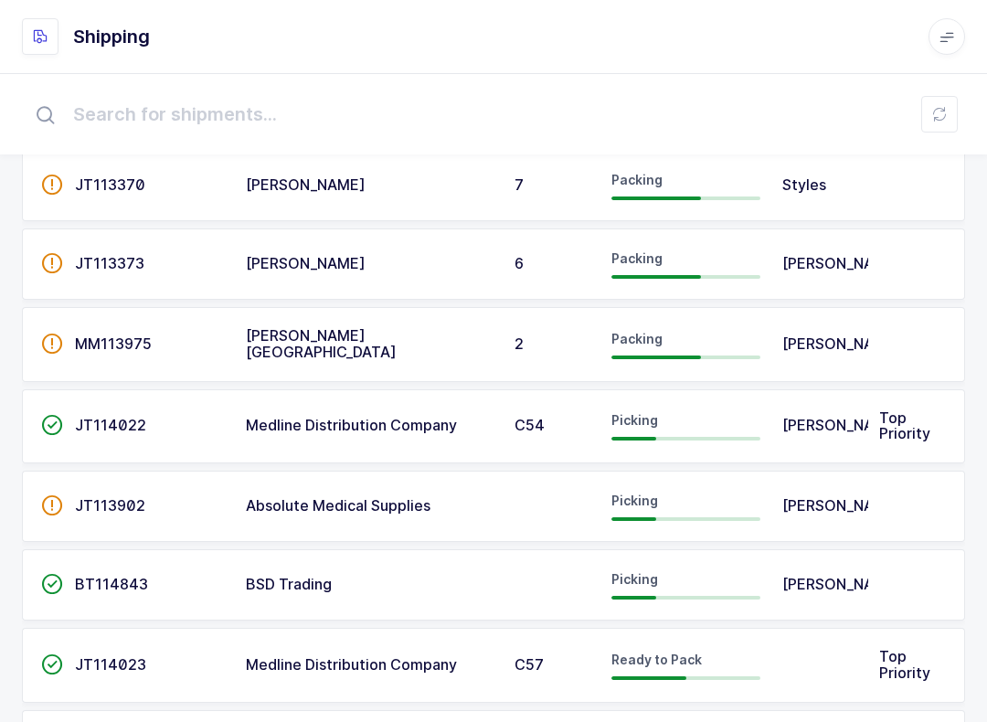
scroll to position [0, 0]
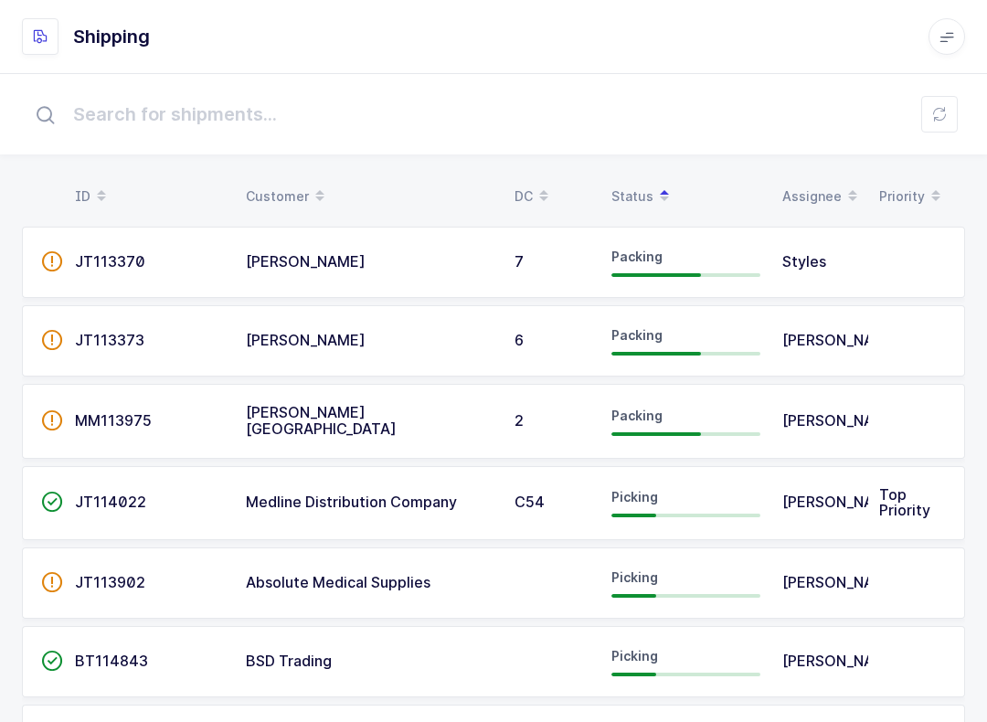
click at [939, 132] on button at bounding box center [940, 114] width 37 height 37
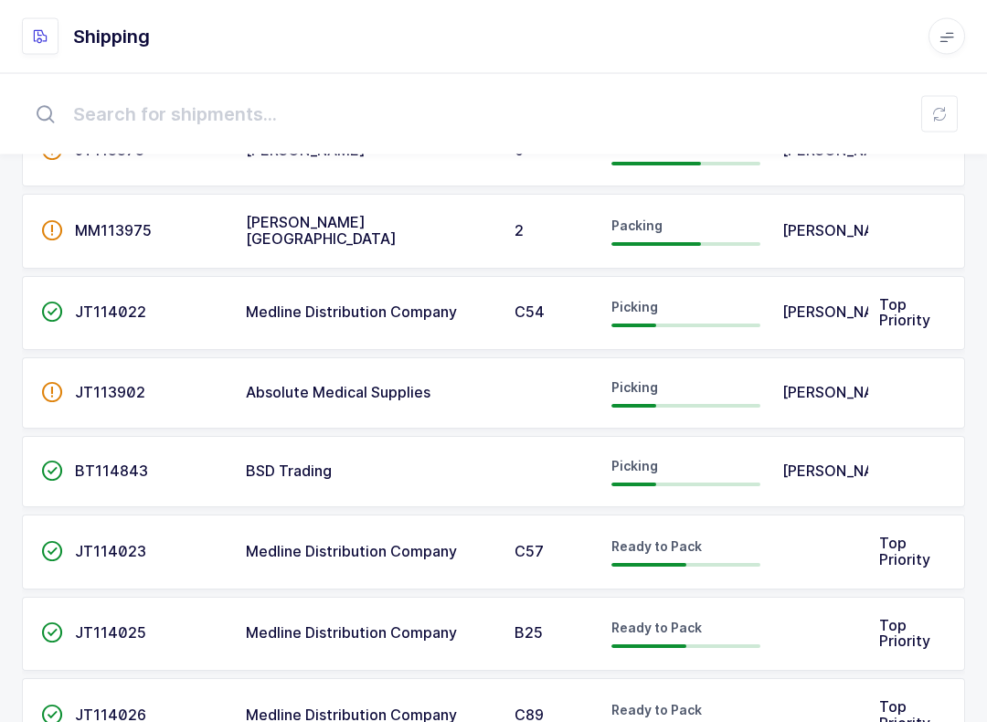
scroll to position [190, 0]
click at [805, 453] on td "[PERSON_NAME]" at bounding box center [820, 471] width 97 height 71
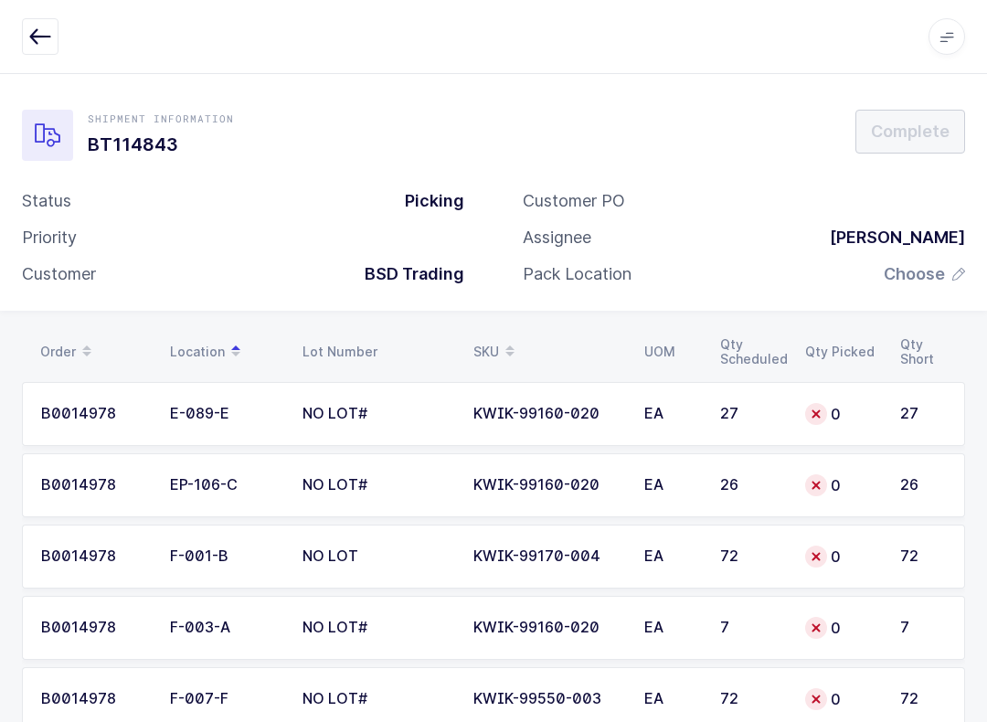
click at [42, 36] on icon "button" at bounding box center [40, 37] width 22 height 22
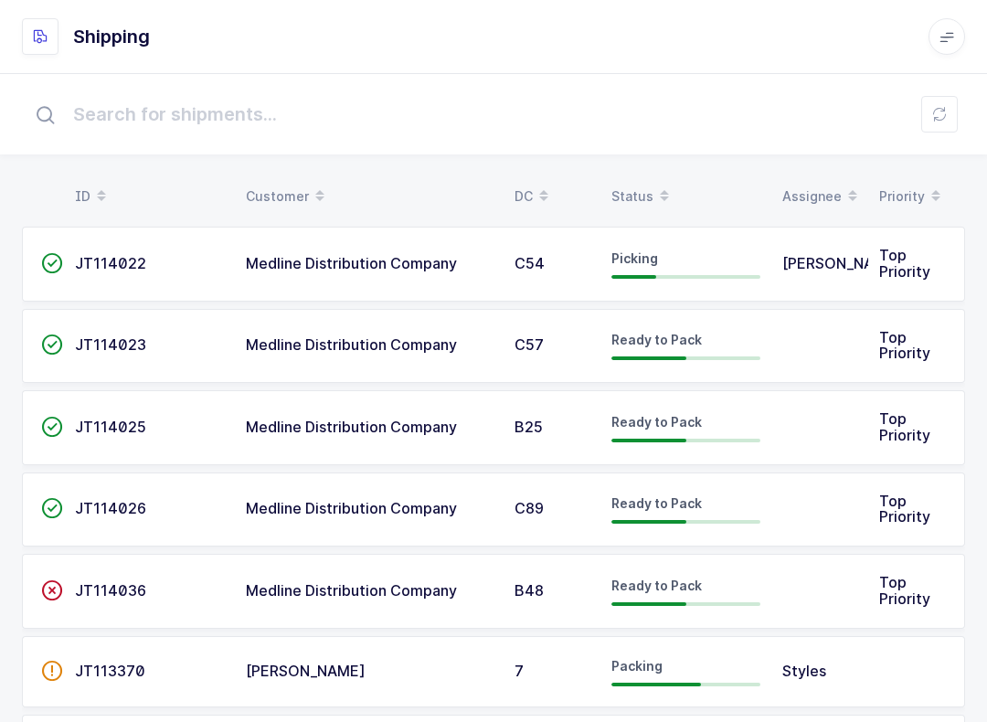
click at [640, 188] on div "Status" at bounding box center [686, 196] width 149 height 31
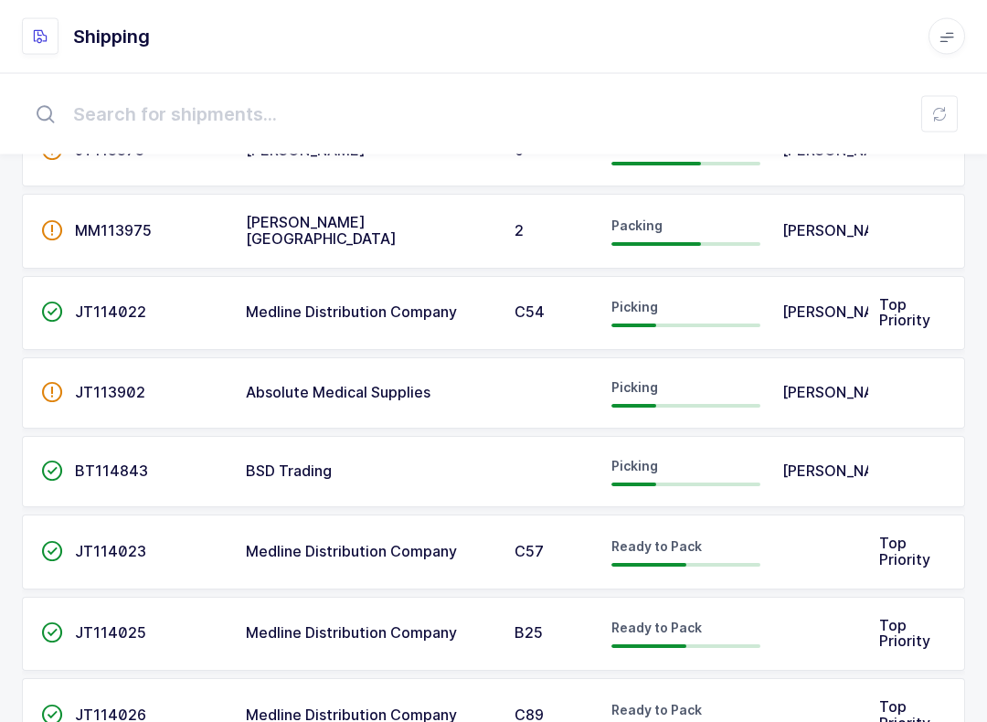
scroll to position [199, 0]
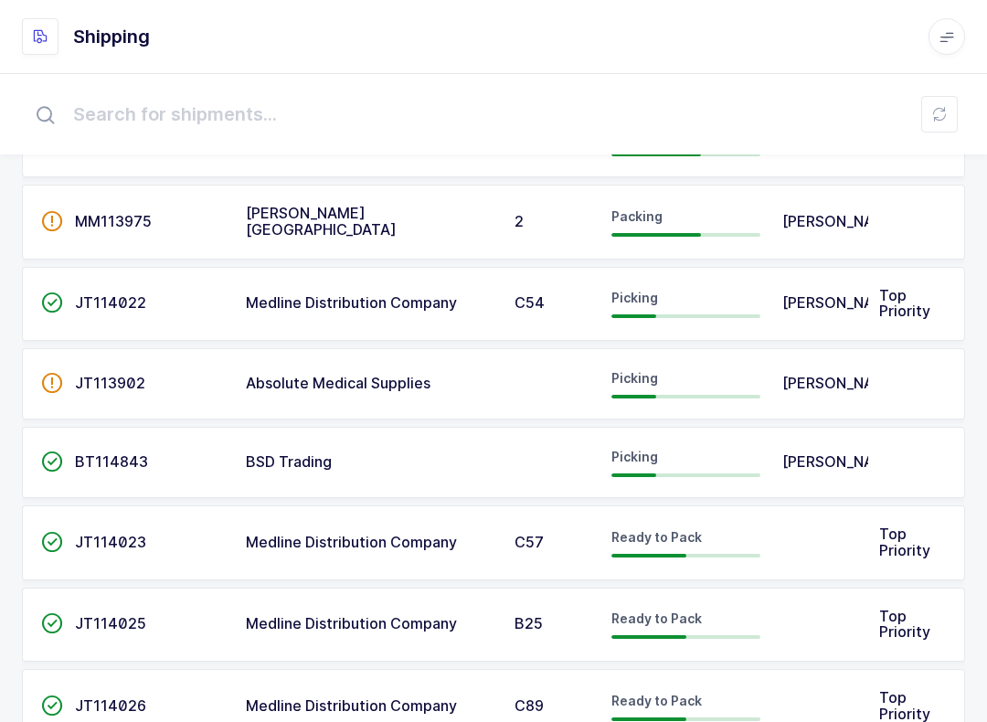
click at [824, 464] on span "[PERSON_NAME]" at bounding box center [843, 462] width 120 height 18
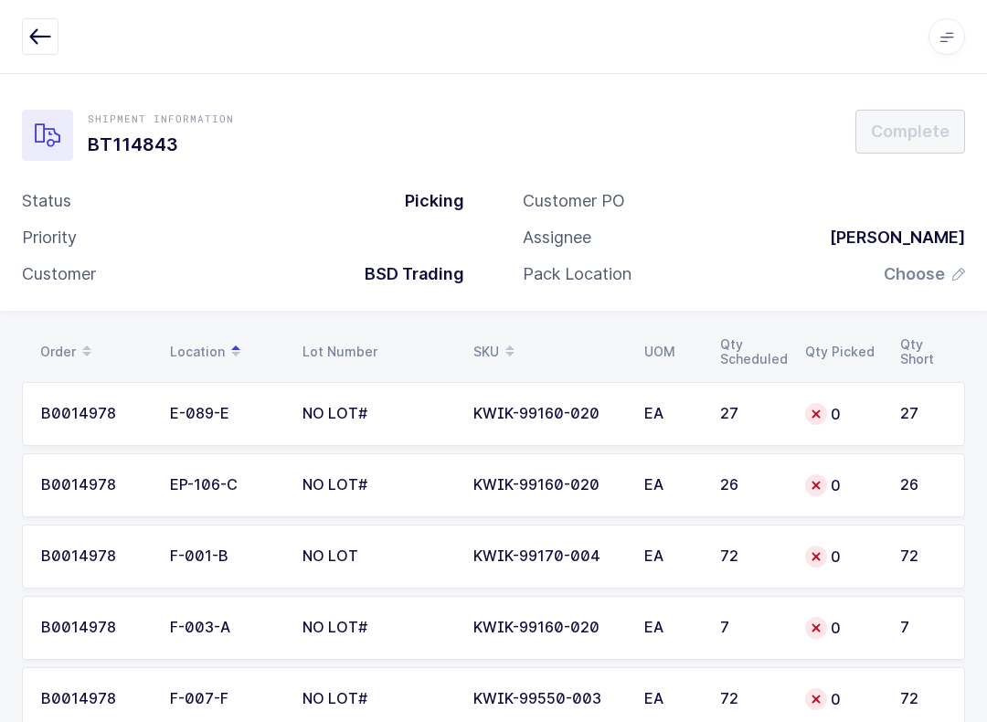
click at [35, 39] on icon "button" at bounding box center [40, 37] width 22 height 22
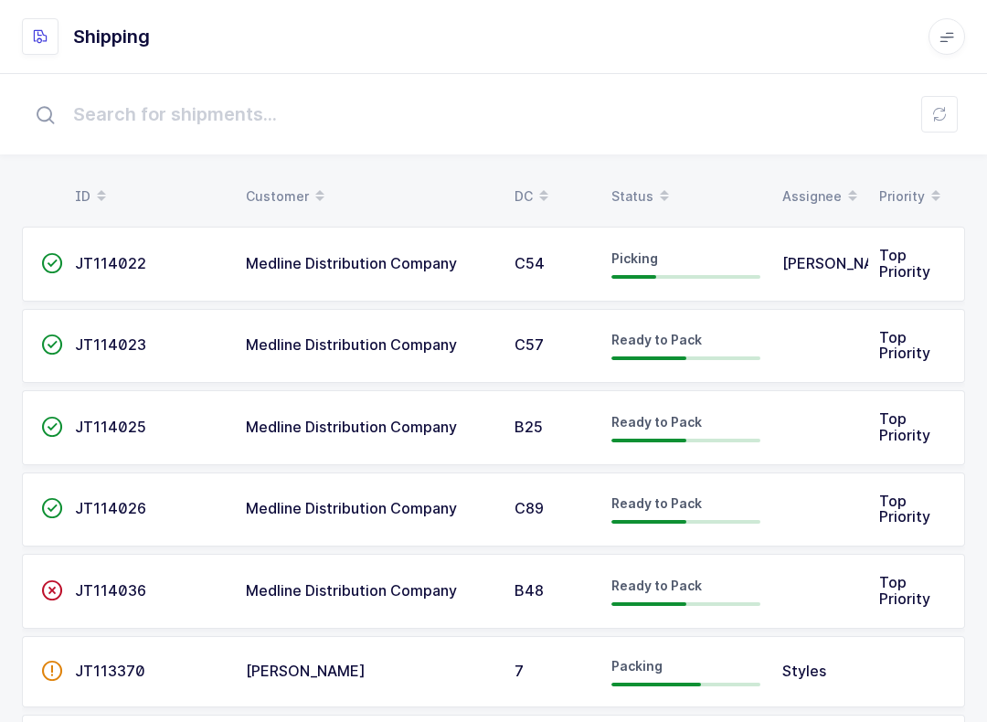
click at [654, 190] on span at bounding box center [665, 196] width 22 height 31
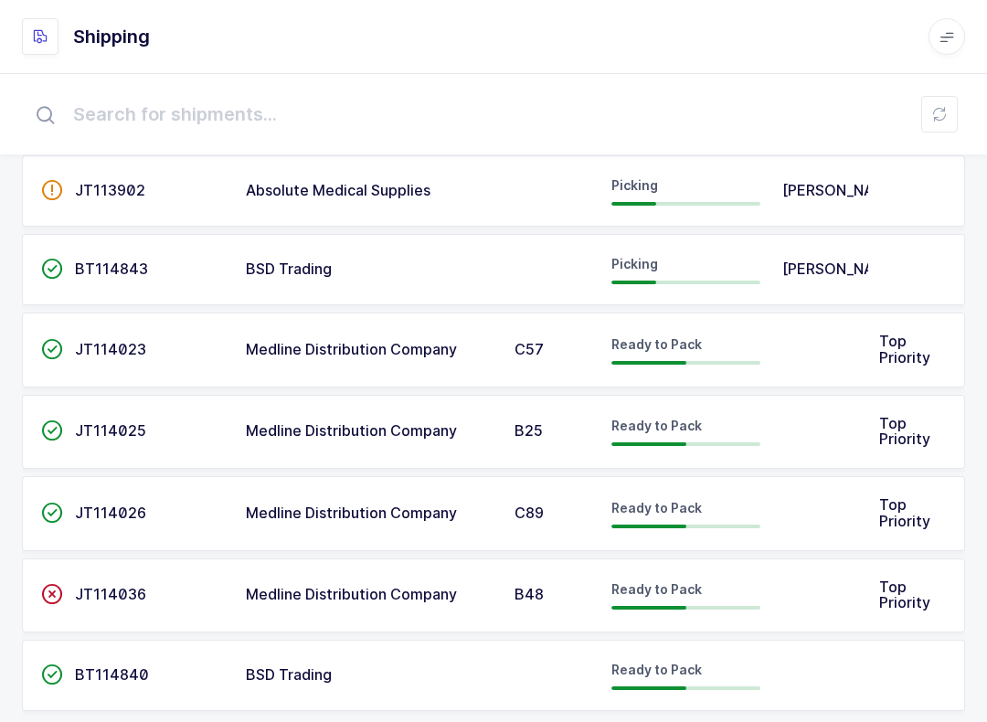
scroll to position [419, 0]
